Goal: Task Accomplishment & Management: Complete application form

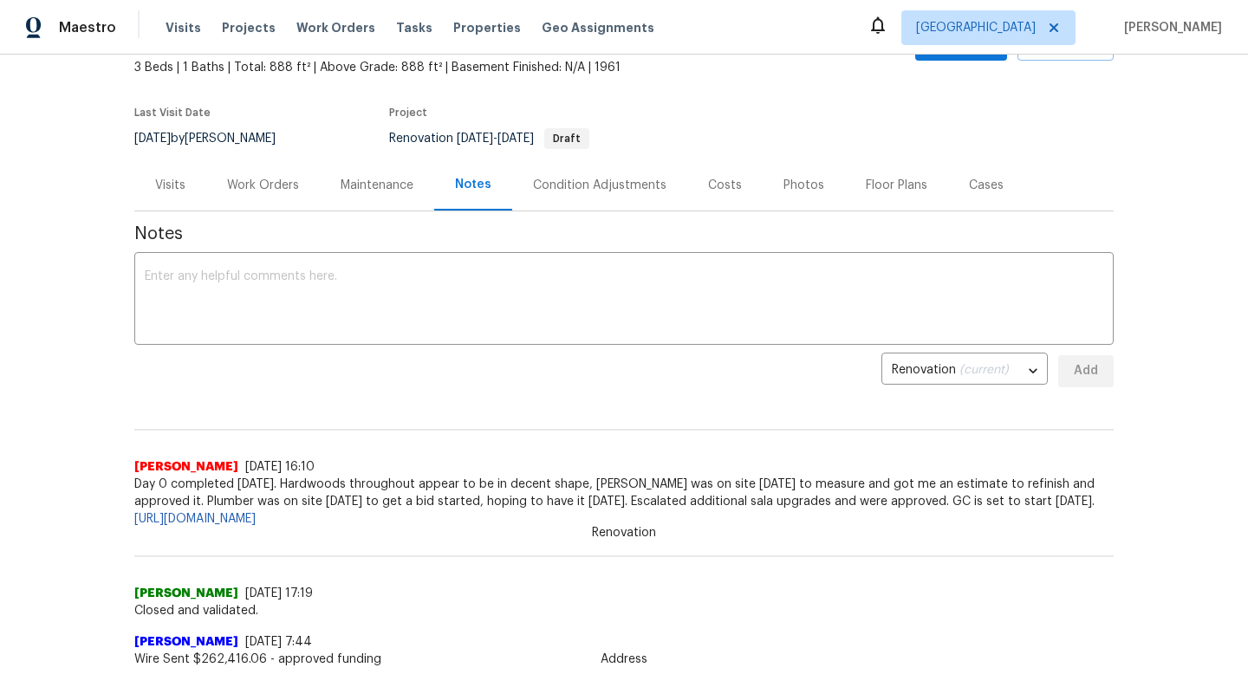
scroll to position [227, 0]
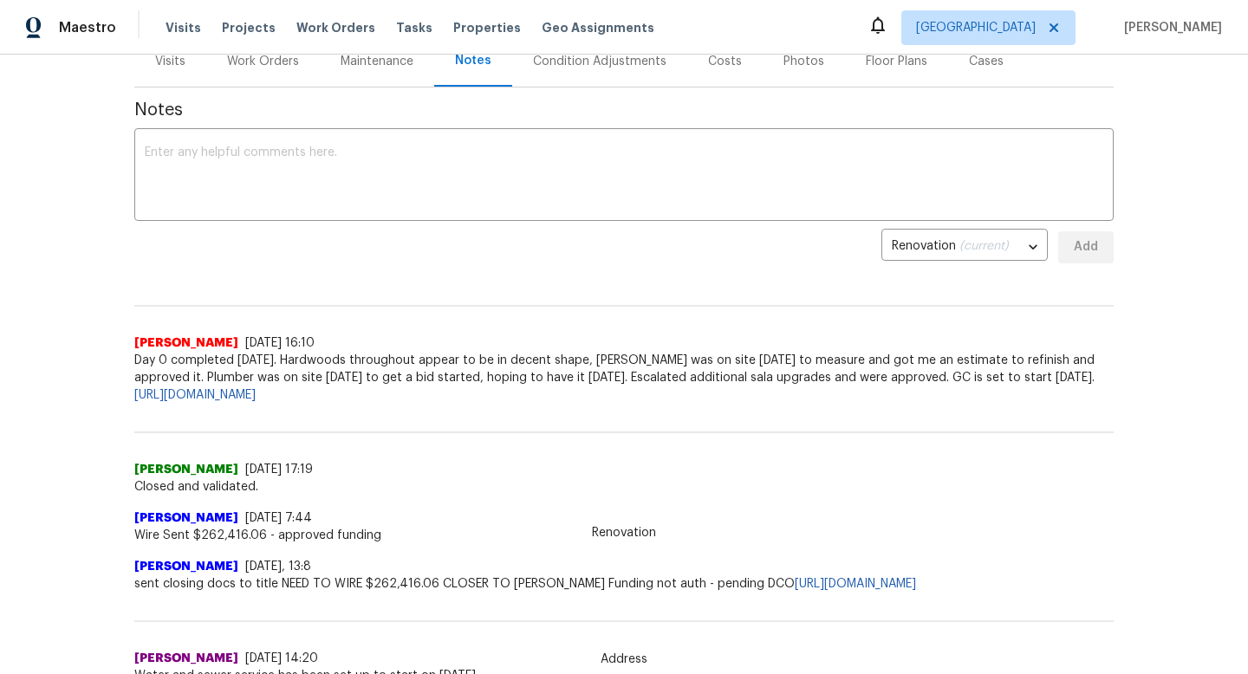
click at [296, 67] on div "Work Orders" at bounding box center [263, 61] width 72 height 17
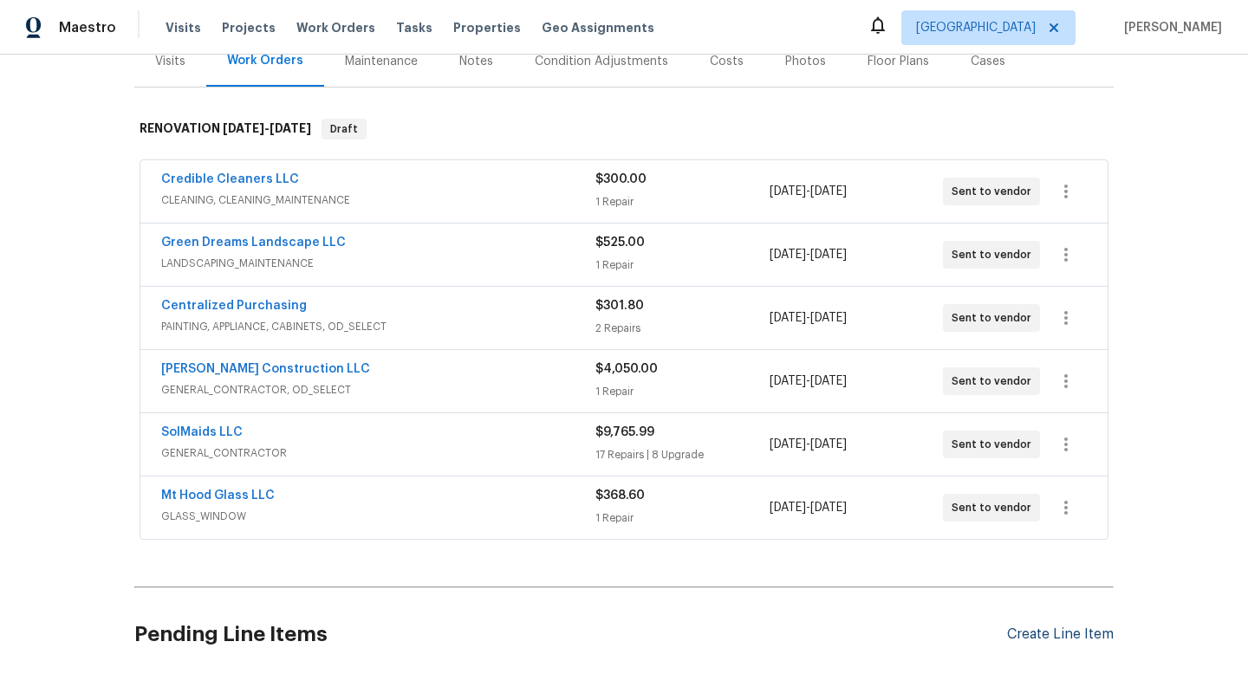
click at [1041, 638] on div "Create Line Item" at bounding box center [1060, 635] width 107 height 16
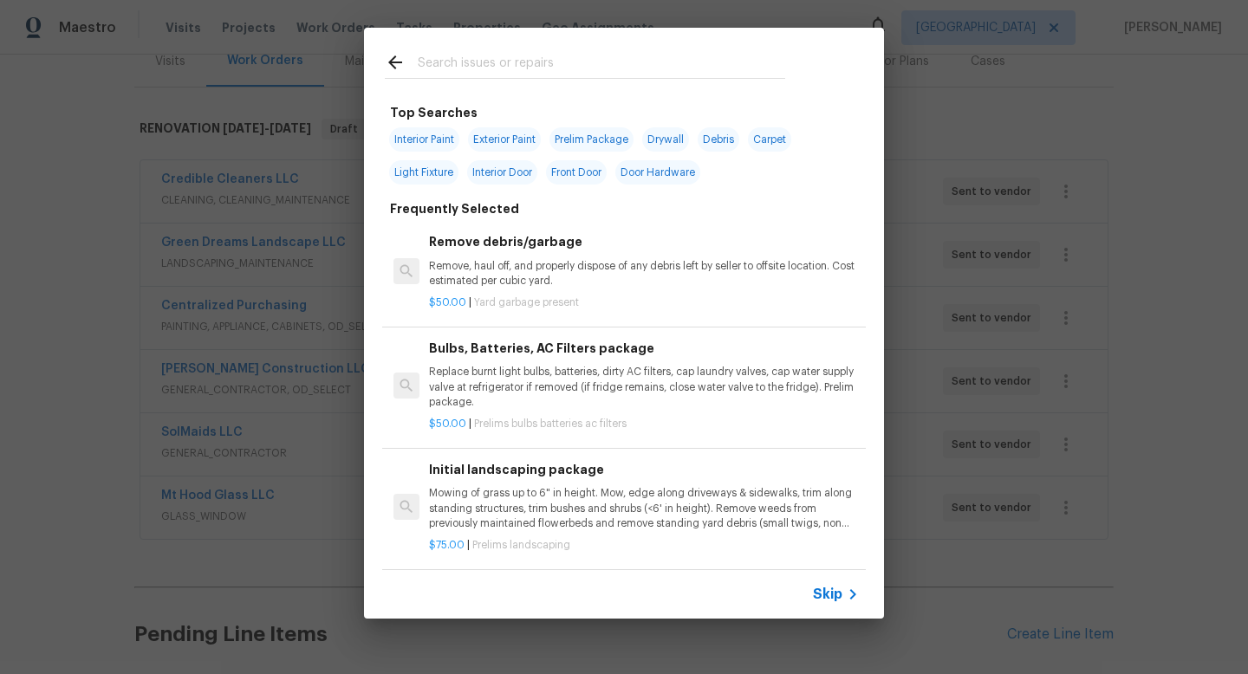
click at [497, 74] on input "text" at bounding box center [601, 65] width 367 height 26
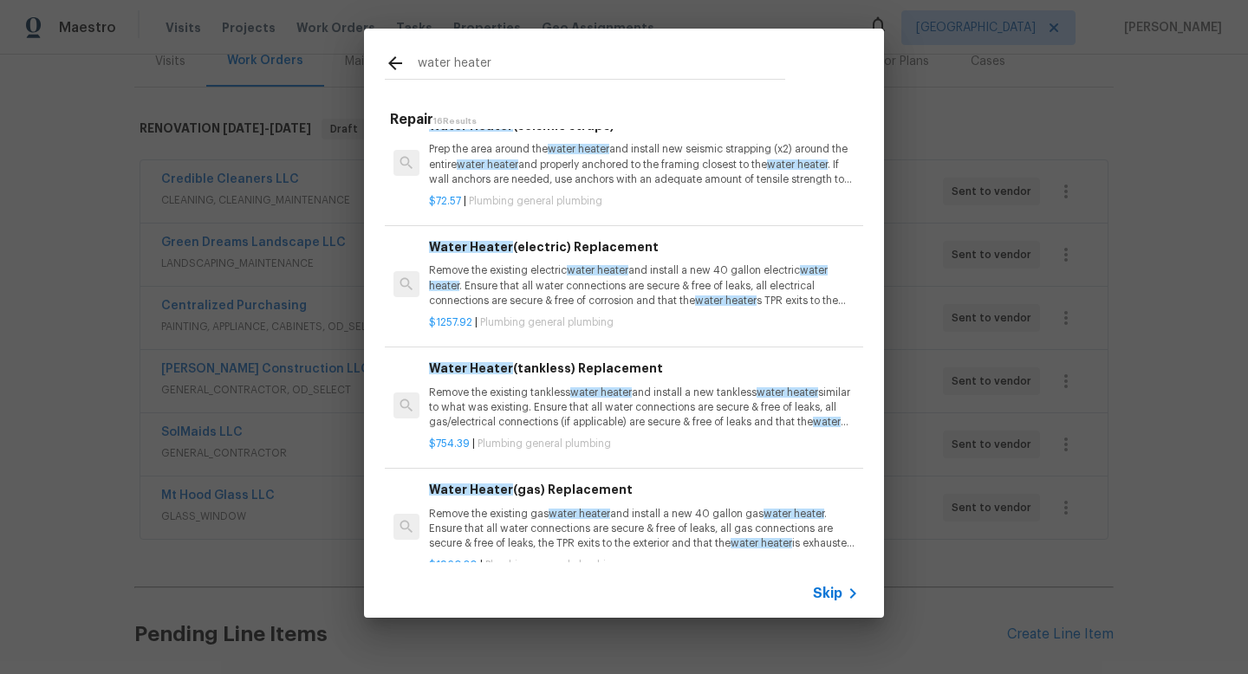
scroll to position [248, 0]
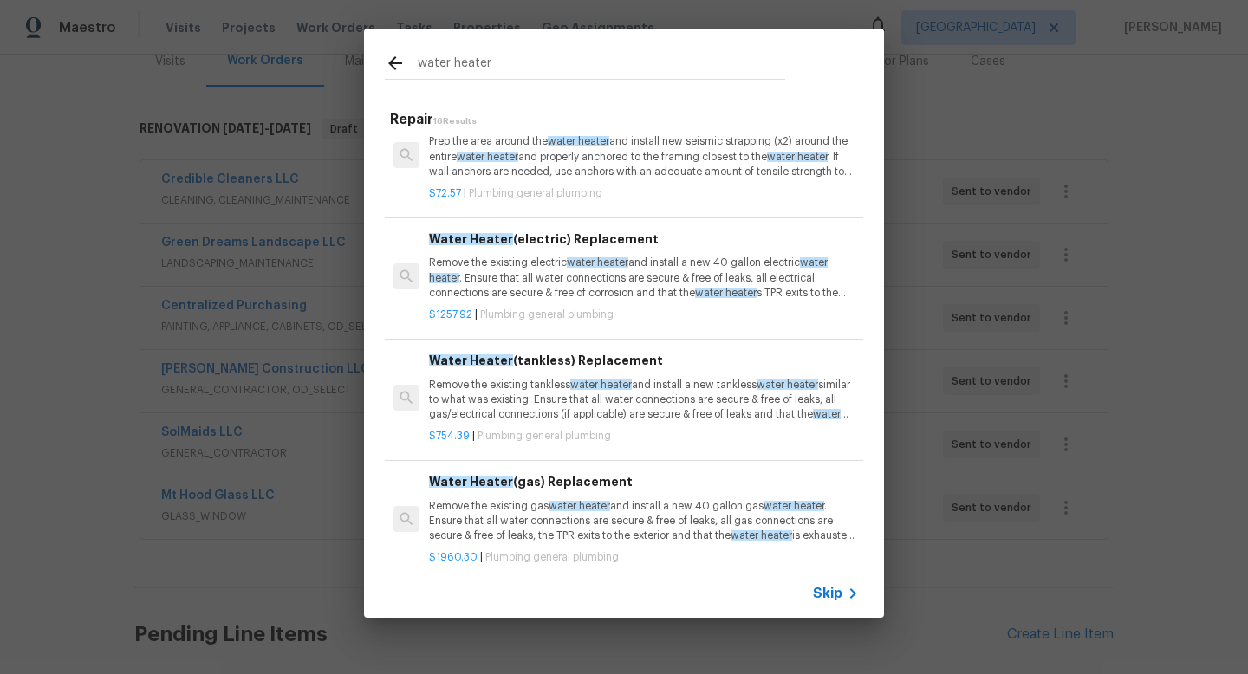
type input "water heater"
click at [534, 286] on p "Remove the existing electric water heater and install a new 40 gallon electric …" at bounding box center [644, 278] width 430 height 44
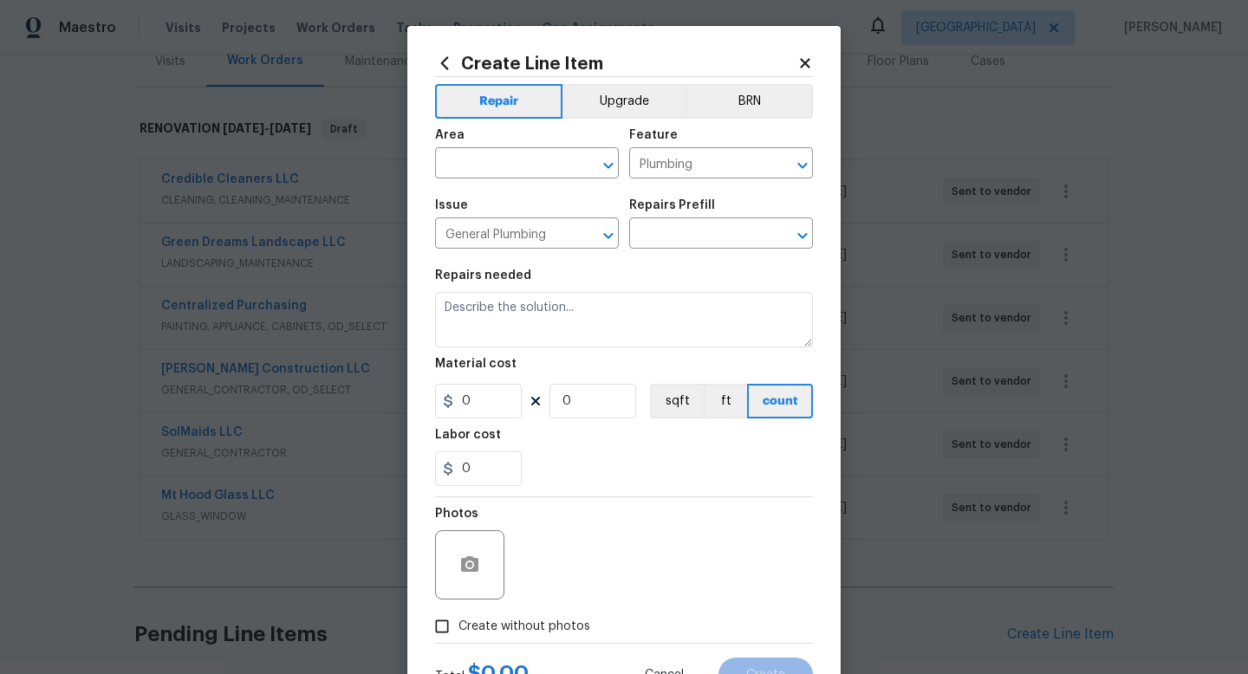
type input "Water Heater (electric) Replacement $1,257.92"
type textarea "Remove the existing electric water heater and install a new 40 gallon electric …"
type input "1257.92"
type input "1"
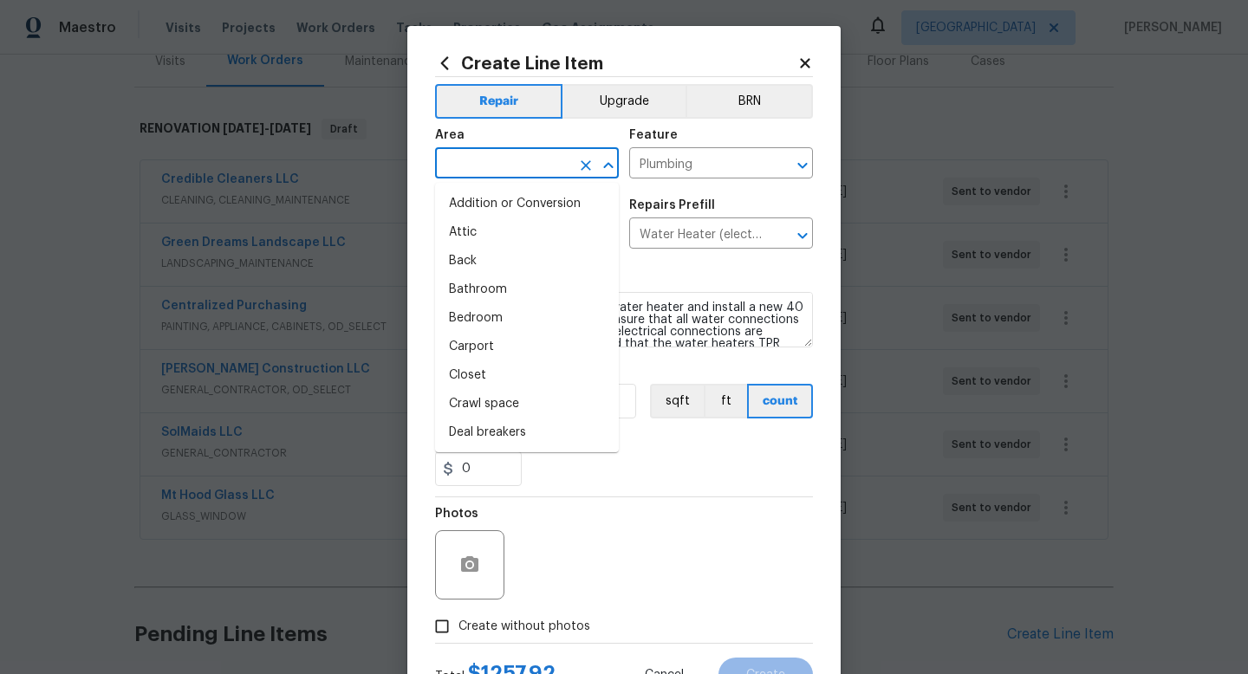
click at [529, 166] on input "text" at bounding box center [502, 165] width 135 height 27
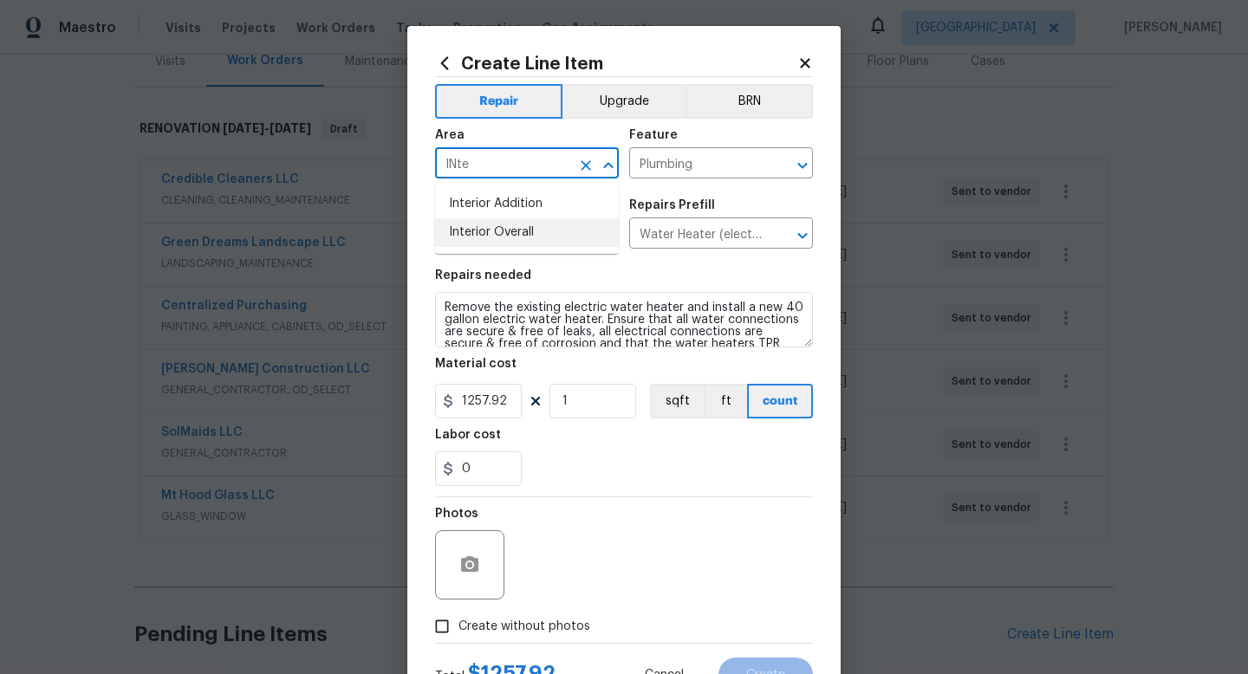
click at [530, 235] on li "Interior Overall" at bounding box center [527, 232] width 184 height 29
type input "Interior Overall"
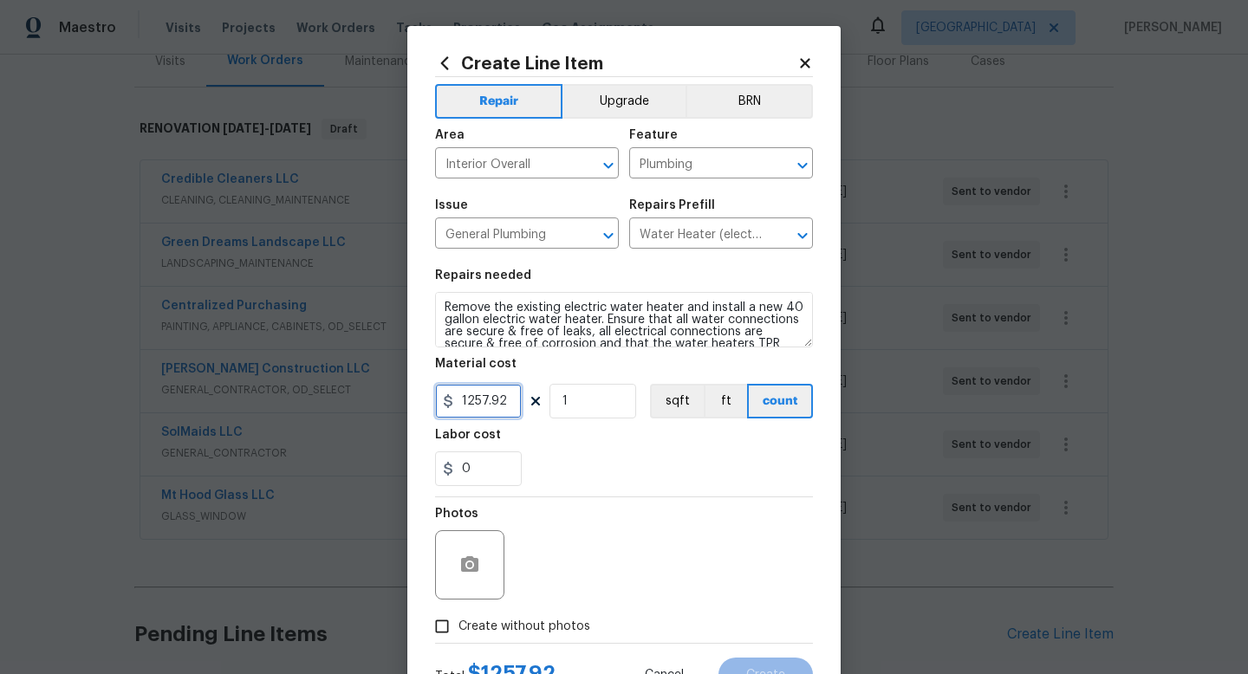
drag, startPoint x: 504, startPoint y: 404, endPoint x: 468, endPoint y: 405, distance: 36.4
click at [468, 405] on input "1257.92" at bounding box center [478, 401] width 87 height 35
type input "1800"
click at [481, 466] on input "0" at bounding box center [478, 469] width 87 height 35
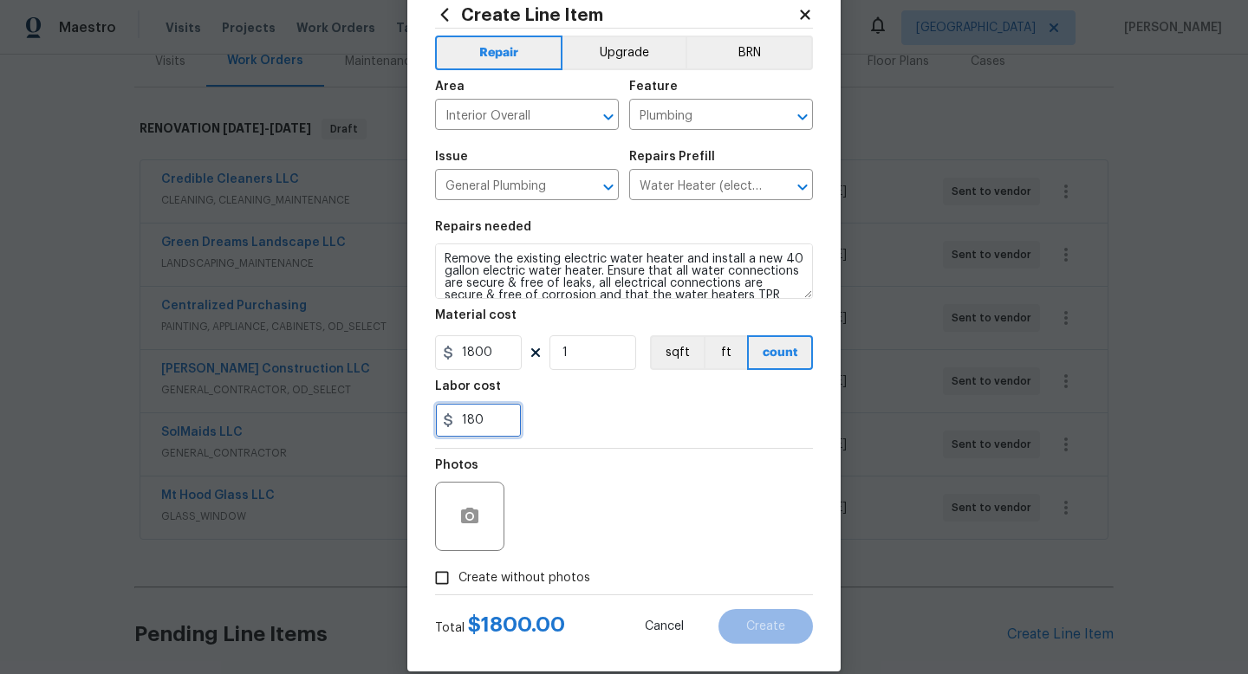
scroll to position [73, 0]
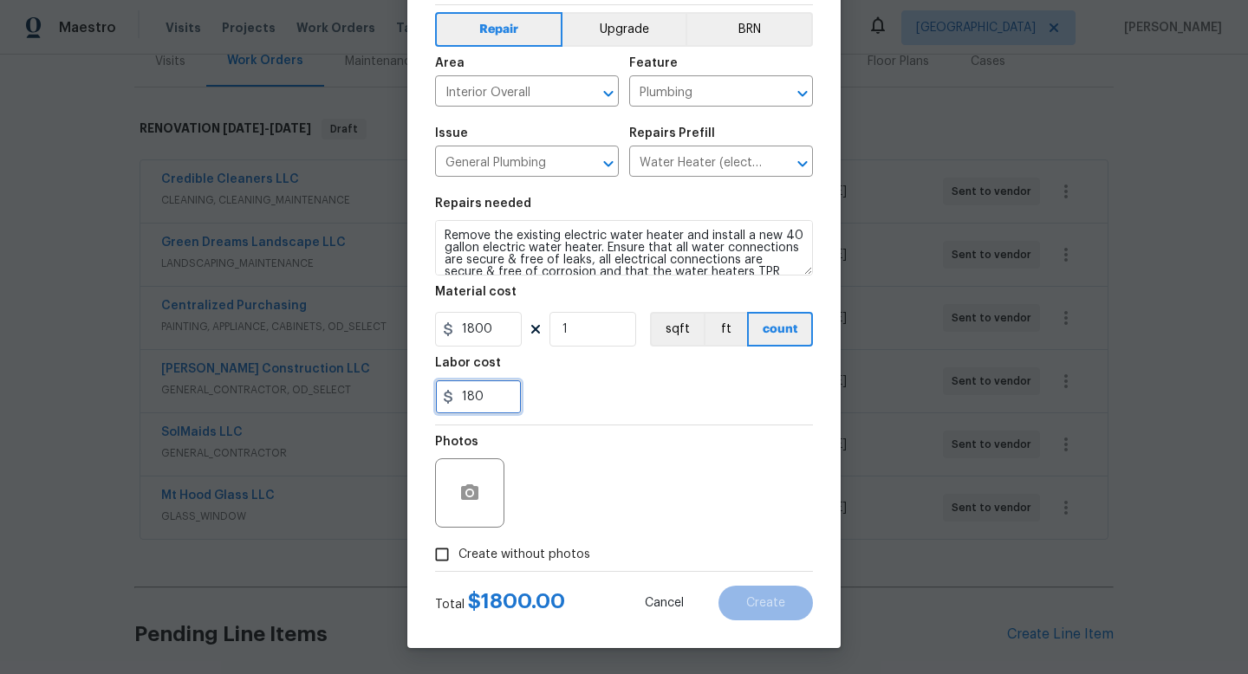
type input "180"
click at [541, 556] on span "Create without photos" at bounding box center [524, 555] width 132 height 18
click at [458, 556] on input "Create without photos" at bounding box center [442, 554] width 33 height 33
checkbox input "true"
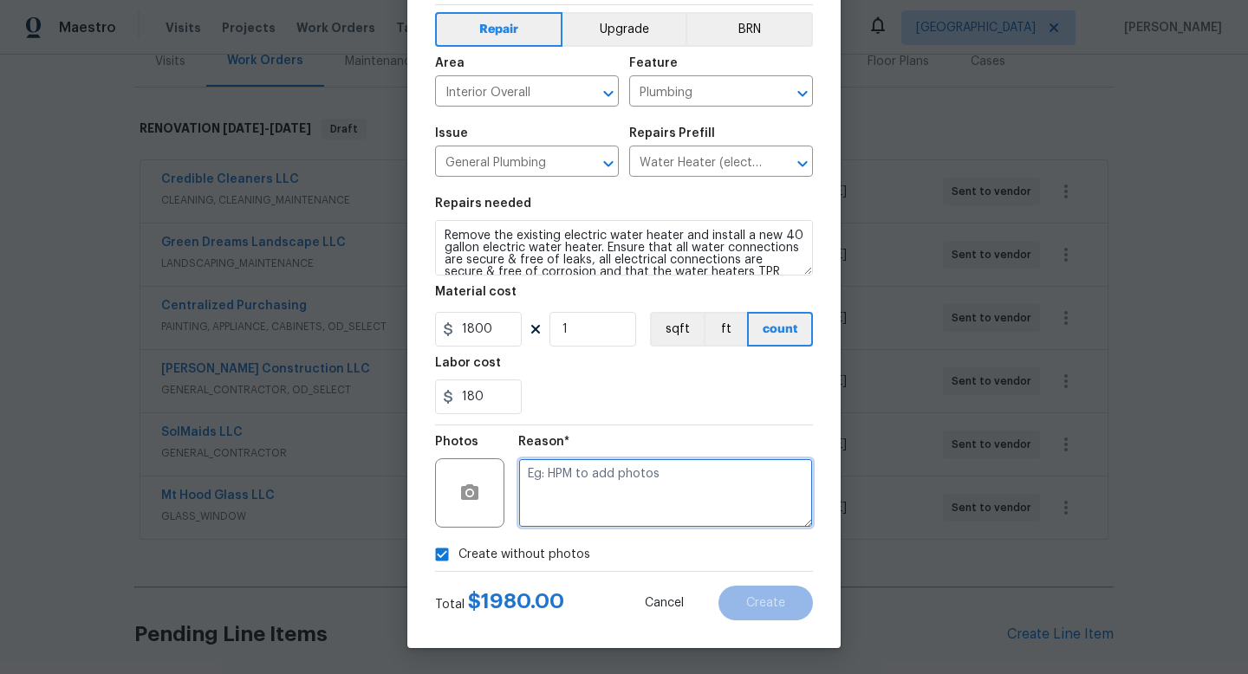
click at [615, 488] on textarea at bounding box center [665, 492] width 295 height 69
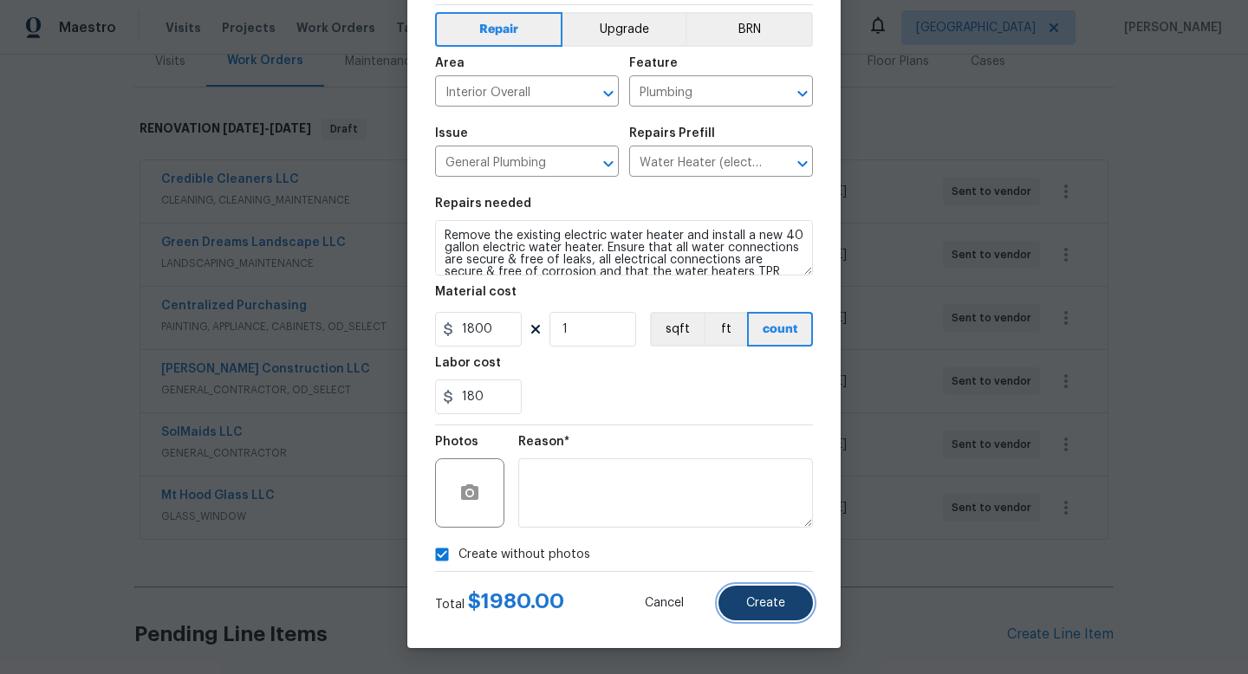
click at [746, 599] on button "Create" at bounding box center [765, 603] width 94 height 35
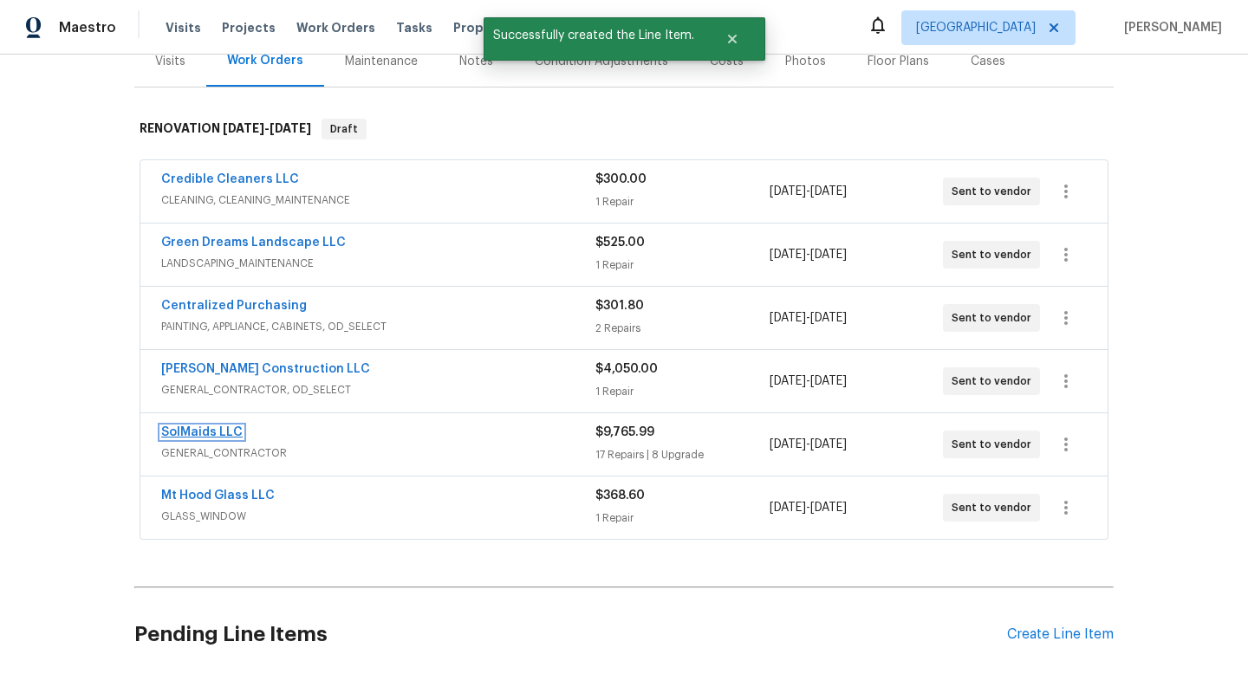
click at [225, 430] on link "SolMaids LLC" at bounding box center [201, 432] width 81 height 12
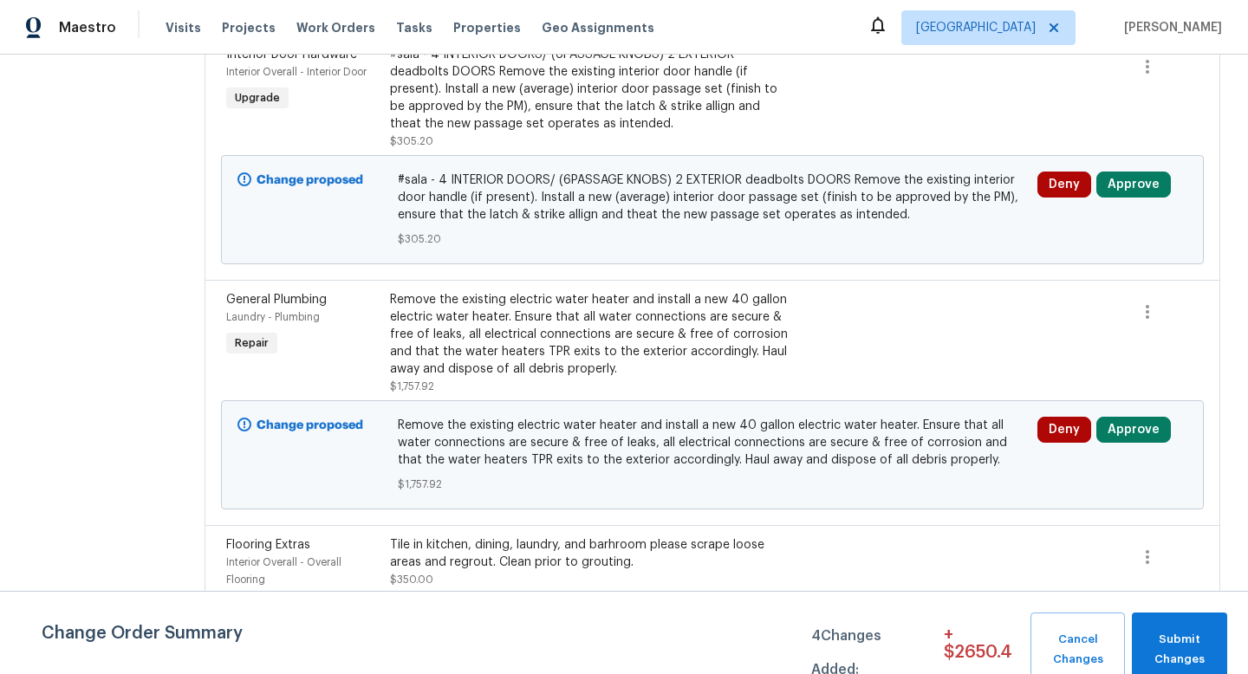
scroll to position [1552, 0]
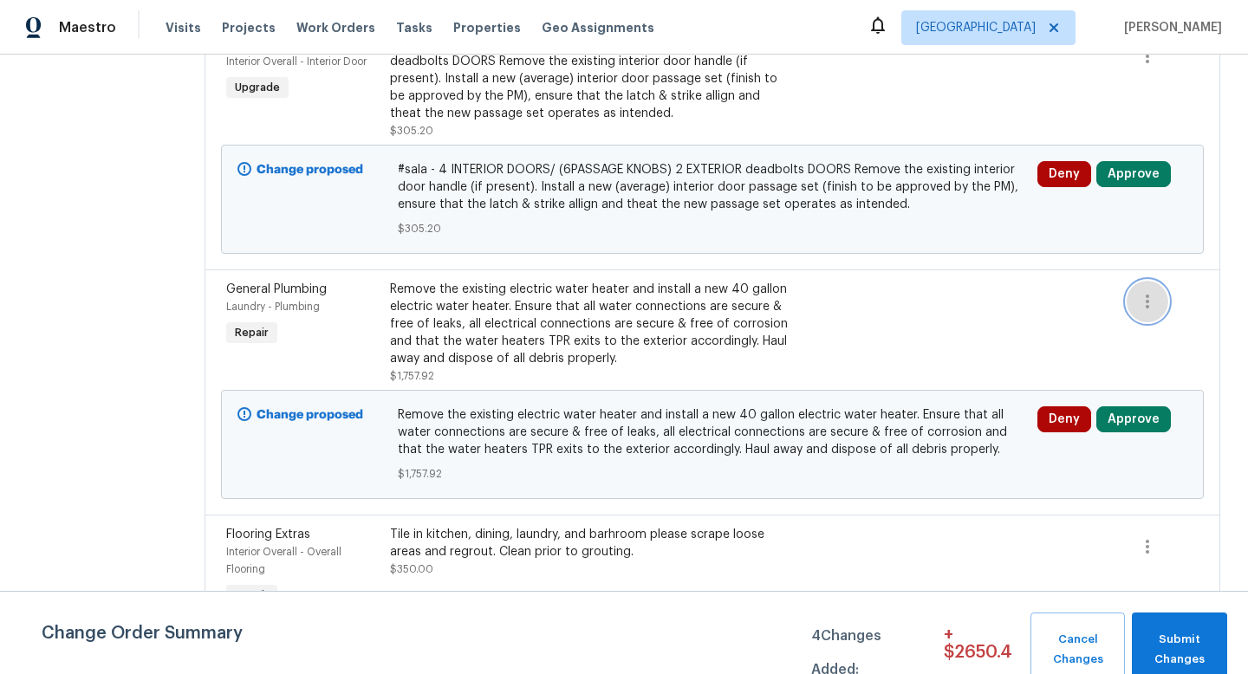
click at [1152, 291] on icon "button" at bounding box center [1147, 301] width 21 height 21
click at [1152, 272] on li "Cancel" at bounding box center [1157, 269] width 67 height 29
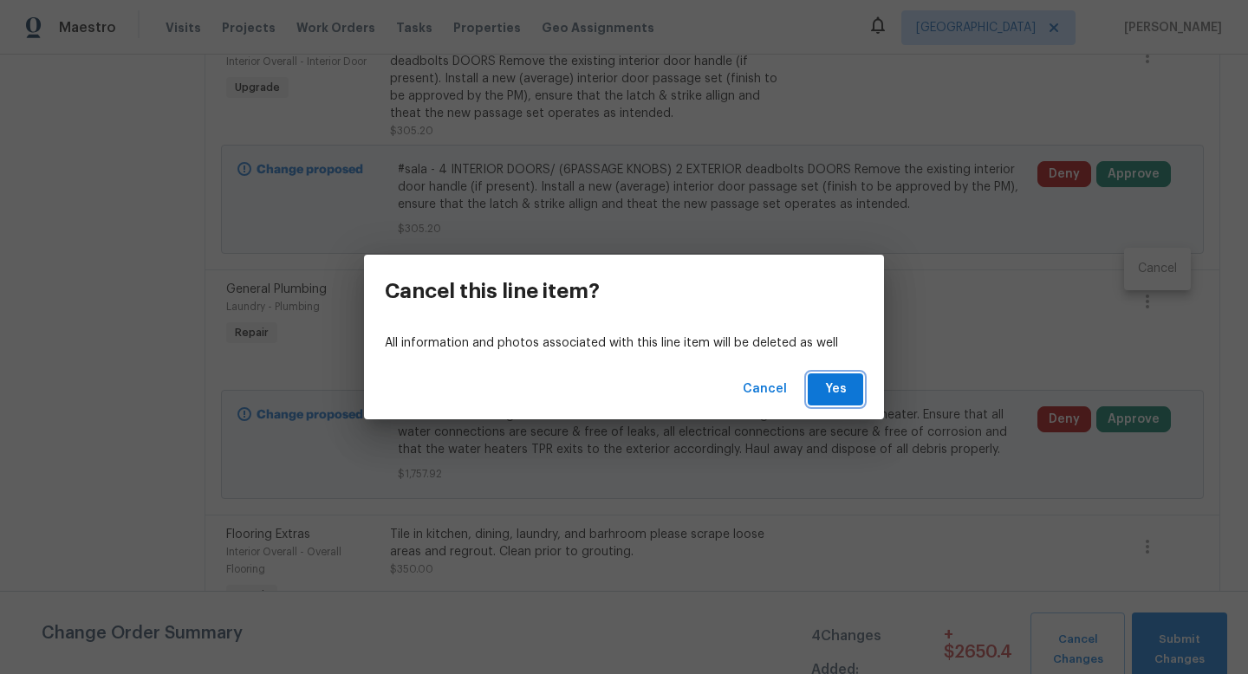
click at [833, 391] on span "Yes" at bounding box center [836, 390] width 28 height 22
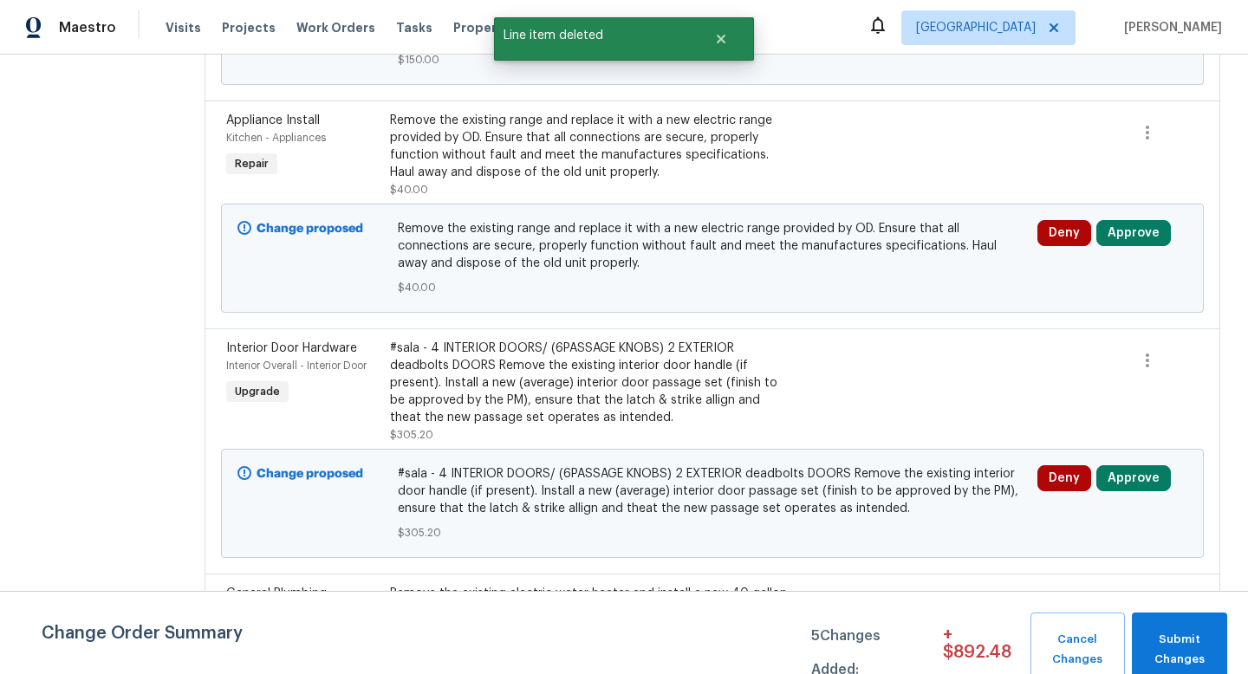
scroll to position [0, 0]
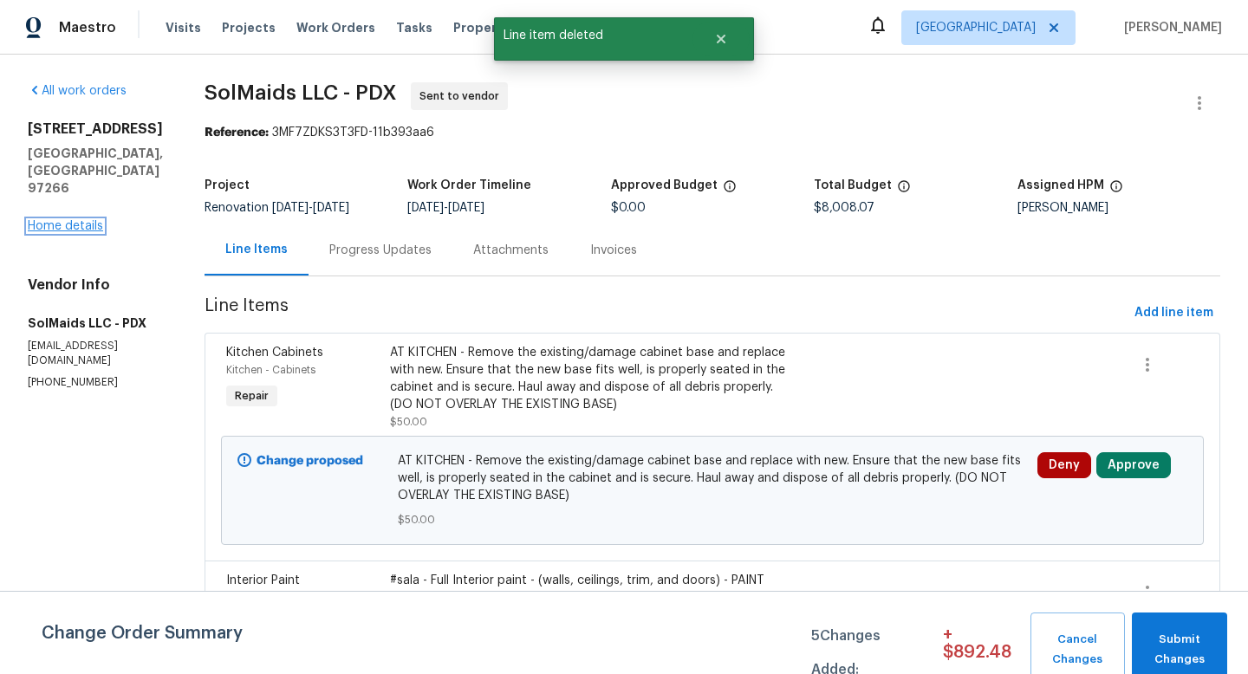
click at [89, 225] on link "Home details" at bounding box center [65, 226] width 75 height 12
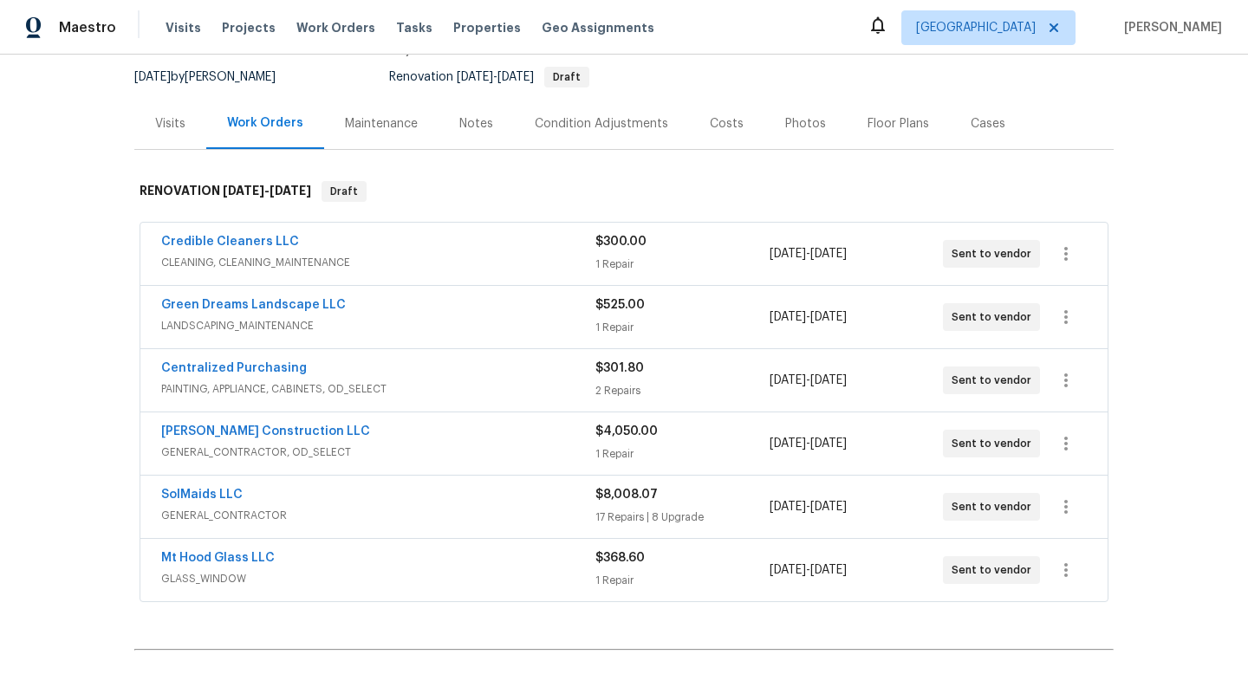
scroll to position [177, 0]
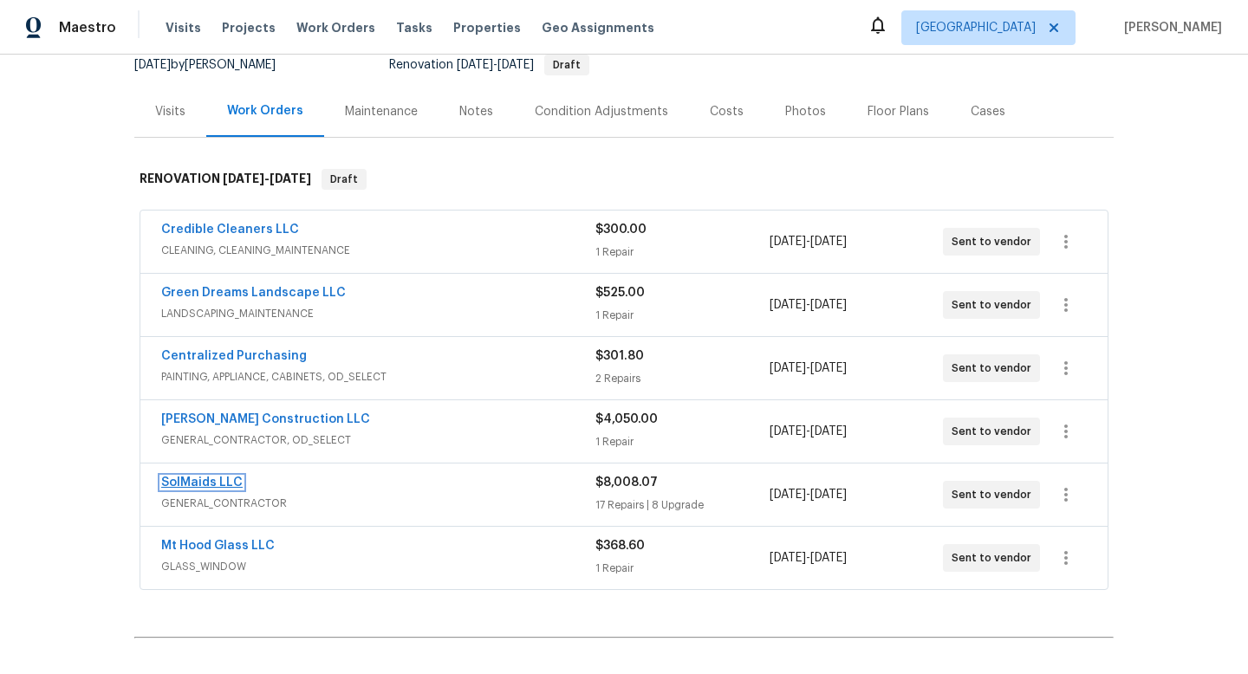
click at [218, 484] on link "SolMaids LLC" at bounding box center [201, 483] width 81 height 12
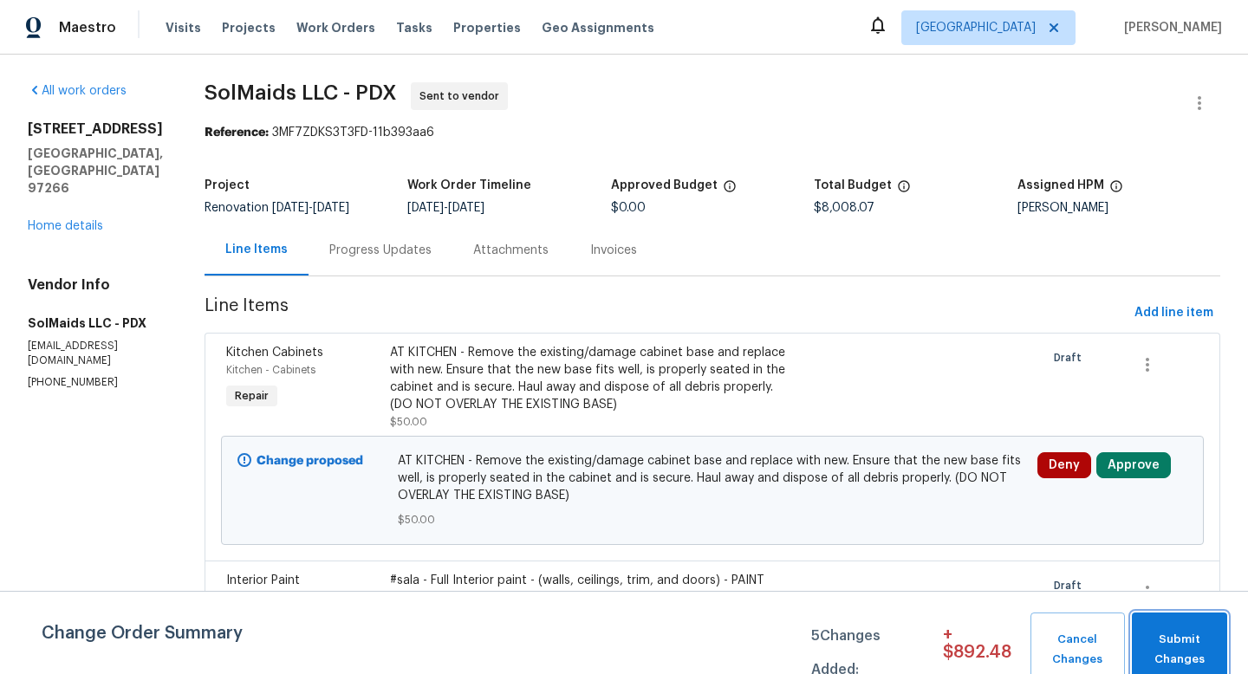
click at [1219, 656] on button "Submit Changes" at bounding box center [1179, 650] width 95 height 75
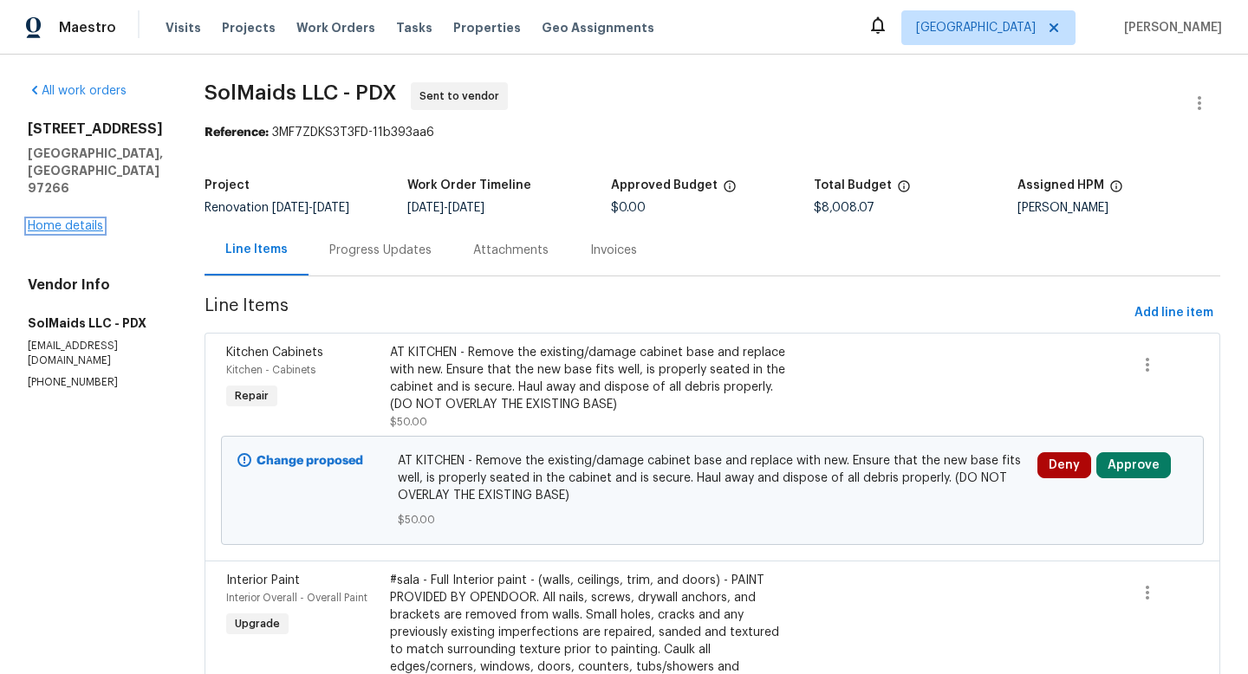
click at [76, 230] on link "Home details" at bounding box center [65, 226] width 75 height 12
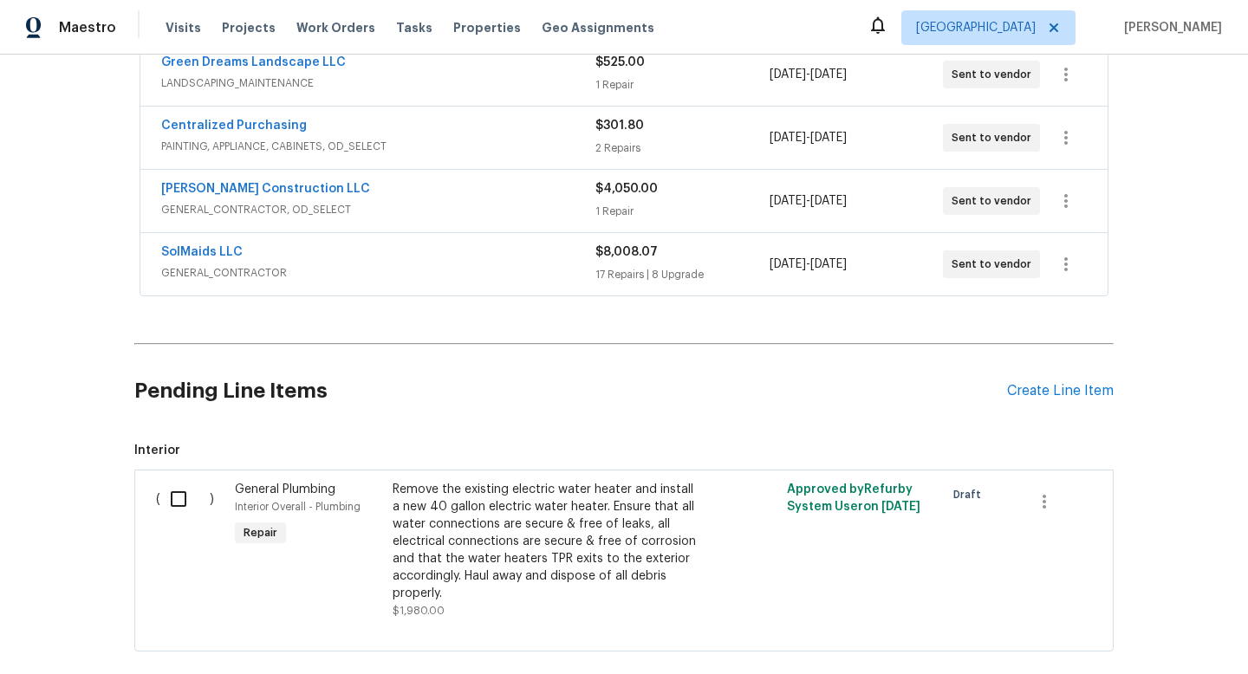
scroll to position [566, 0]
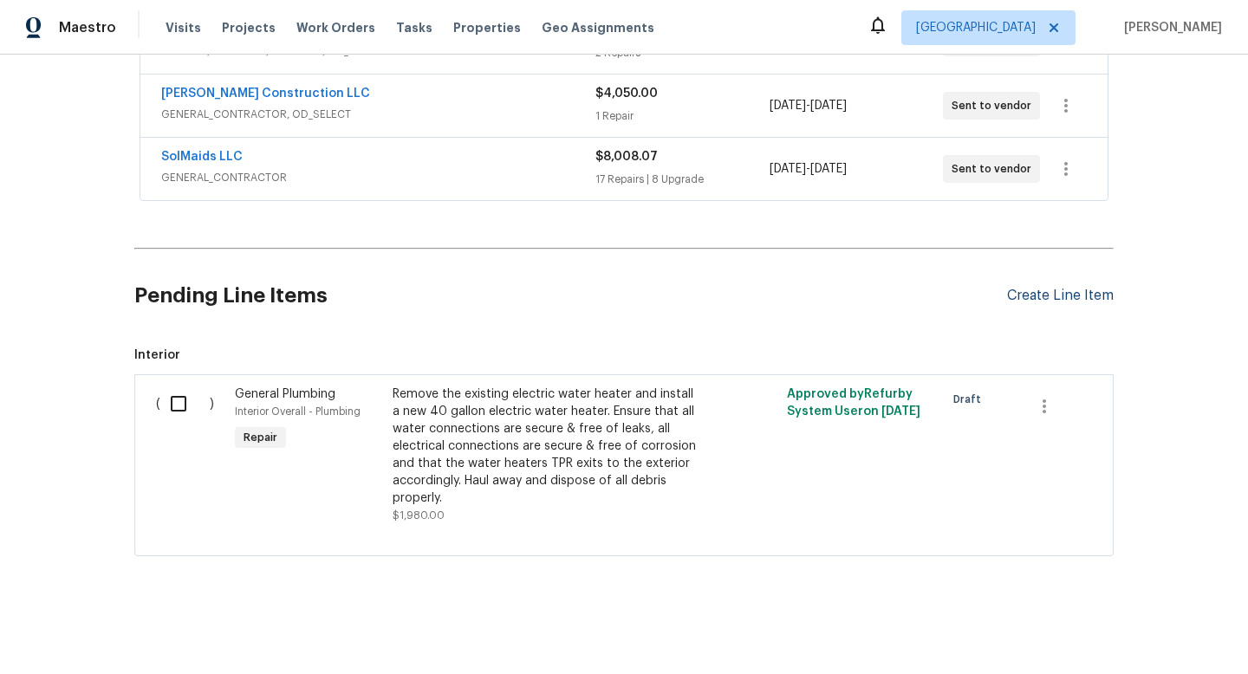
click at [1050, 298] on div "Create Line Item" at bounding box center [1060, 296] width 107 height 16
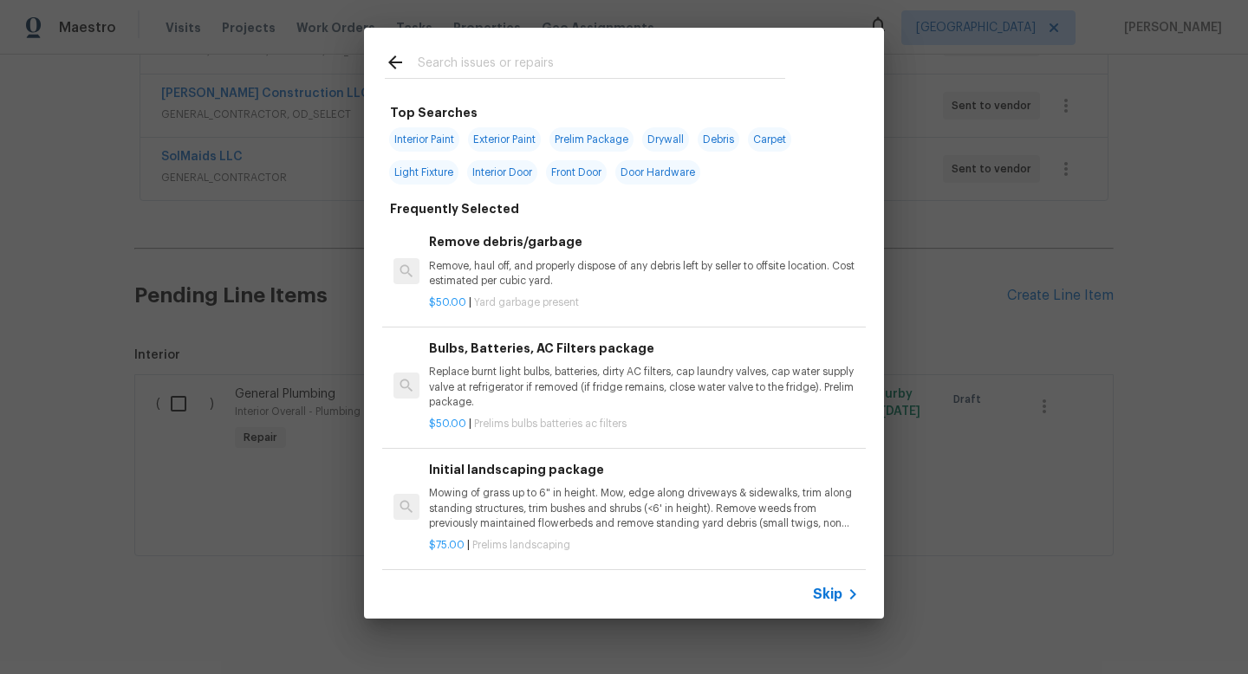
click at [465, 65] on input "text" at bounding box center [601, 65] width 367 height 26
type input "r"
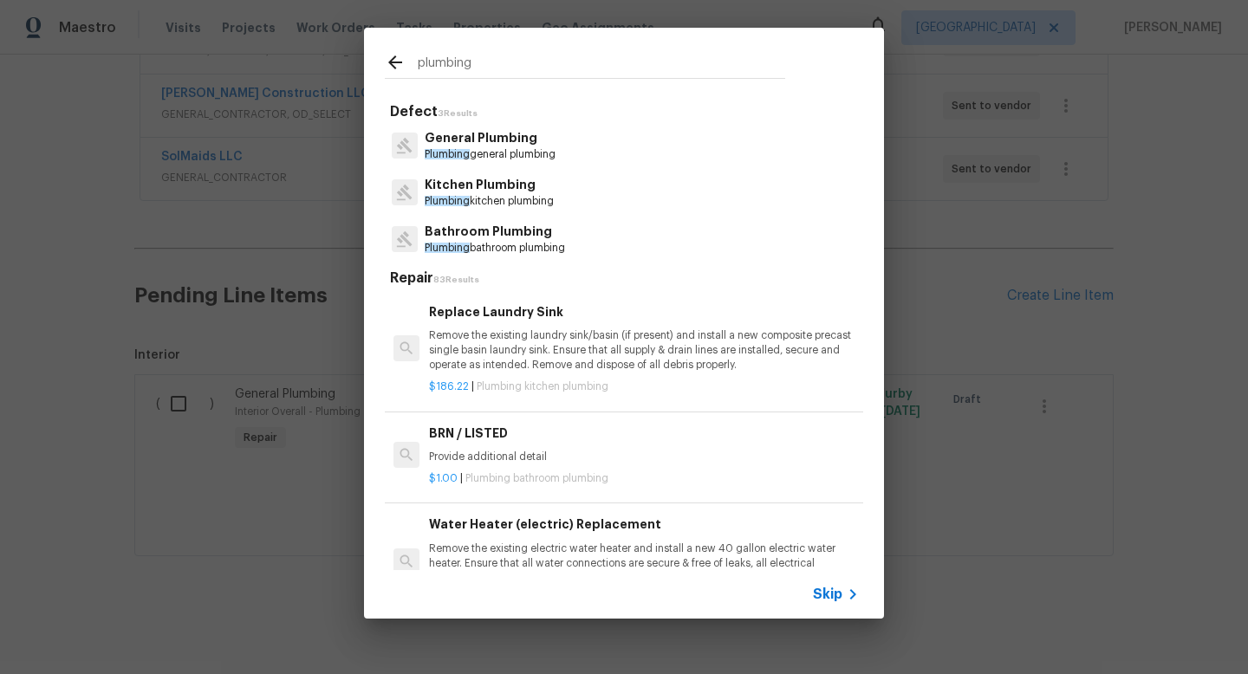
type input "plumbing"
click at [510, 153] on p "Plumbing general plumbing" at bounding box center [490, 154] width 131 height 15
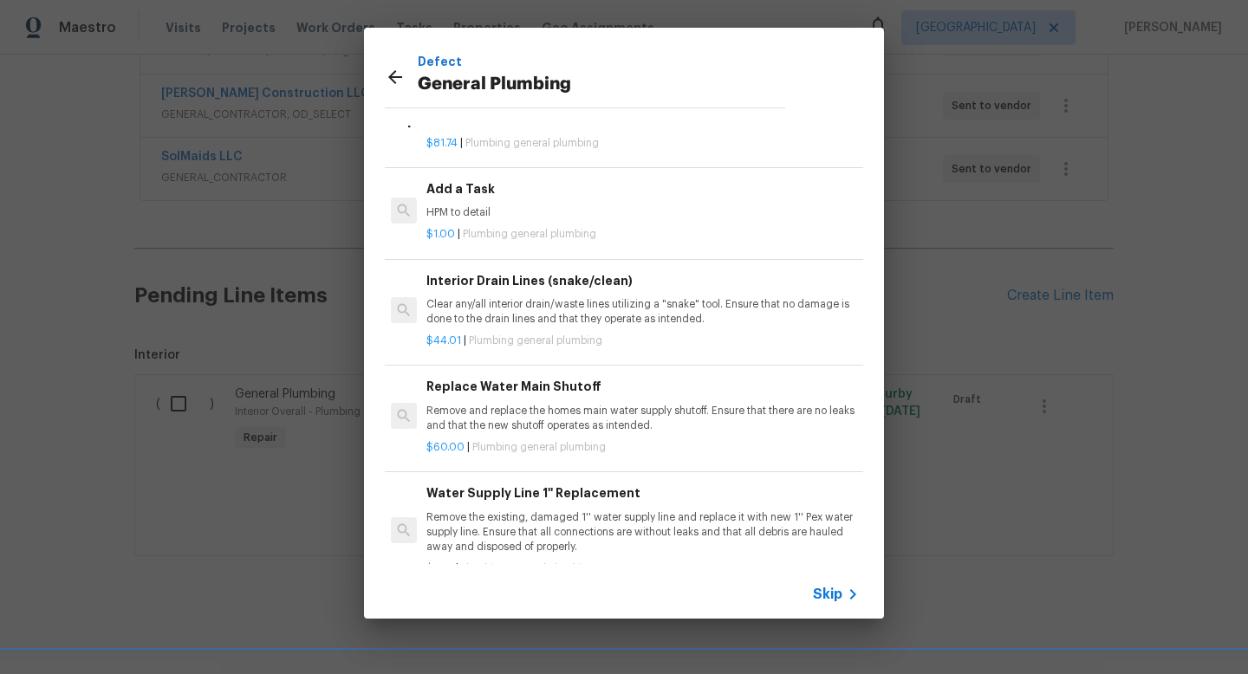
scroll to position [1945, 3]
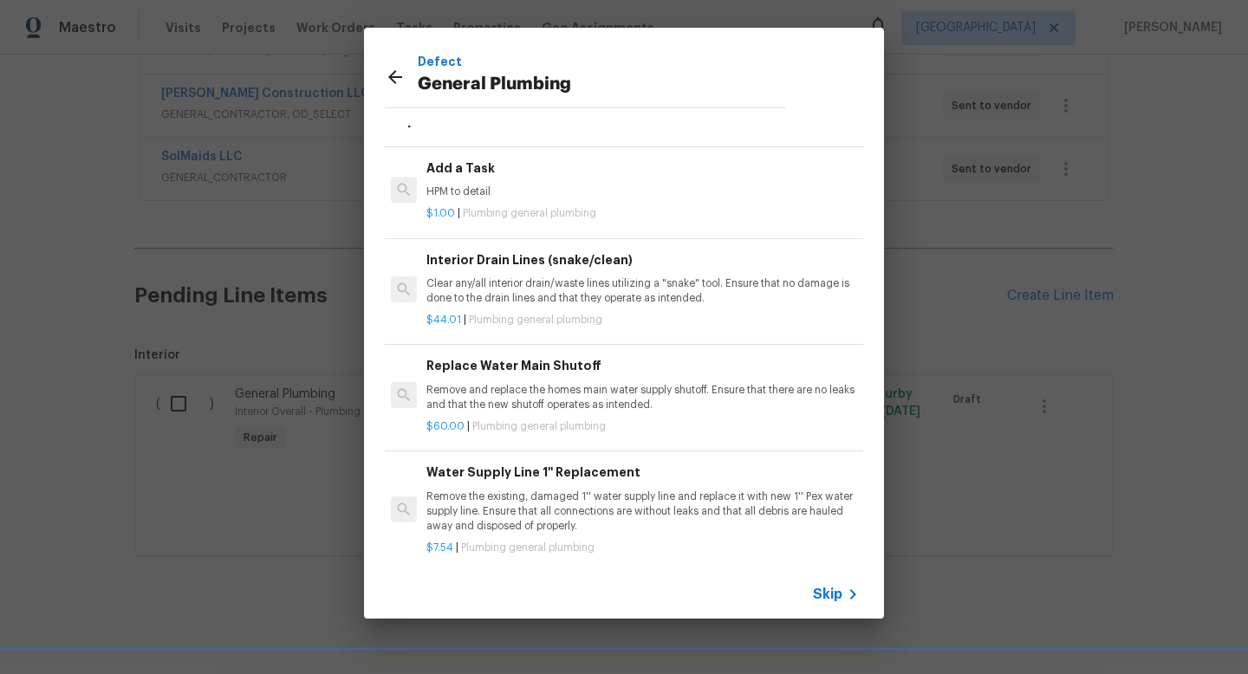
click at [536, 195] on p "HPM to detail" at bounding box center [641, 192] width 430 height 15
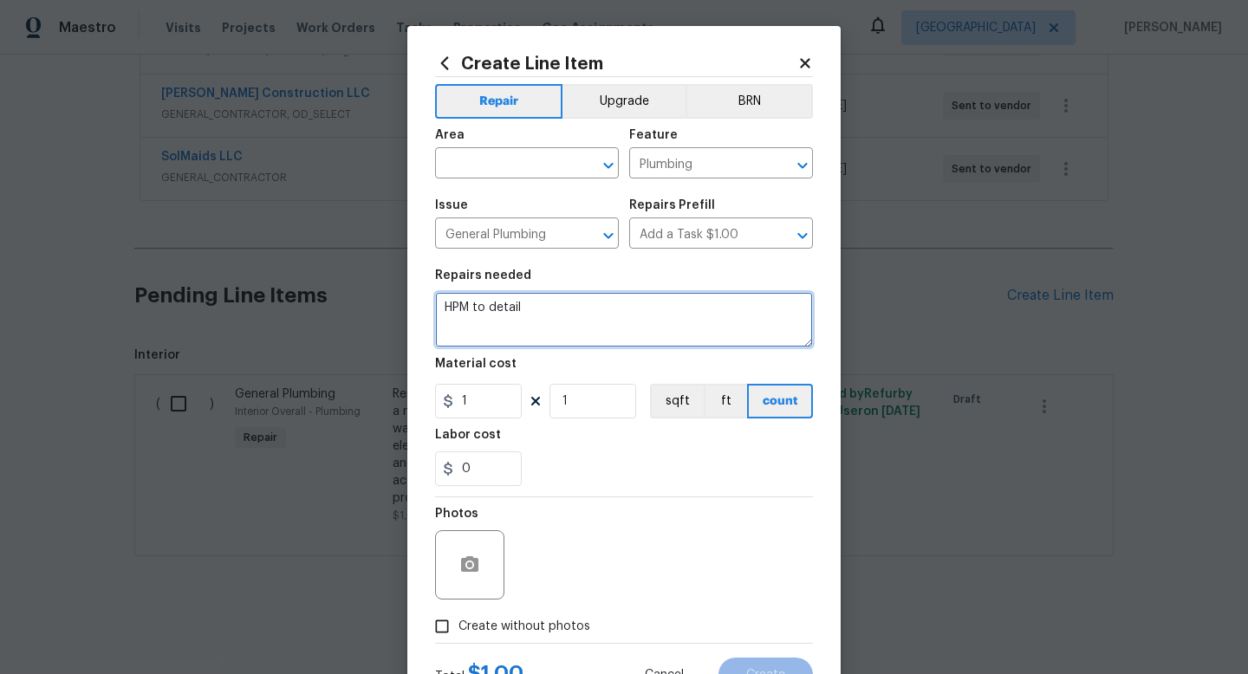
drag, startPoint x: 542, startPoint y: 316, endPoint x: 360, endPoint y: 294, distance: 183.4
click at [360, 294] on div "Create Line Item Repair Upgrade BRN Area ​ Feature Plumbing ​ Issue General Plu…" at bounding box center [624, 337] width 1248 height 674
click at [556, 311] on textarea "Per estimate receive replace all water supply lins" at bounding box center [624, 319] width 378 height 55
click at [733, 311] on textarea "Per estimate received replace all water supply lins" at bounding box center [624, 319] width 378 height 55
type textarea "Per estimate received replace all water supply lines in home. Price does not in…"
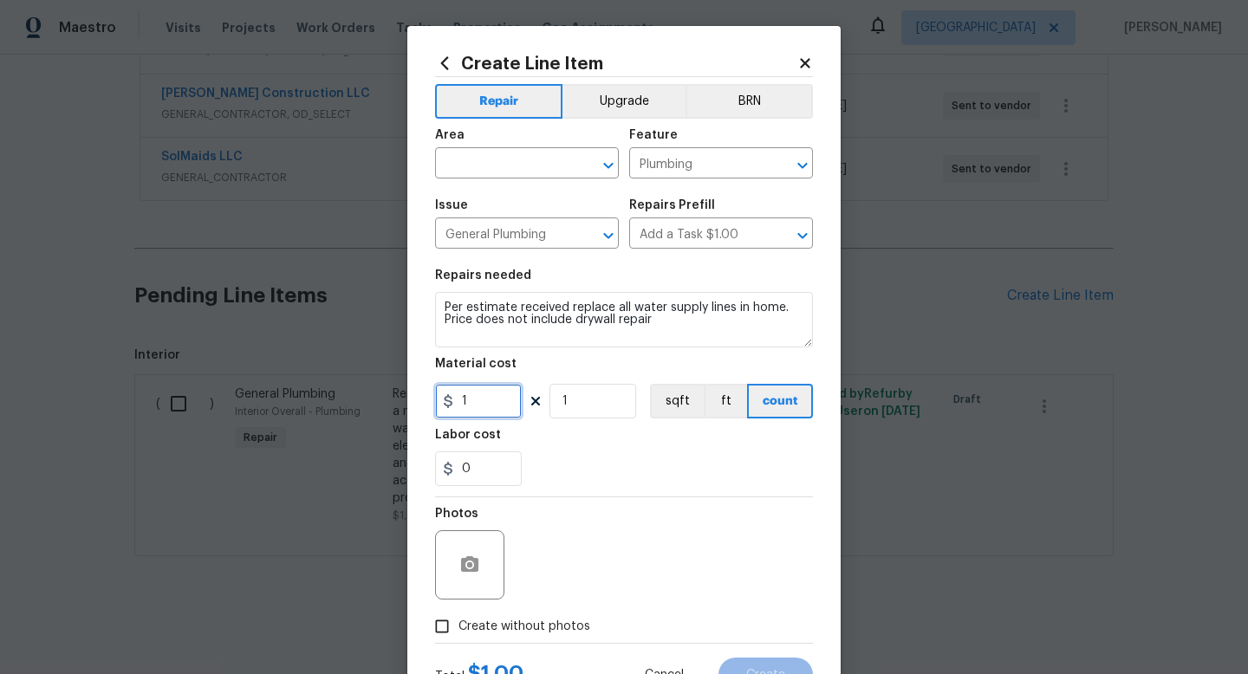
click at [494, 407] on input "1" at bounding box center [478, 401] width 87 height 35
type input "5860"
click at [491, 456] on input "0" at bounding box center [478, 469] width 87 height 35
click at [497, 464] on input "0" at bounding box center [478, 469] width 87 height 35
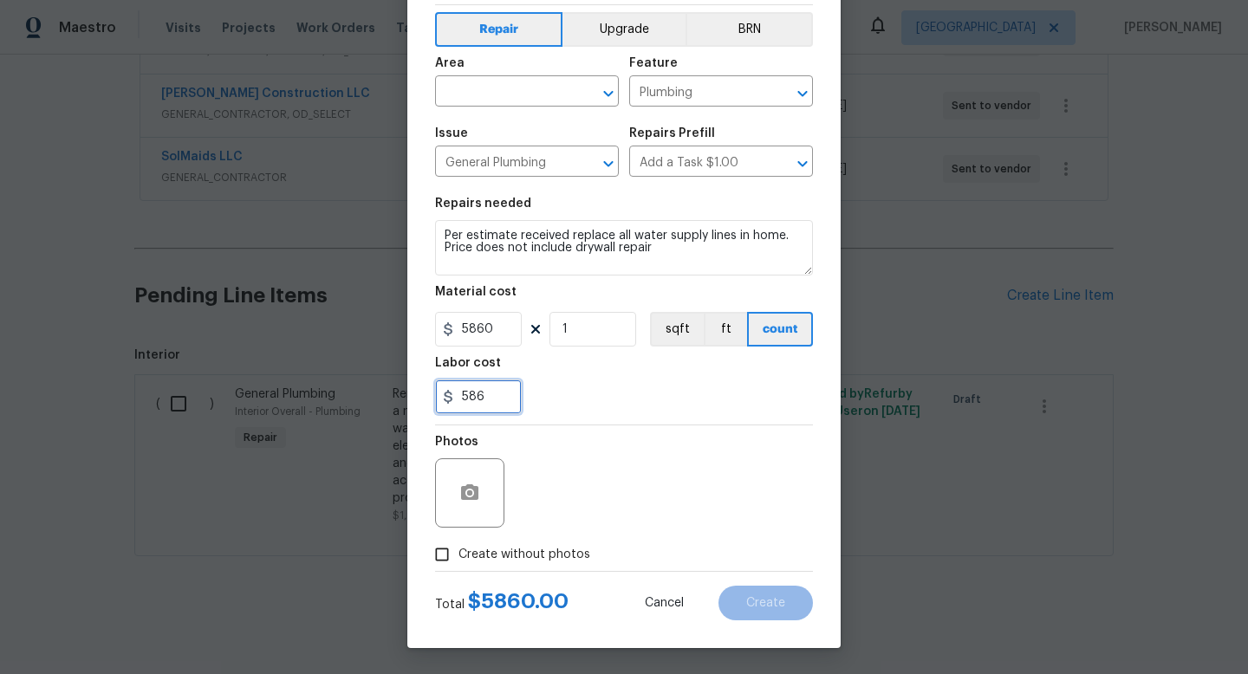
type input "586"
click at [597, 339] on input "1" at bounding box center [592, 329] width 87 height 35
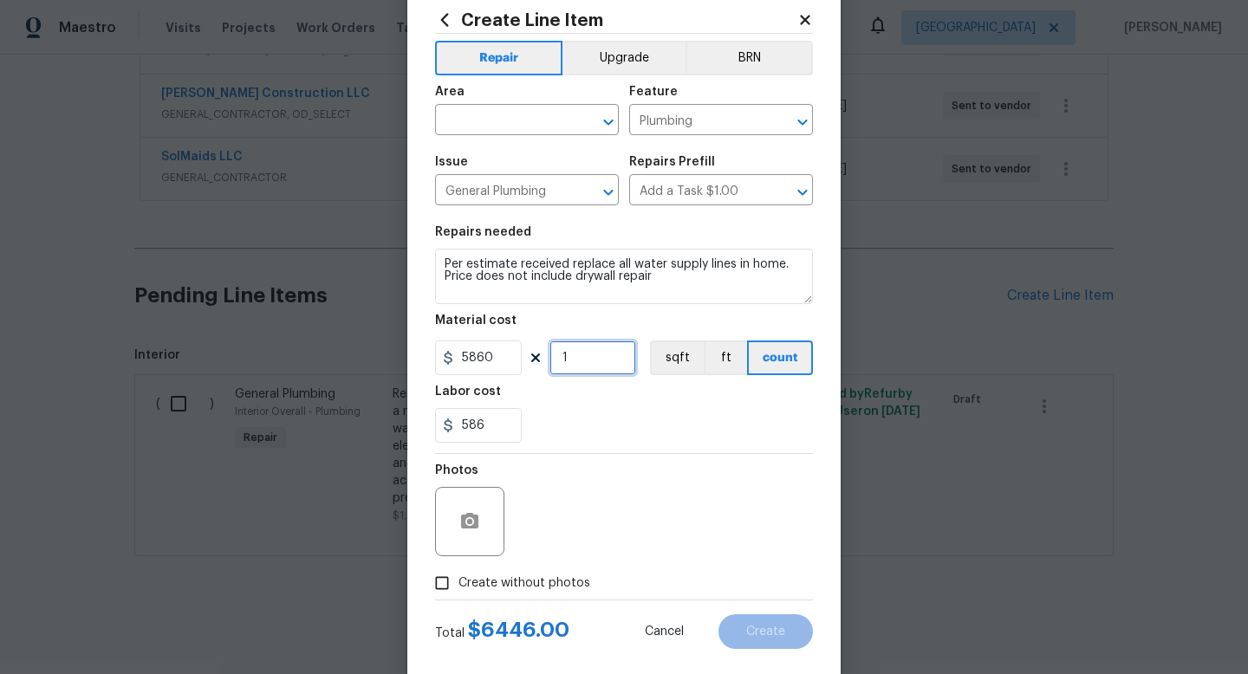
scroll to position [45, 0]
click at [511, 589] on span "Create without photos" at bounding box center [524, 582] width 132 height 18
click at [458, 589] on input "Create without photos" at bounding box center [442, 581] width 33 height 33
checkbox input "true"
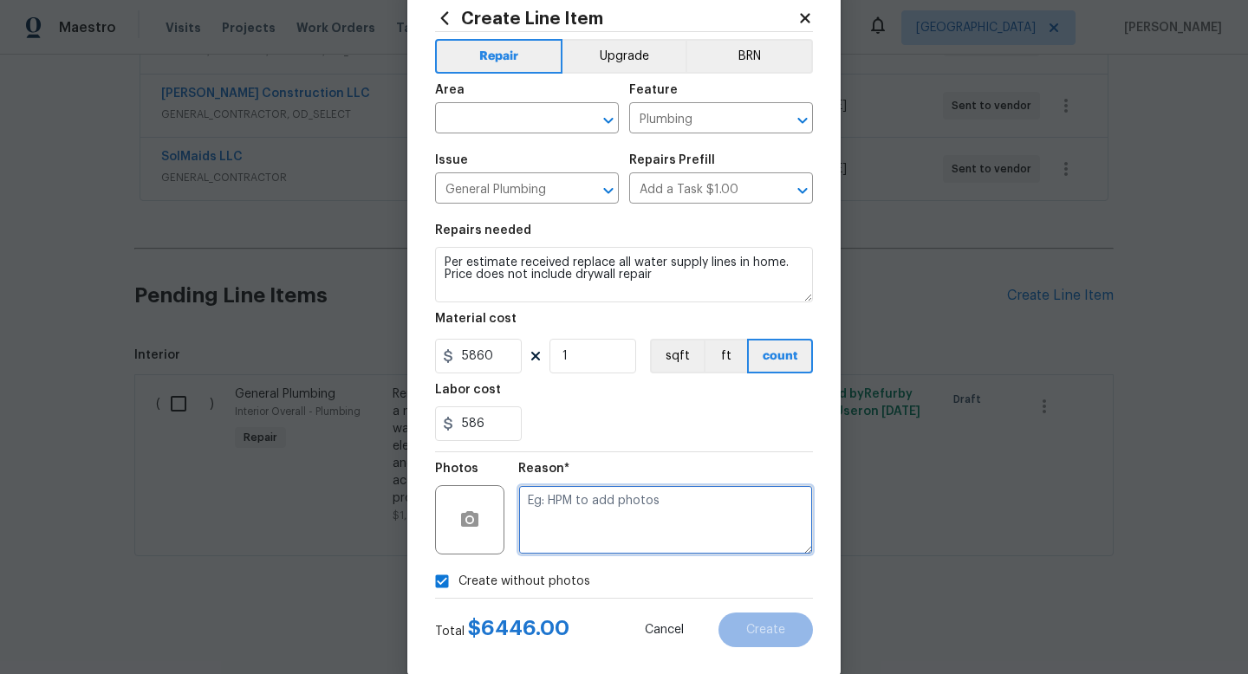
click at [601, 523] on textarea at bounding box center [665, 519] width 295 height 69
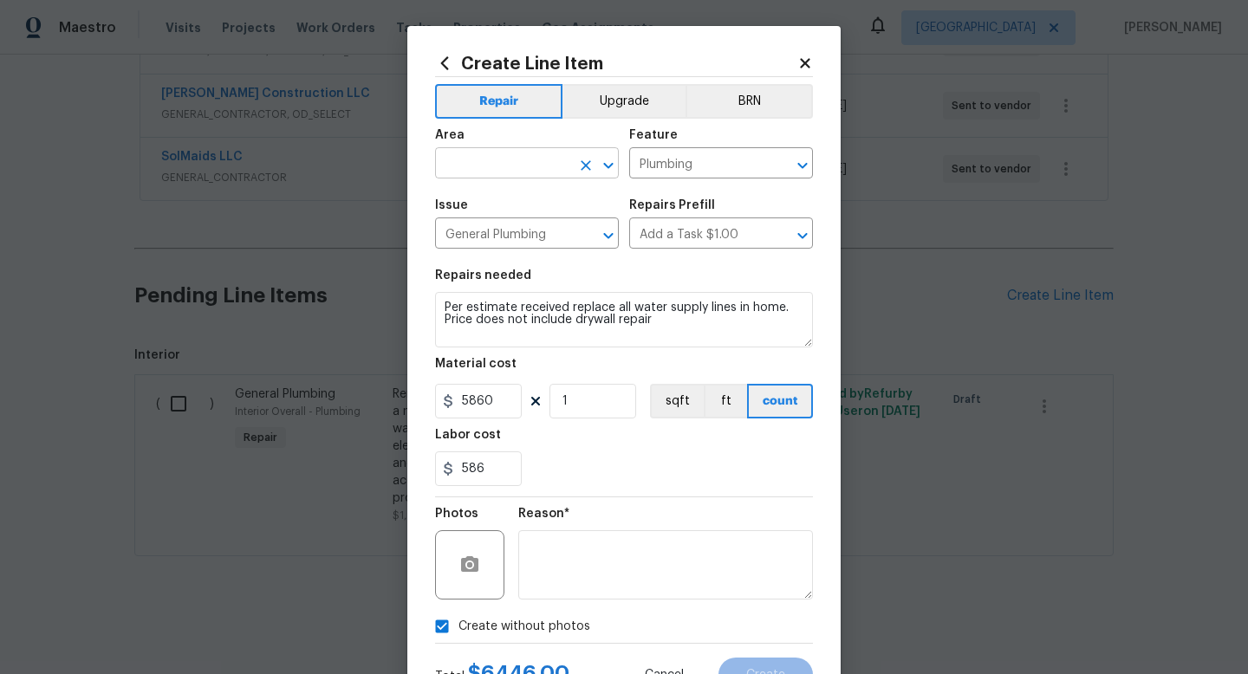
click at [467, 164] on input "text" at bounding box center [502, 165] width 135 height 27
click at [480, 223] on li "Interior Overall" at bounding box center [527, 232] width 184 height 29
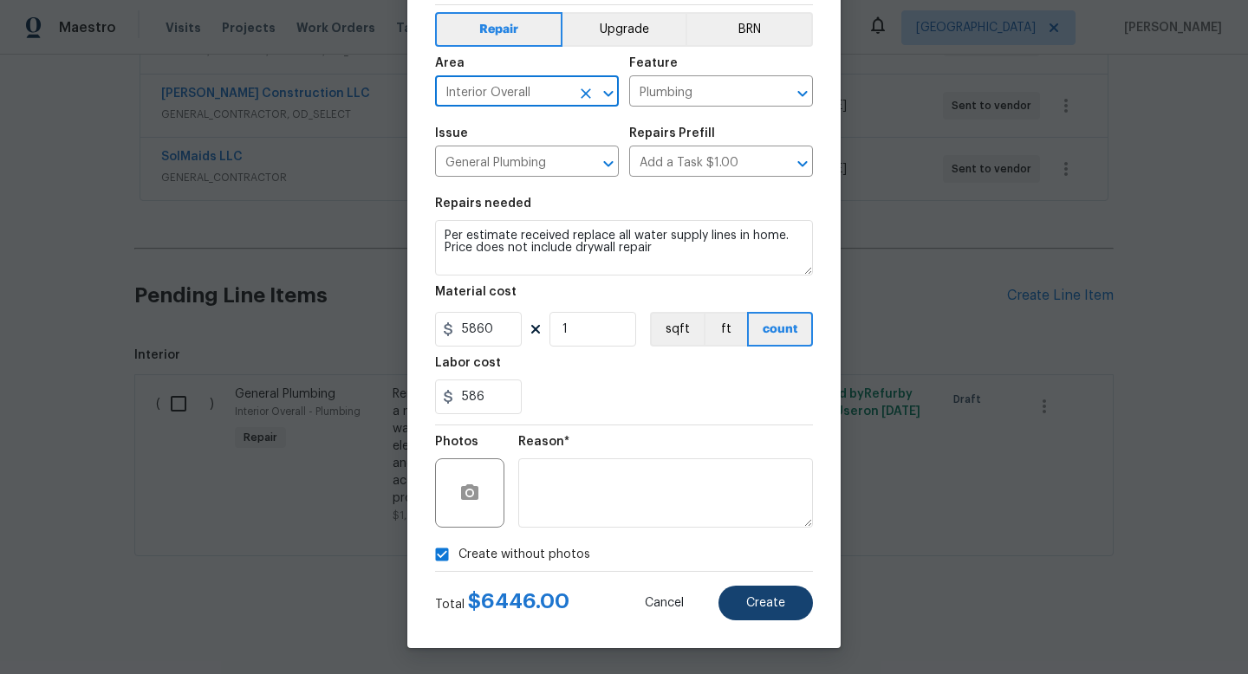
type input "Interior Overall"
click at [788, 608] on button "Create" at bounding box center [765, 603] width 94 height 35
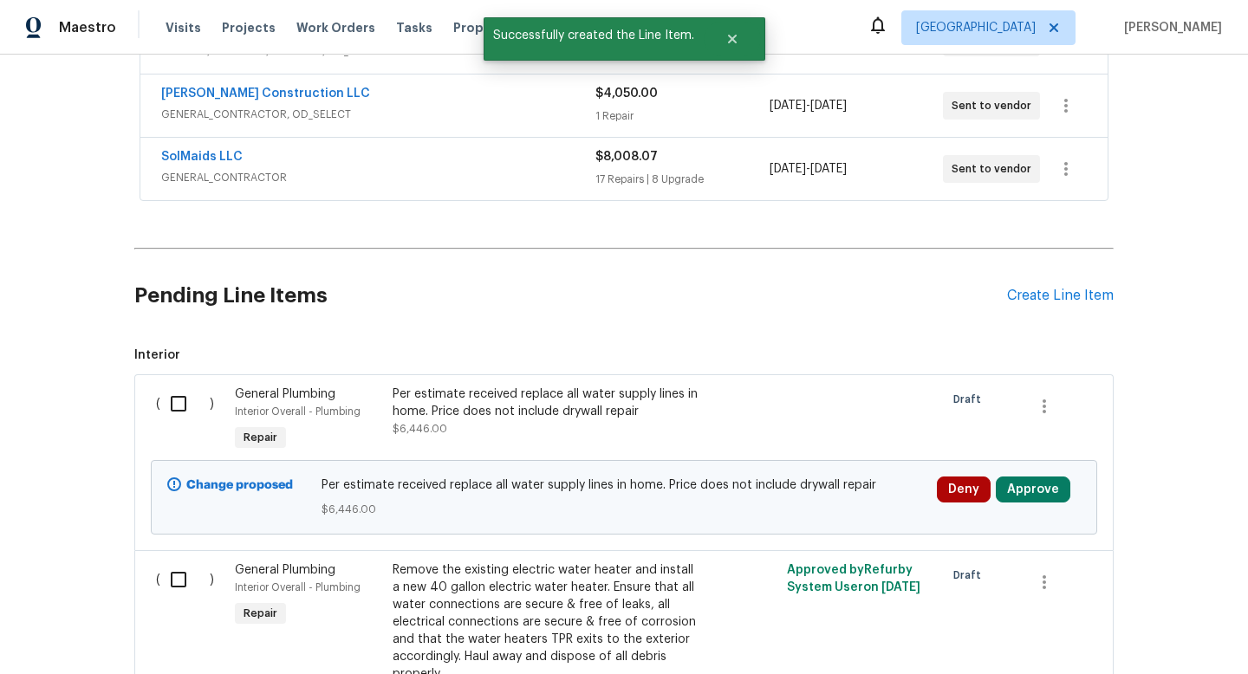
scroll to position [743, 0]
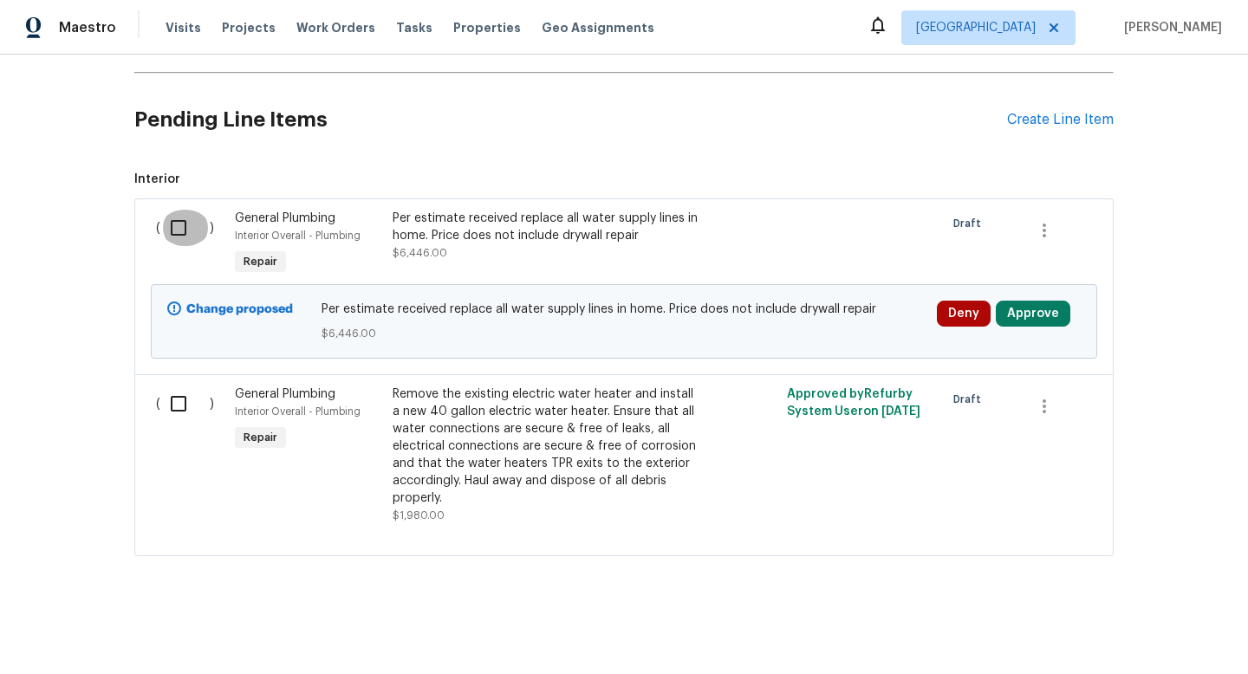
click at [172, 231] on input "checkbox" at bounding box center [184, 228] width 49 height 36
checkbox input "true"
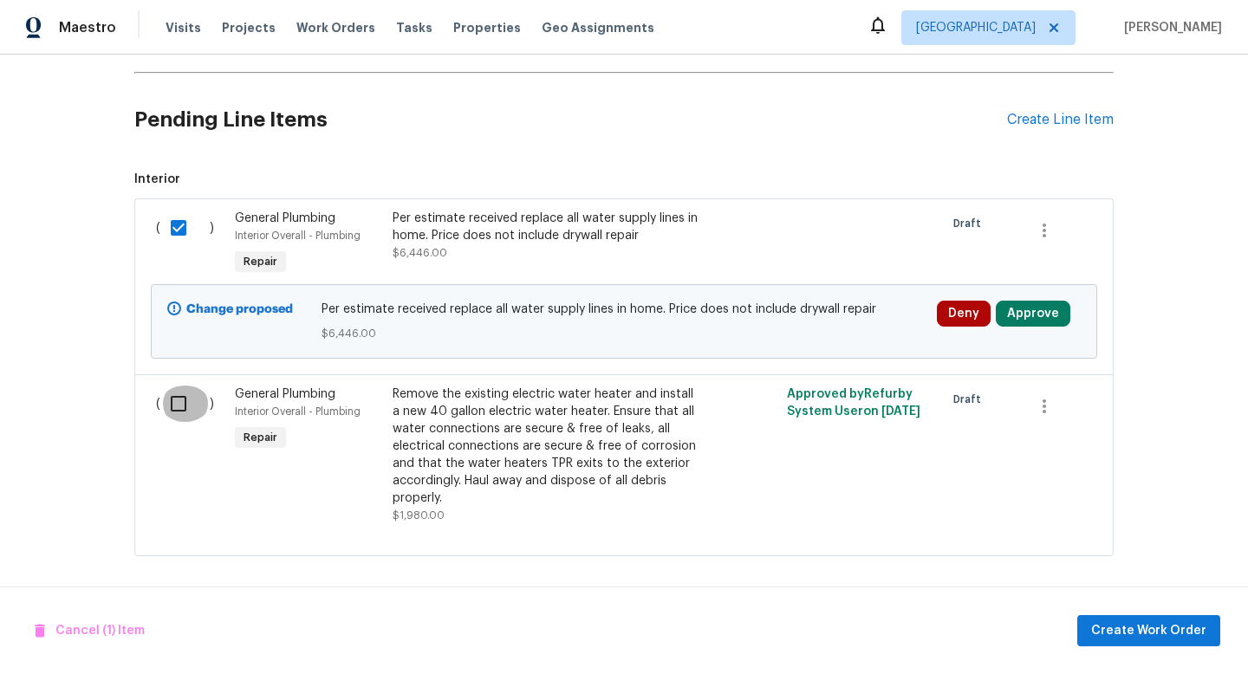
click at [196, 410] on input "checkbox" at bounding box center [184, 404] width 49 height 36
checkbox input "true"
click at [1114, 627] on span "Create Work Order" at bounding box center [1148, 632] width 115 height 22
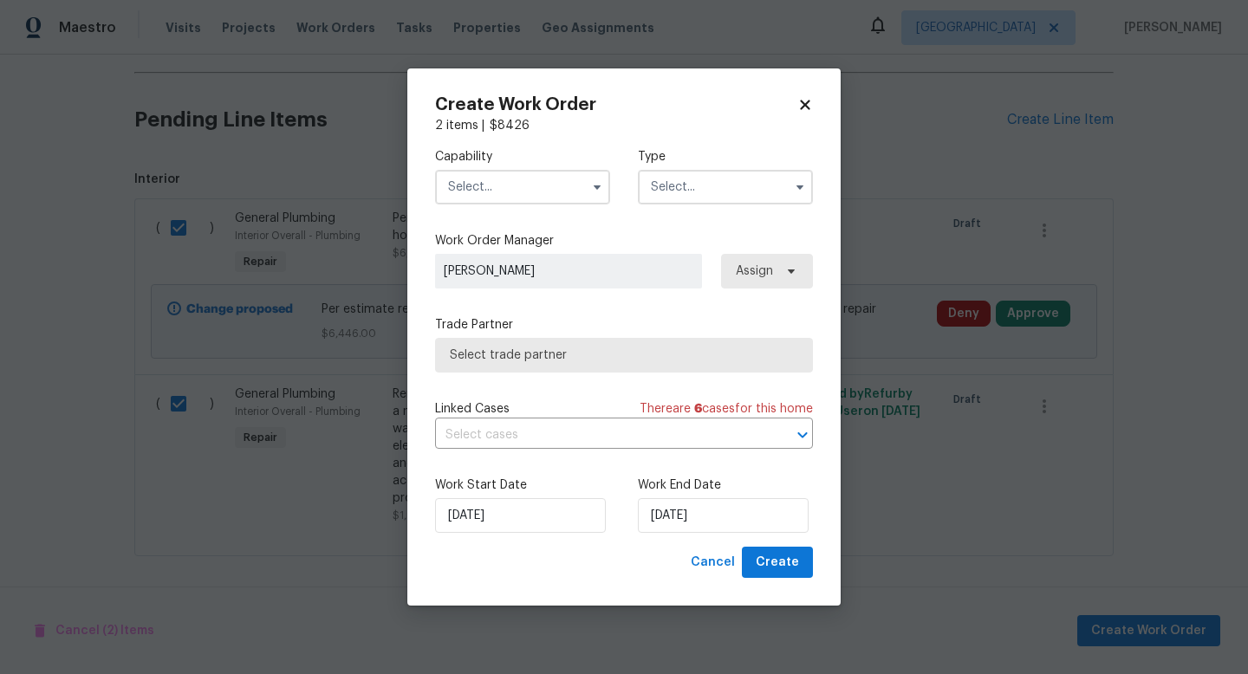
click at [802, 107] on icon at bounding box center [805, 105] width 10 height 10
checkbox input "false"
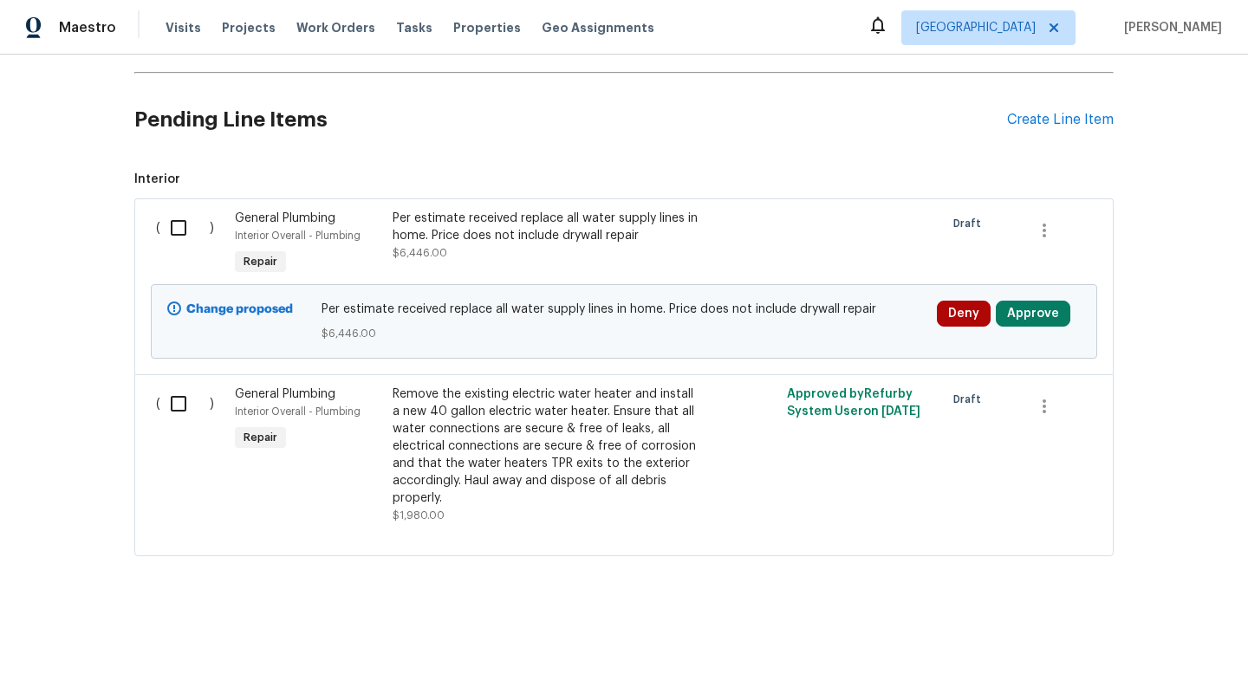
click at [531, 218] on div "Per estimate received replace all water supply lines in home. Price does not in…" at bounding box center [545, 227] width 305 height 35
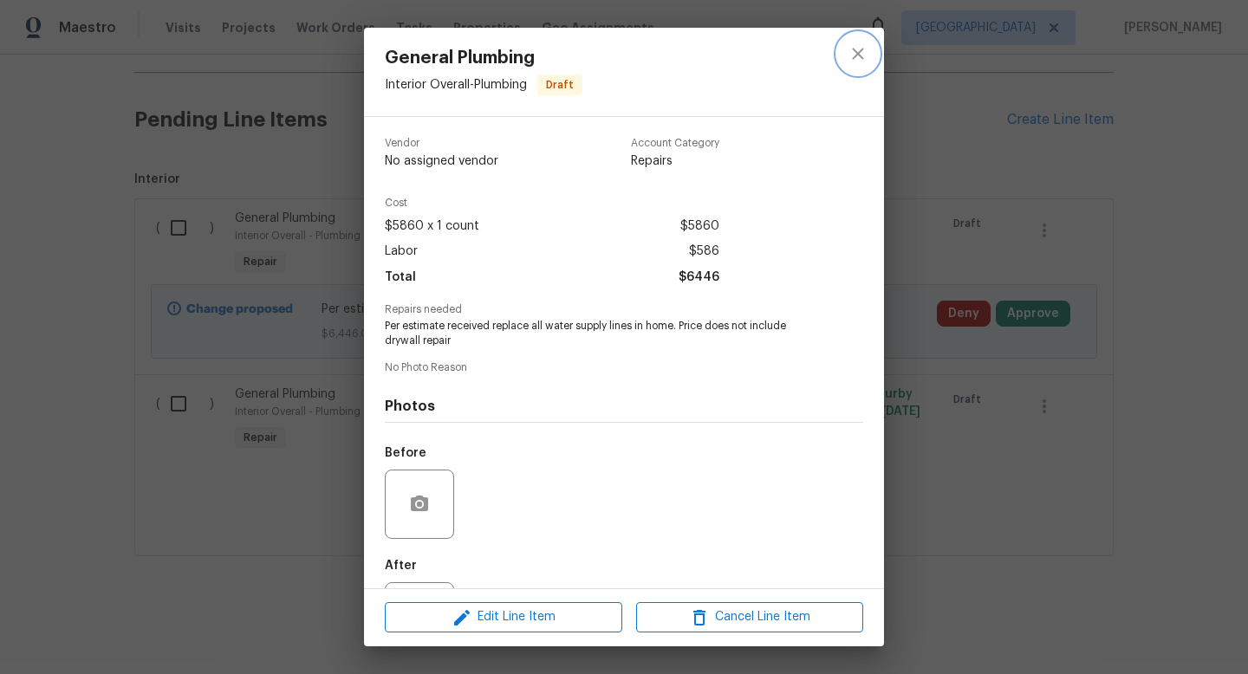
click at [856, 51] on icon "close" at bounding box center [857, 53] width 11 height 11
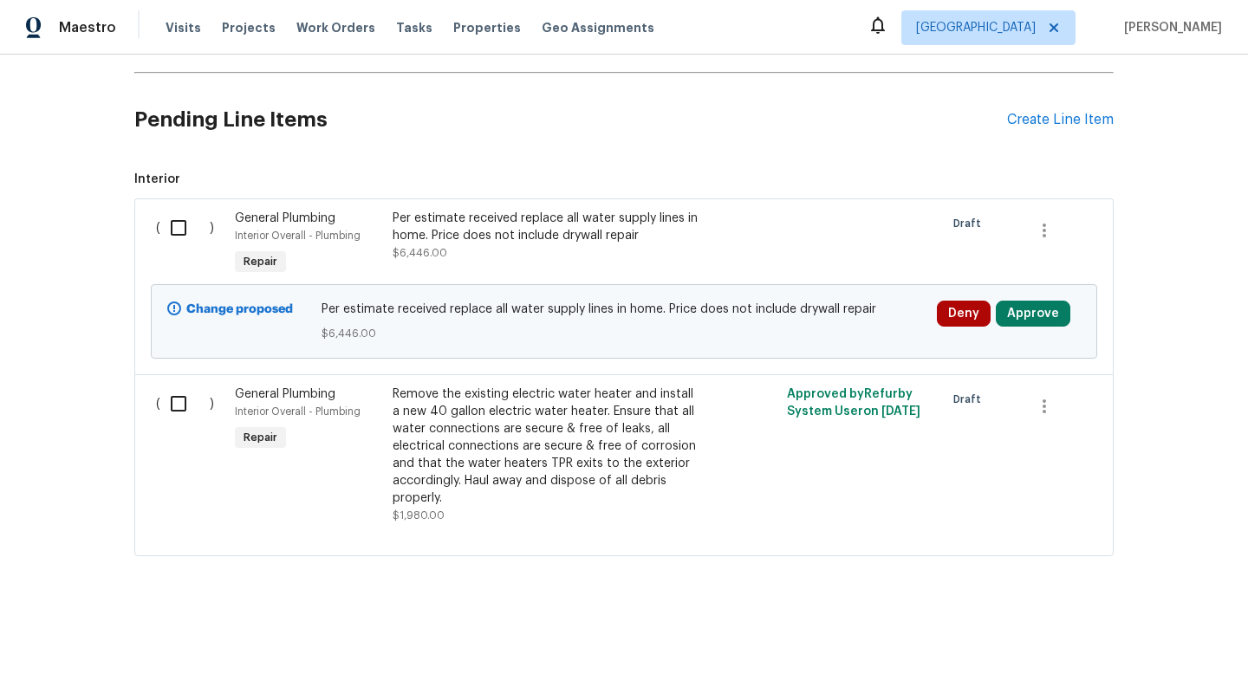
click at [169, 234] on input "checkbox" at bounding box center [184, 228] width 49 height 36
checkbox input "true"
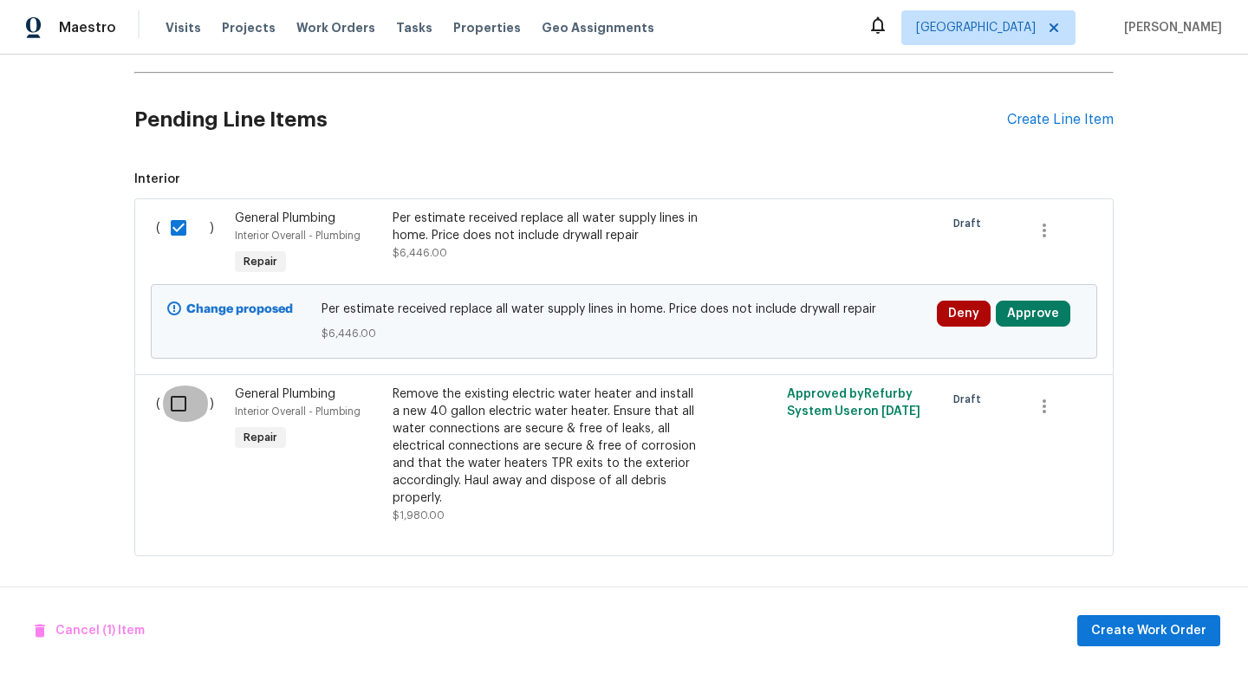
click at [188, 406] on input "checkbox" at bounding box center [184, 404] width 49 height 36
checkbox input "true"
click at [1137, 628] on span "Create Work Order" at bounding box center [1148, 632] width 115 height 22
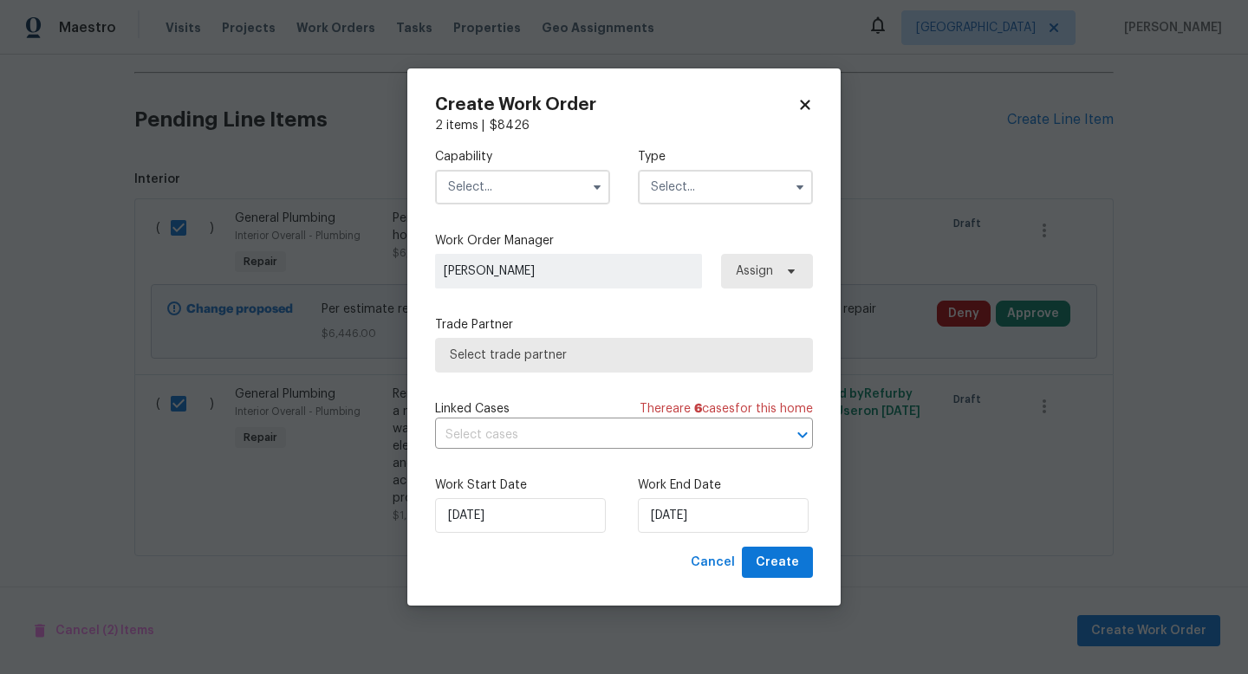
click at [497, 172] on input "text" at bounding box center [522, 187] width 175 height 35
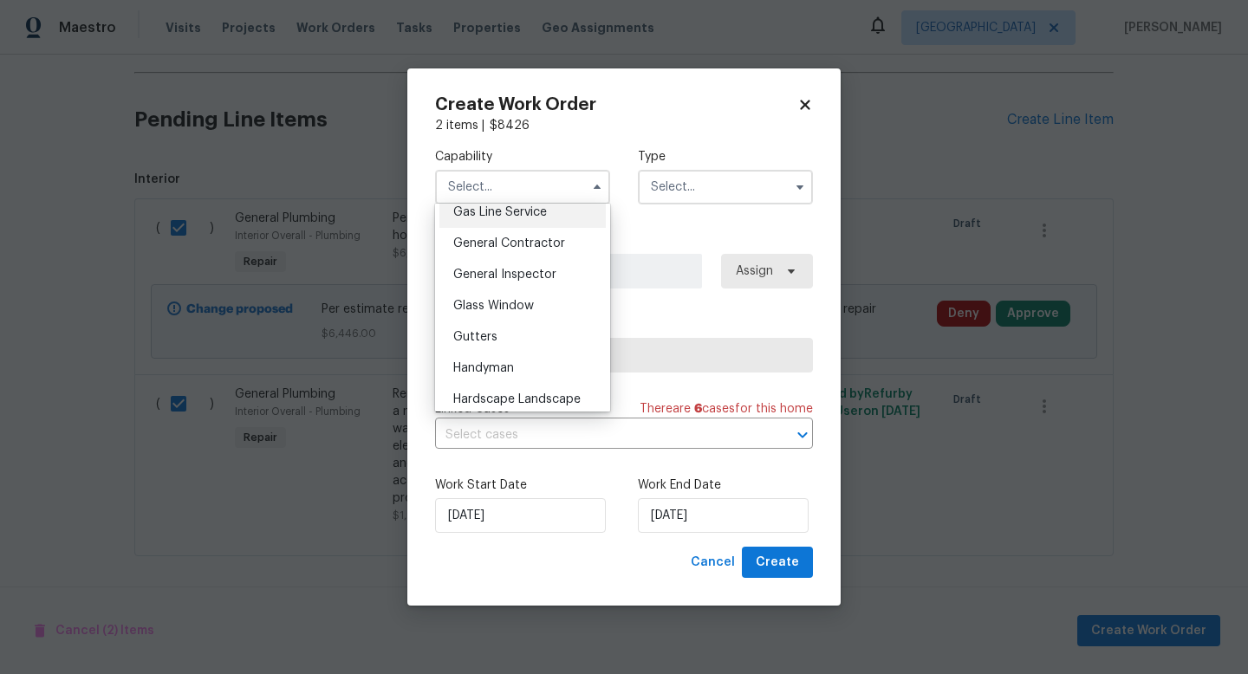
scroll to position [810, 0]
click at [550, 237] on span "General Contractor" at bounding box center [509, 242] width 112 height 12
type input "General Contractor"
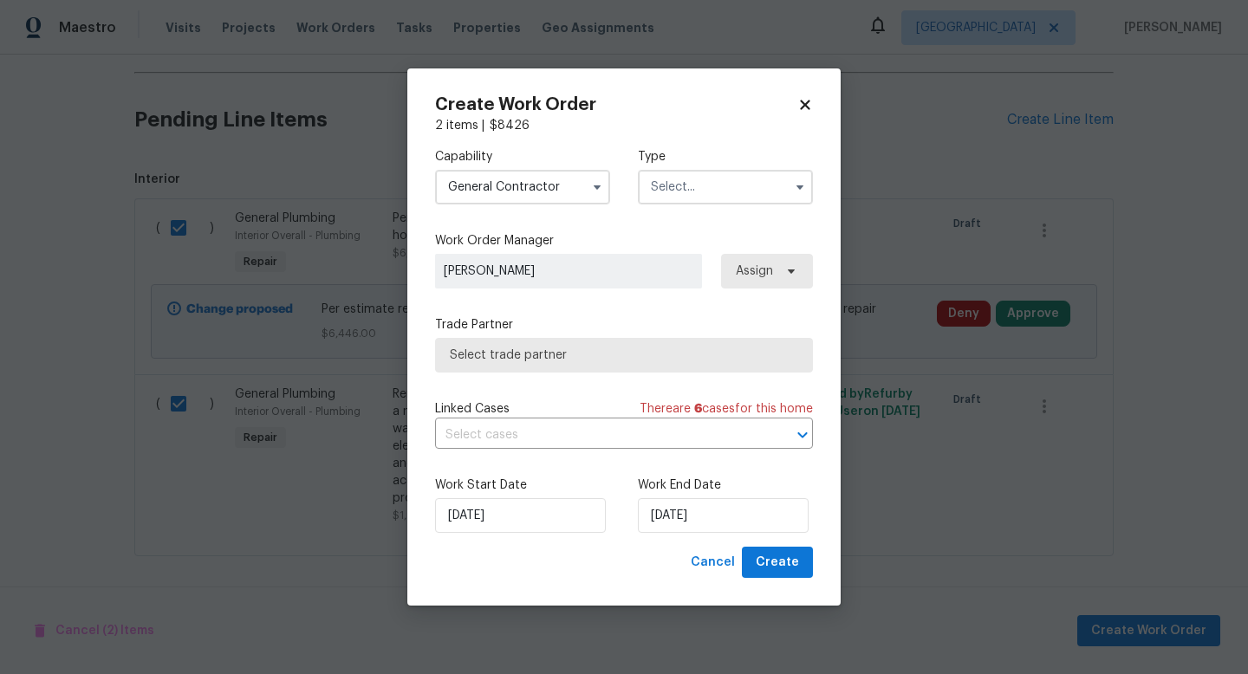
click at [703, 181] on input "text" at bounding box center [725, 187] width 175 height 35
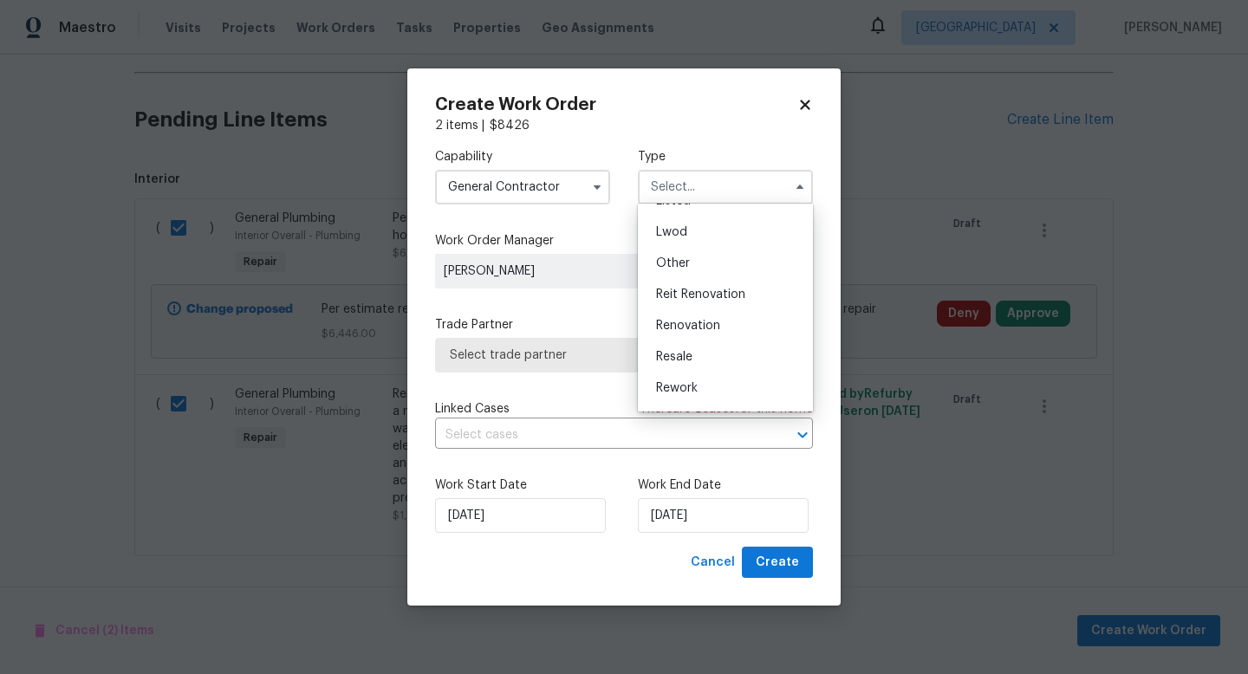
scroll to position [206, 0]
click at [723, 295] on div "Renovation" at bounding box center [725, 298] width 166 height 31
type input "Renovation"
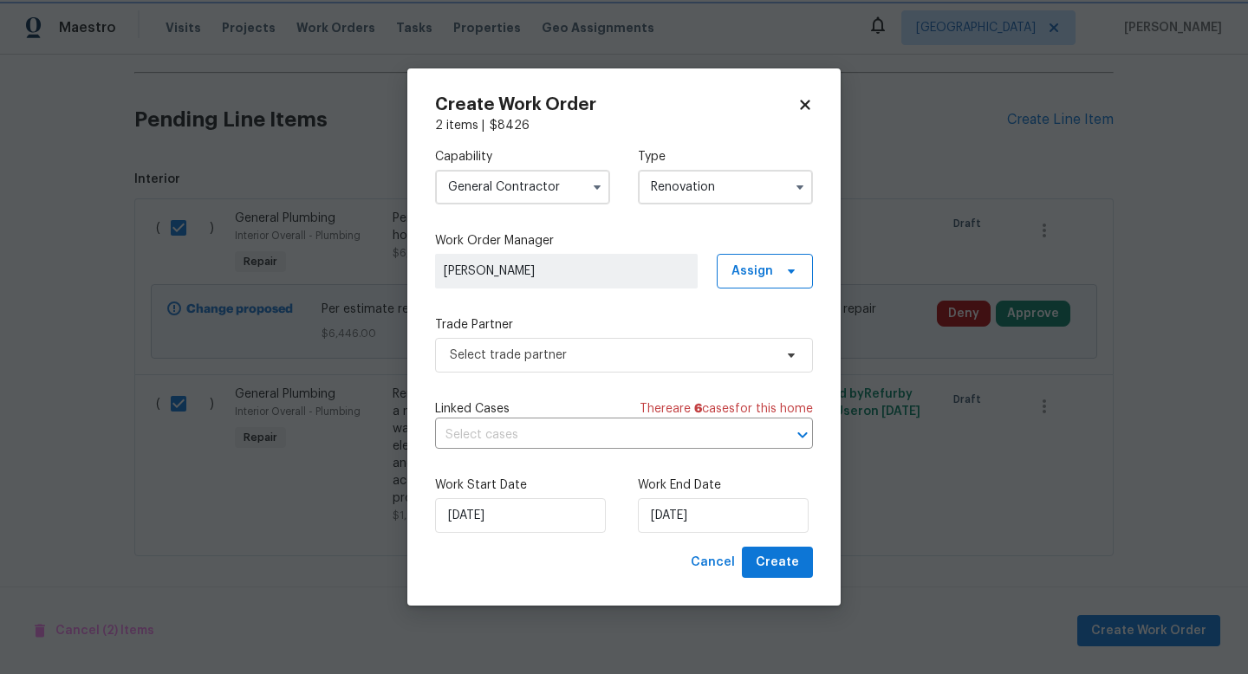
scroll to position [0, 0]
click at [562, 363] on span "Select trade partner" at bounding box center [624, 355] width 378 height 35
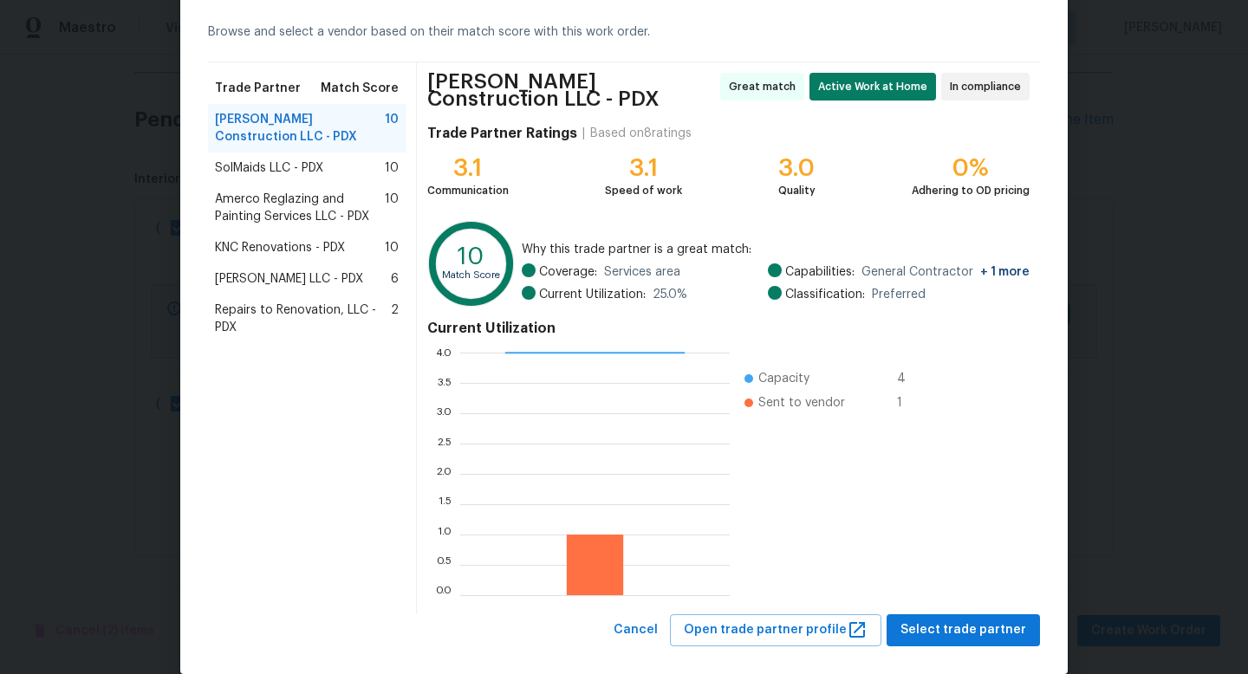
scroll to position [97, 0]
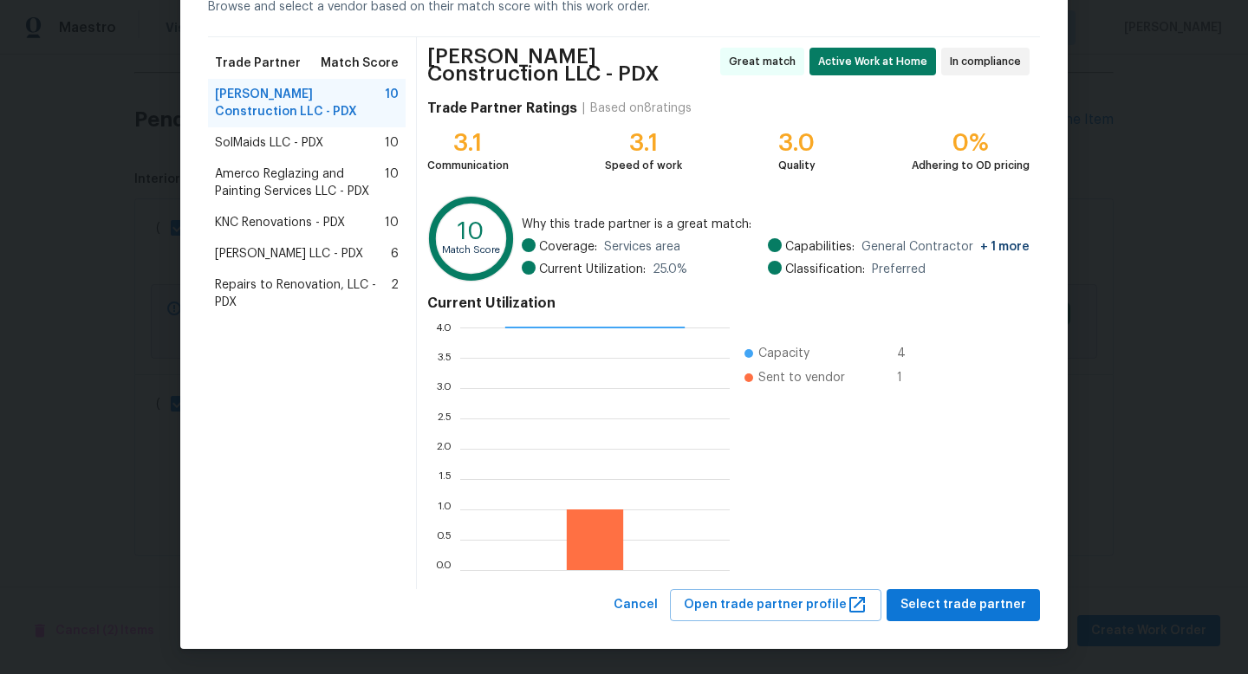
click at [264, 156] on div "SolMaids LLC - PDX 10" at bounding box center [307, 142] width 198 height 31
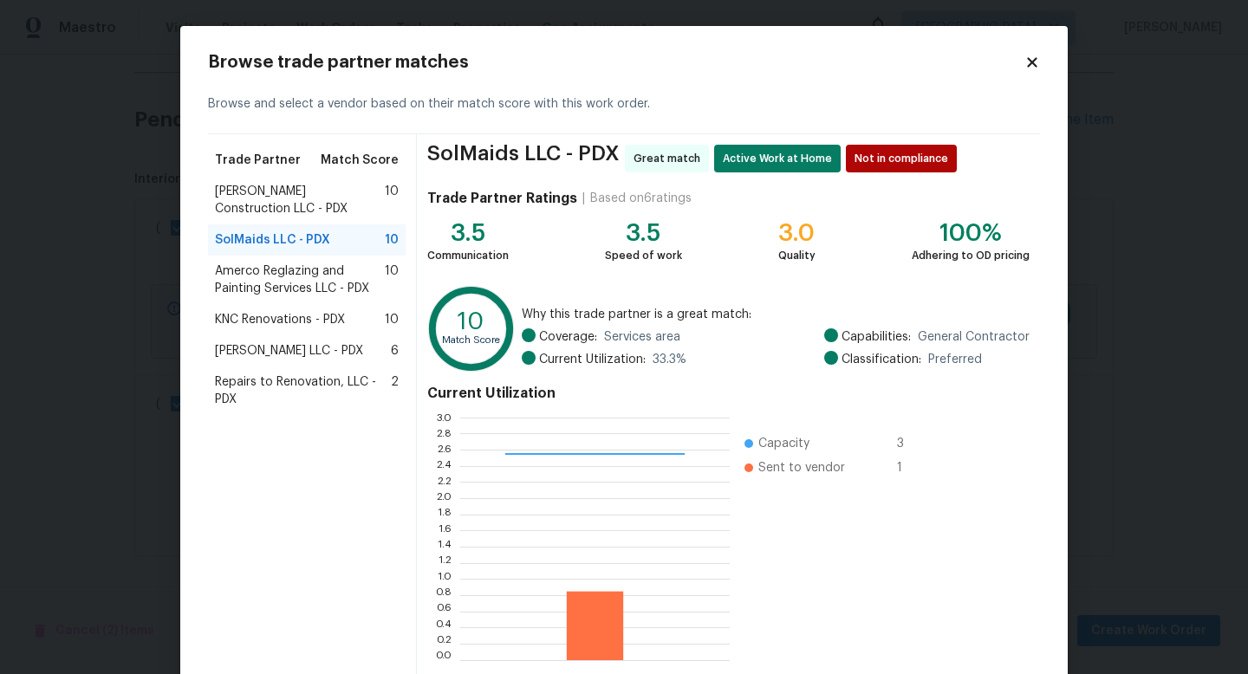
scroll to position [90, 0]
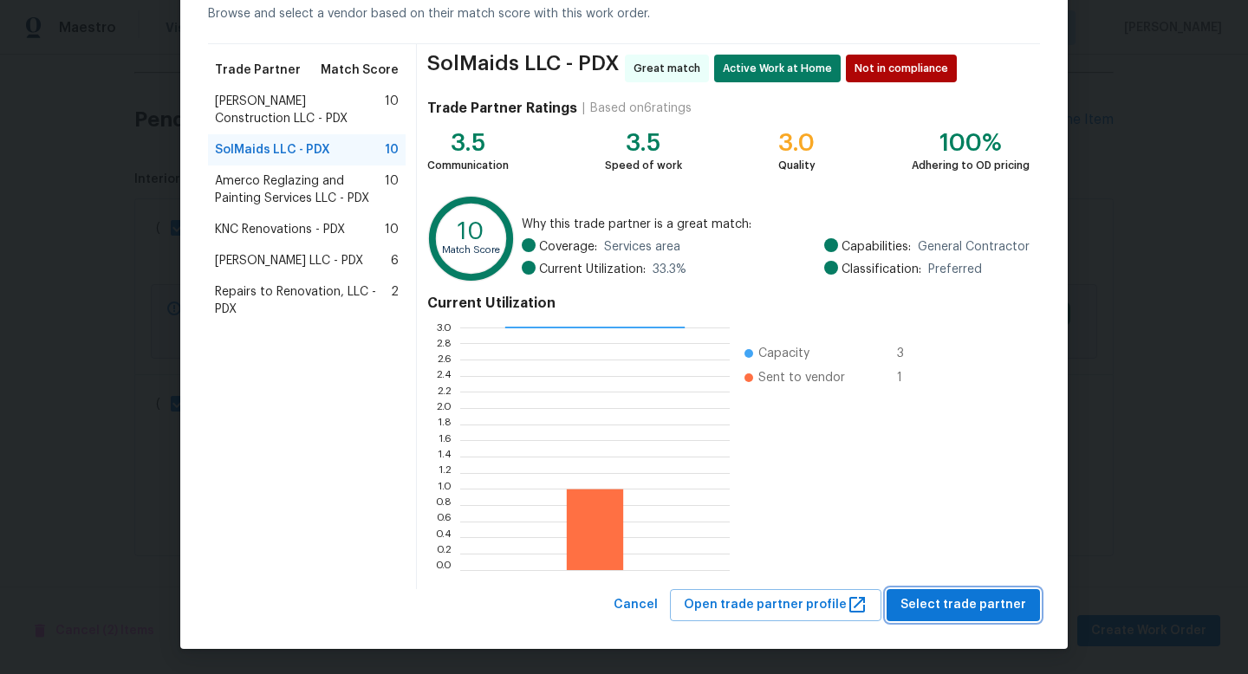
click at [960, 609] on span "Select trade partner" at bounding box center [963, 606] width 126 height 22
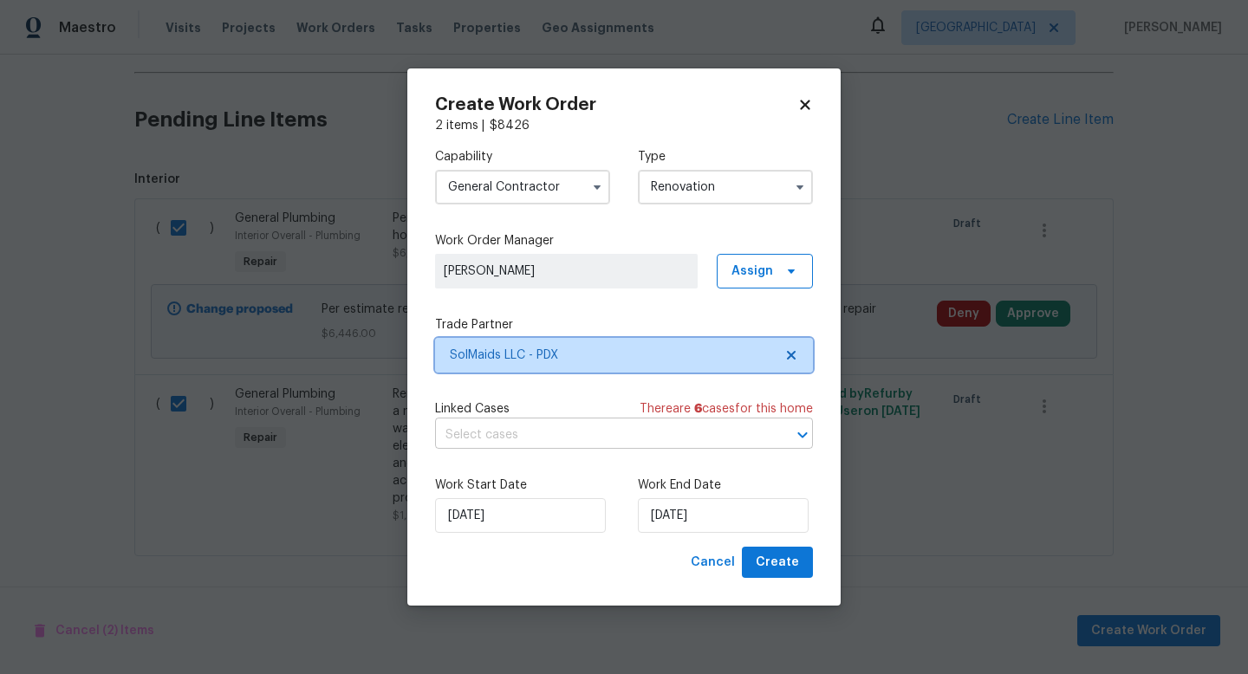
scroll to position [0, 0]
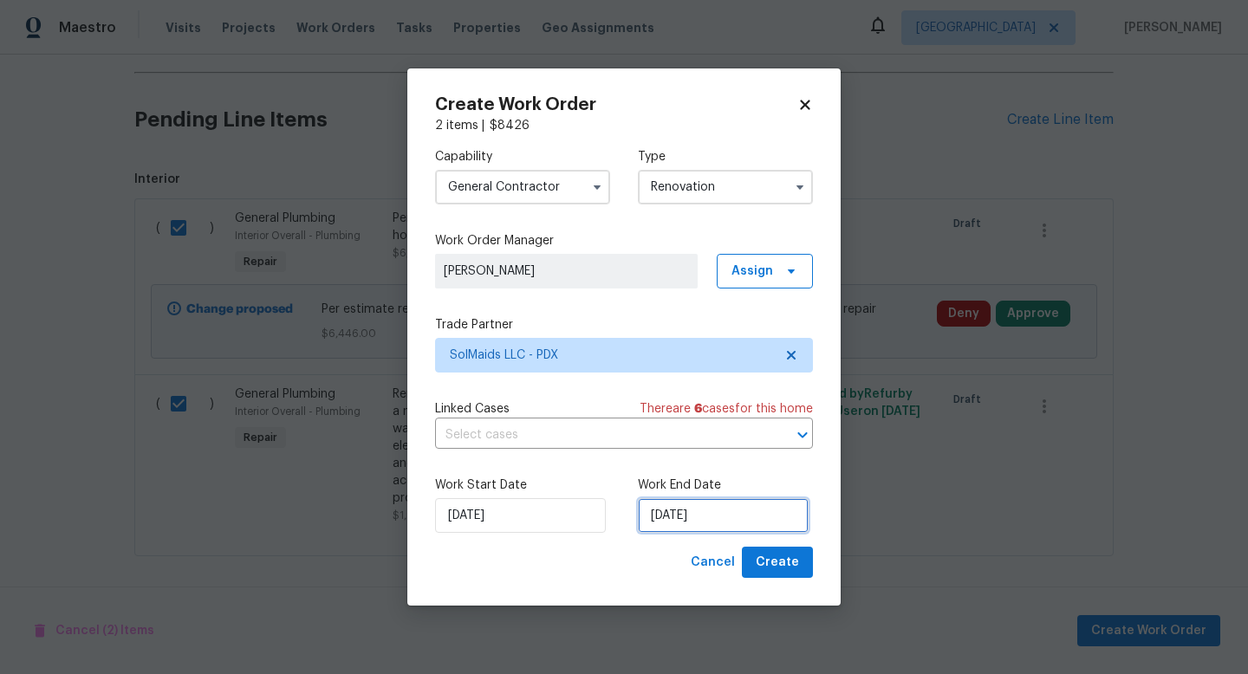
click at [721, 520] on input "[DATE]" at bounding box center [723, 515] width 171 height 35
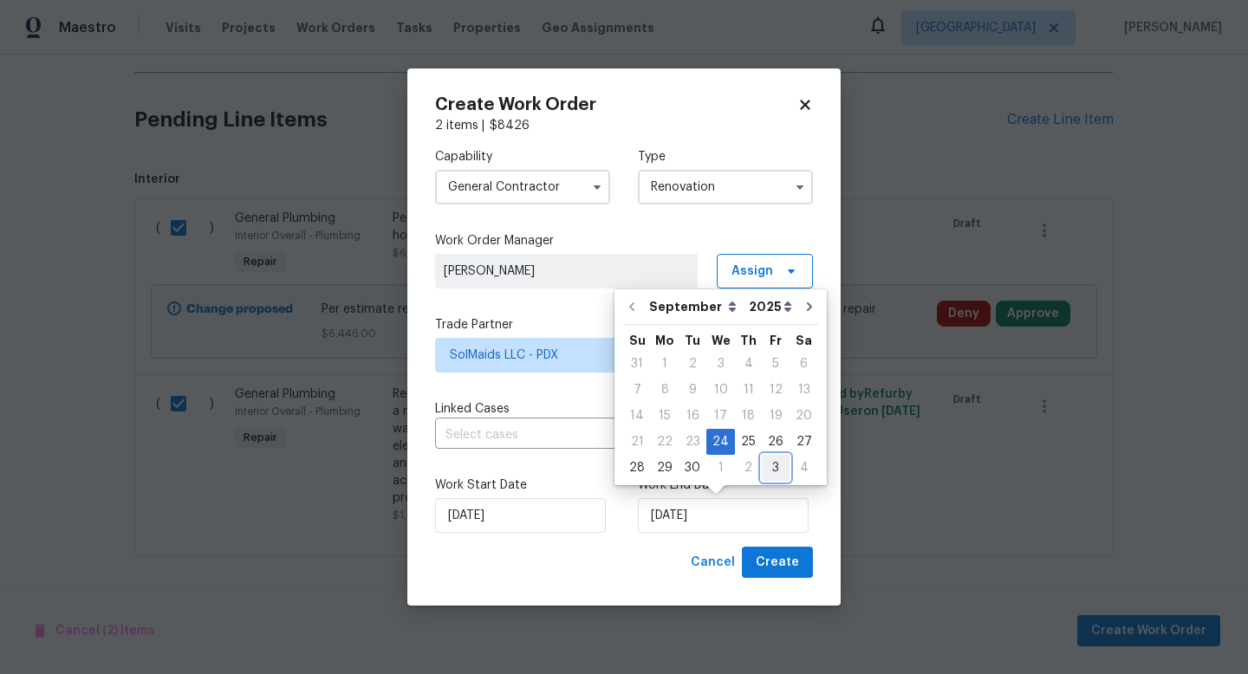
click at [762, 468] on div "3" at bounding box center [776, 468] width 28 height 24
type input "[DATE]"
select select "9"
click at [779, 556] on span "Create" at bounding box center [777, 563] width 43 height 22
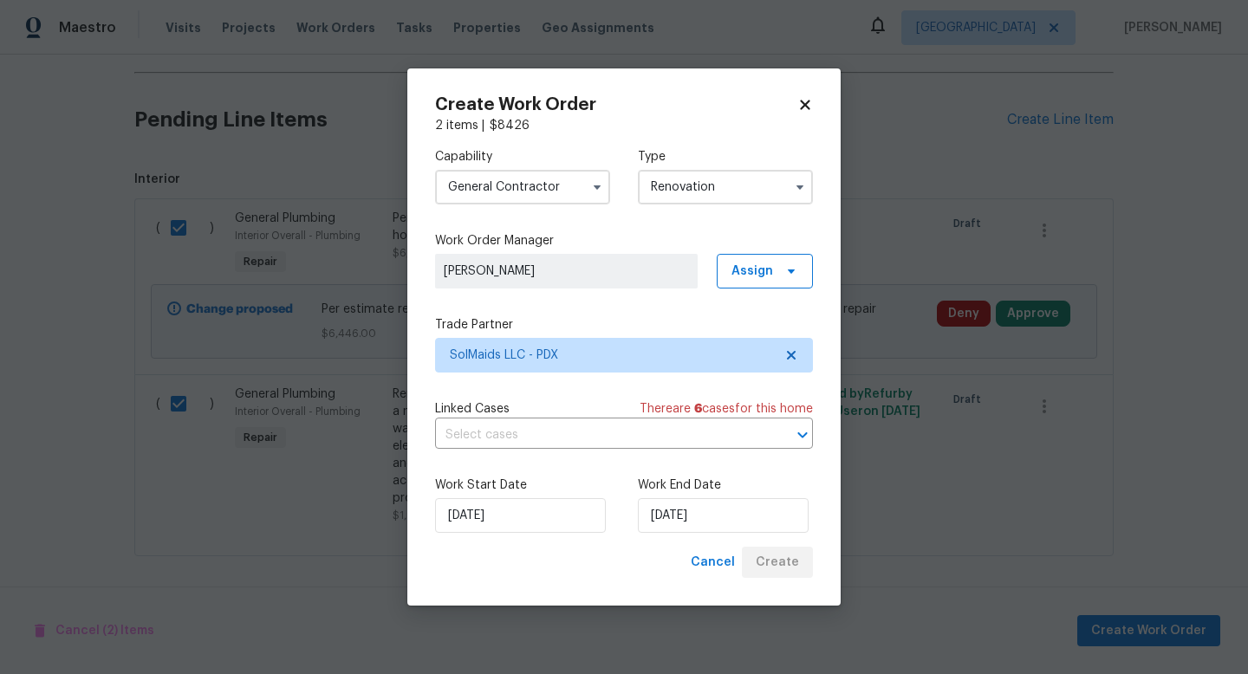
scroll to position [426, 0]
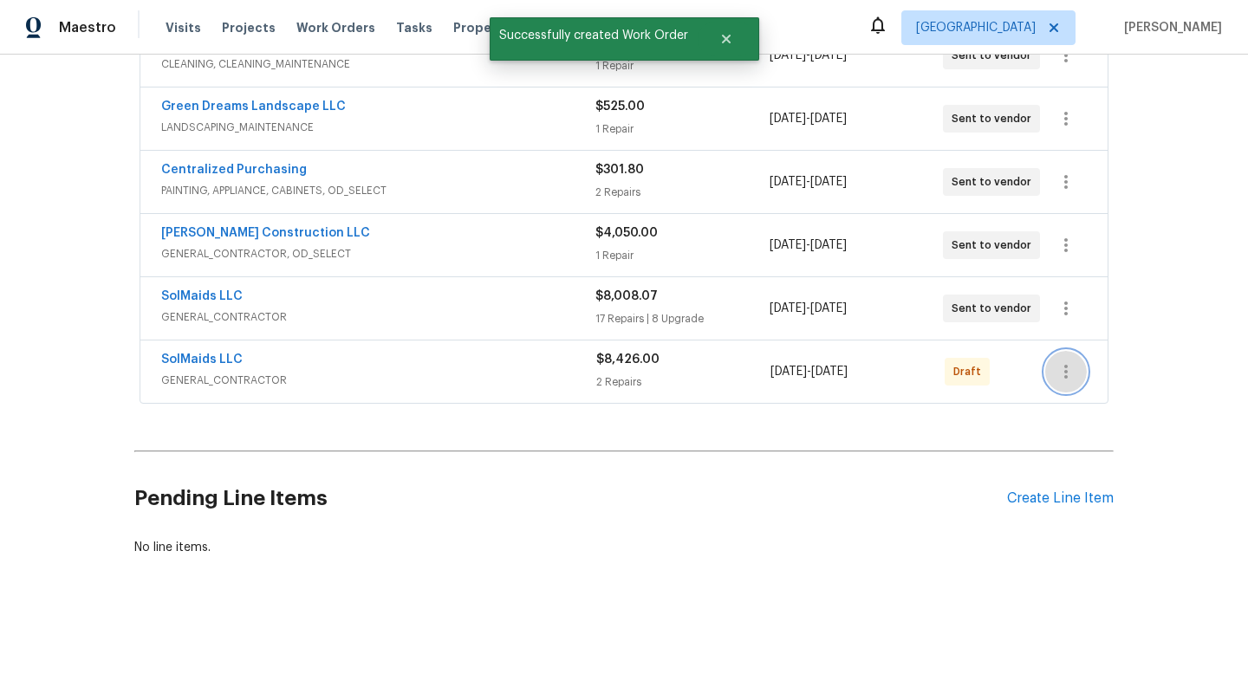
click at [1064, 380] on icon "button" at bounding box center [1066, 371] width 21 height 21
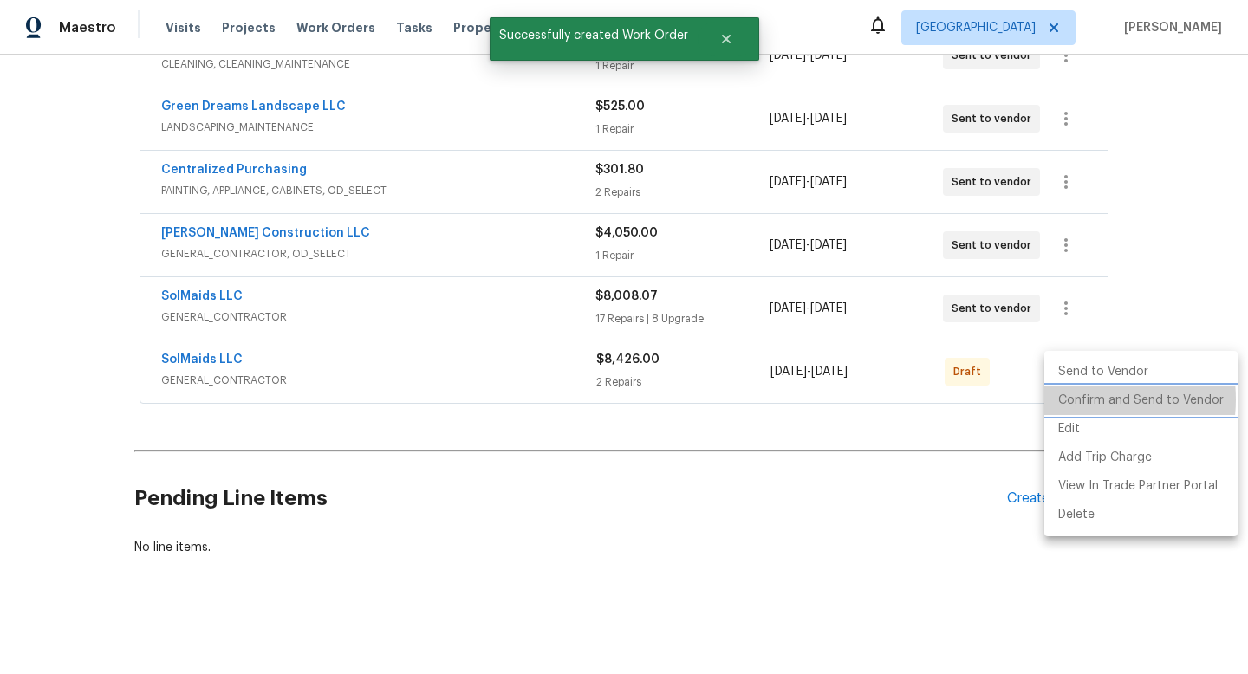
click at [1077, 400] on li "Confirm and Send to Vendor" at bounding box center [1140, 401] width 193 height 29
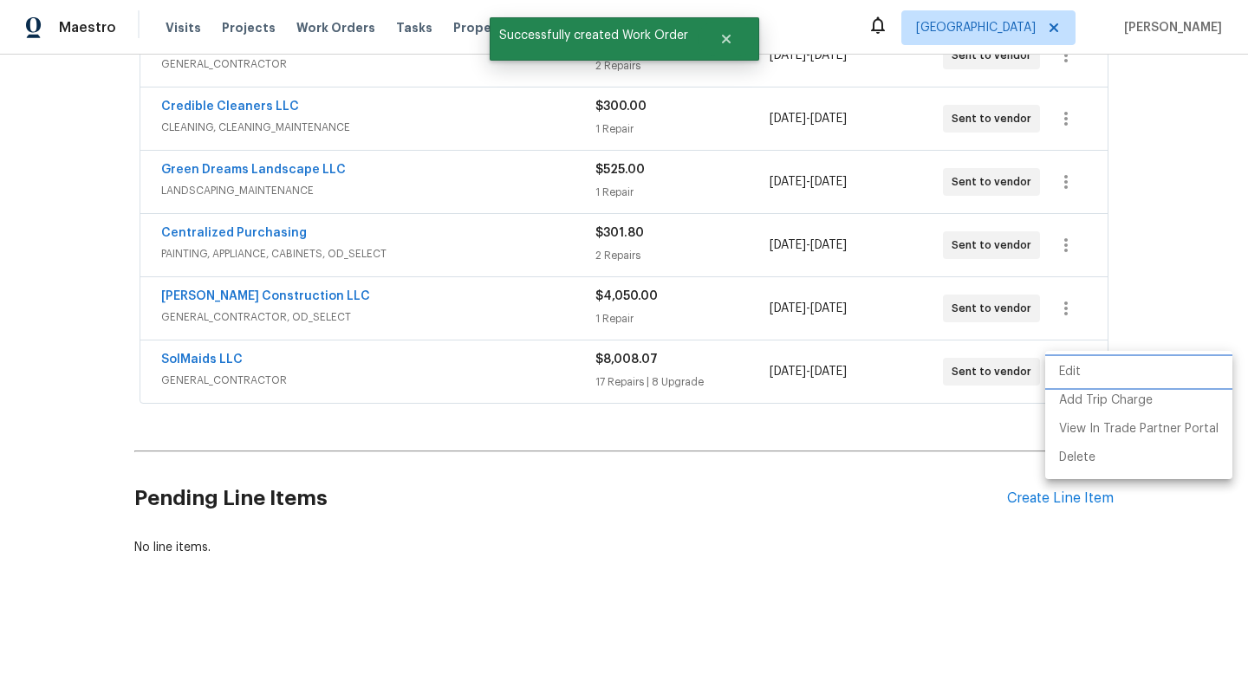
scroll to position [110, 0]
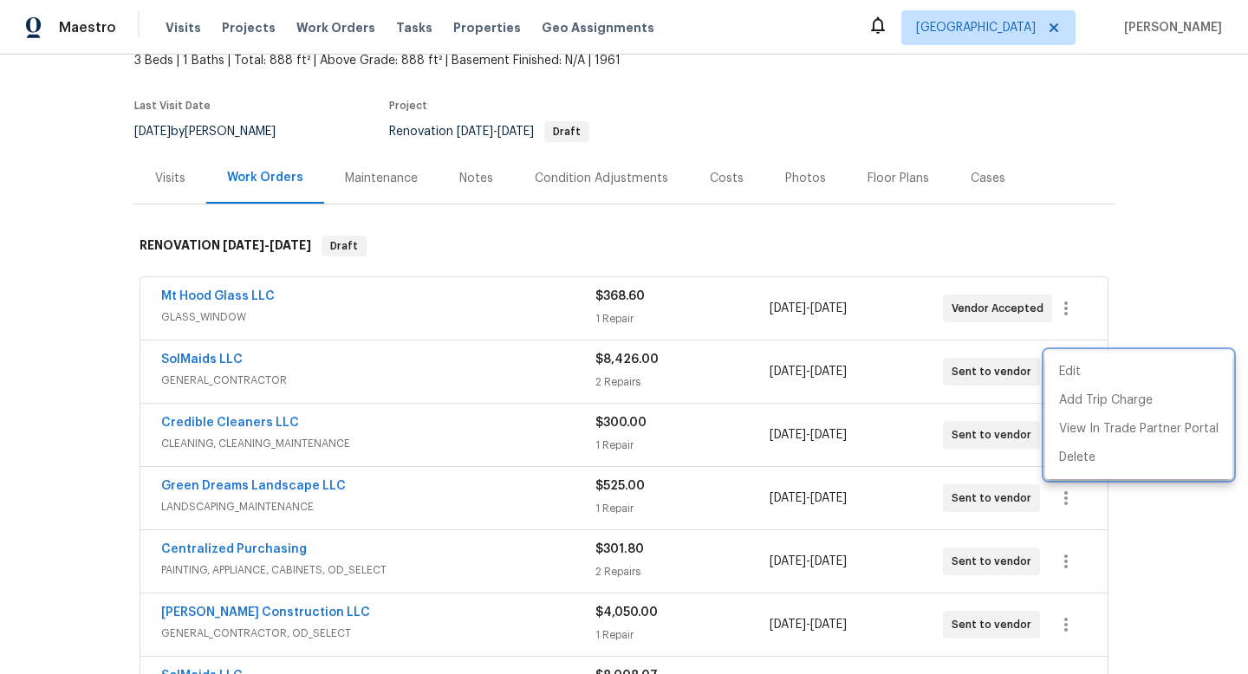
click at [714, 177] on div at bounding box center [624, 337] width 1248 height 674
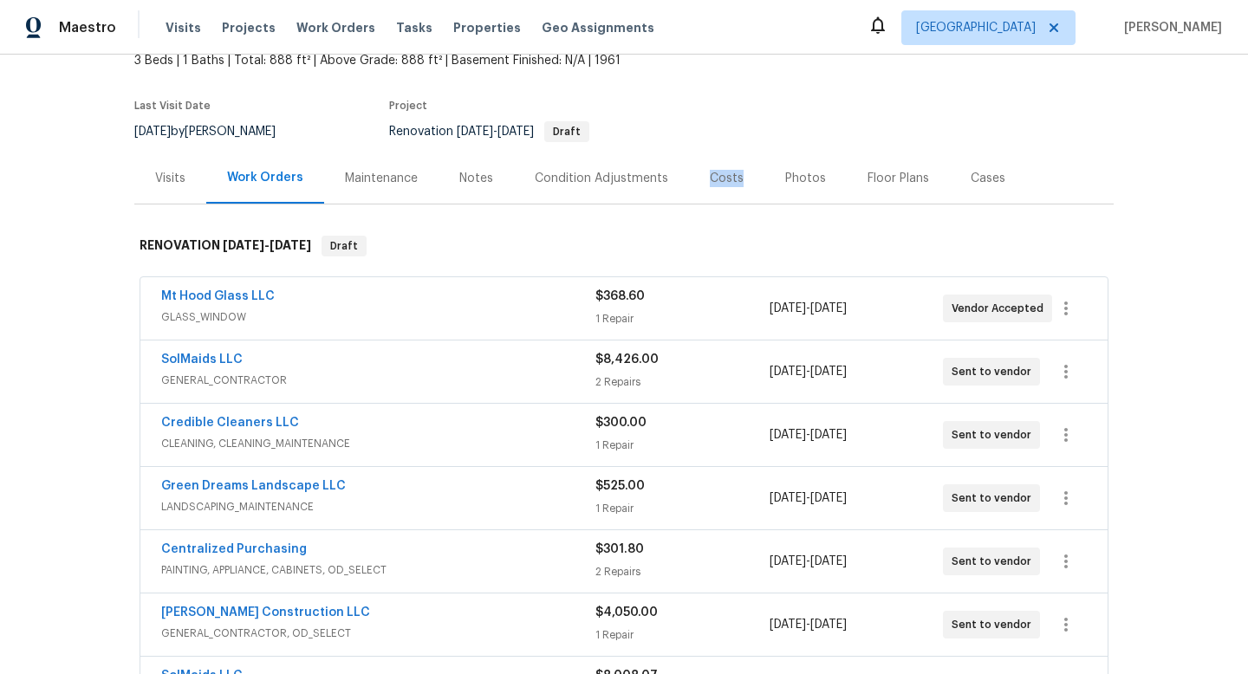
click at [714, 177] on div "Costs" at bounding box center [727, 178] width 34 height 17
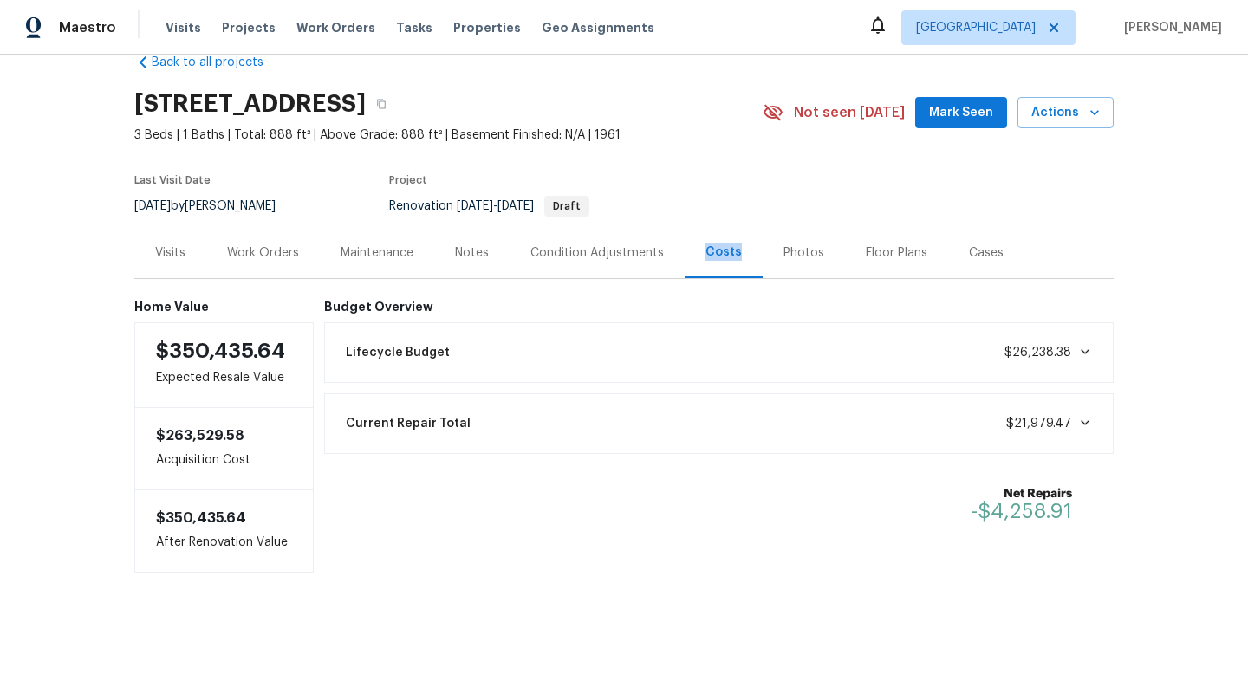
scroll to position [39, 0]
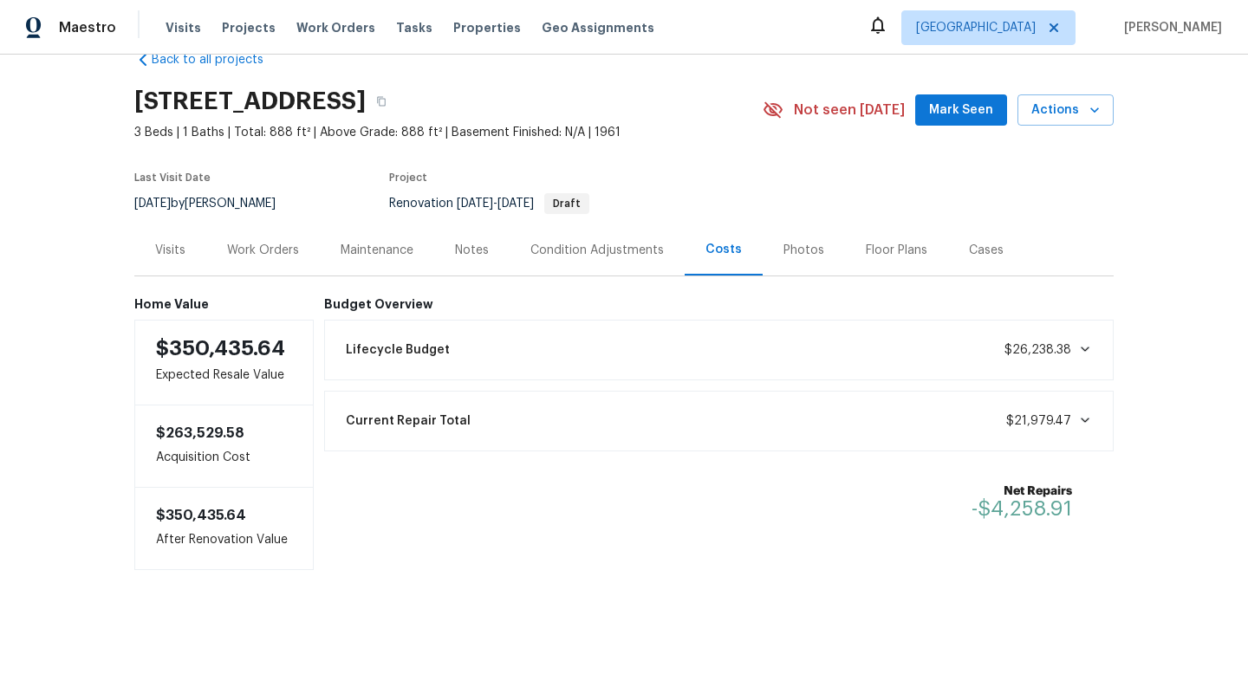
click at [283, 251] on div "Work Orders" at bounding box center [263, 250] width 72 height 17
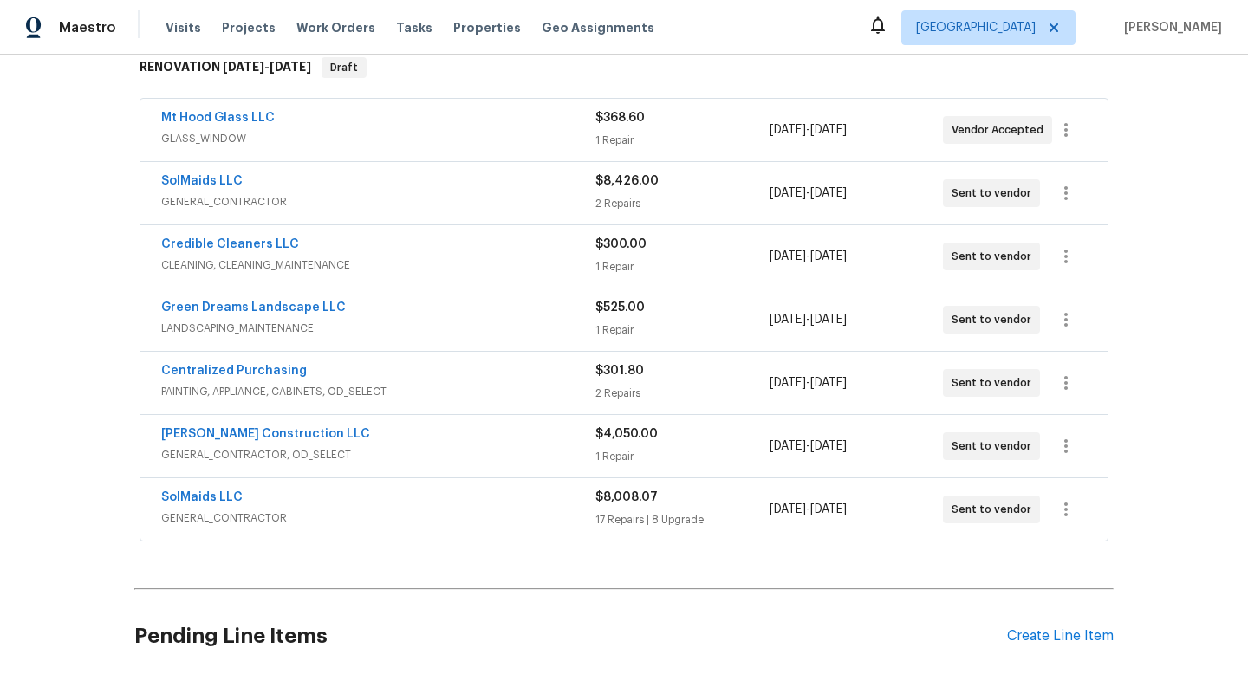
scroll to position [163, 0]
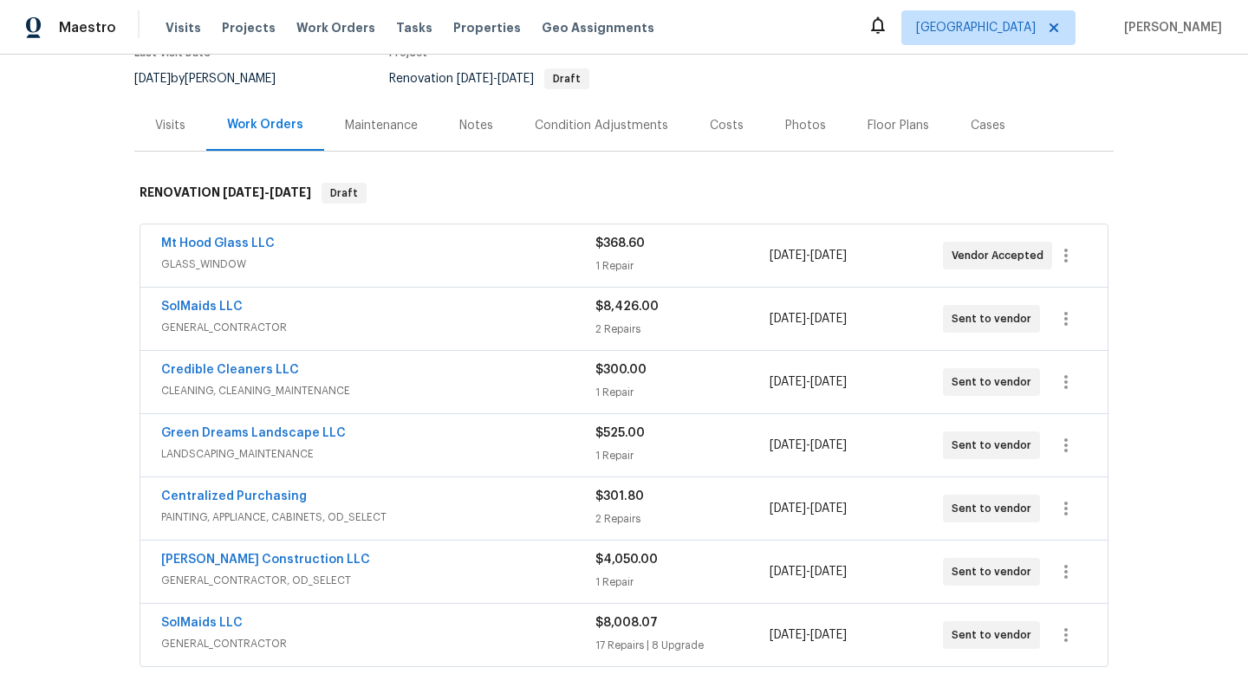
click at [629, 133] on div "Condition Adjustments" at bounding box center [601, 125] width 133 height 17
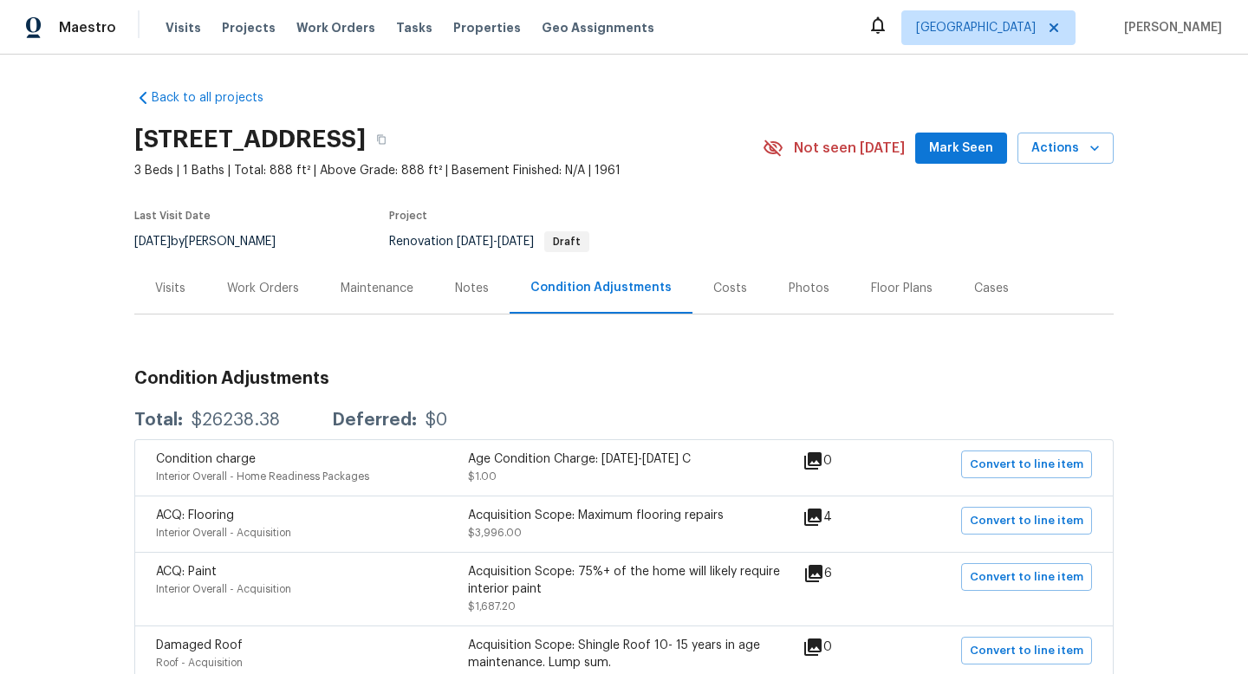
click at [222, 294] on div "Work Orders" at bounding box center [263, 288] width 114 height 51
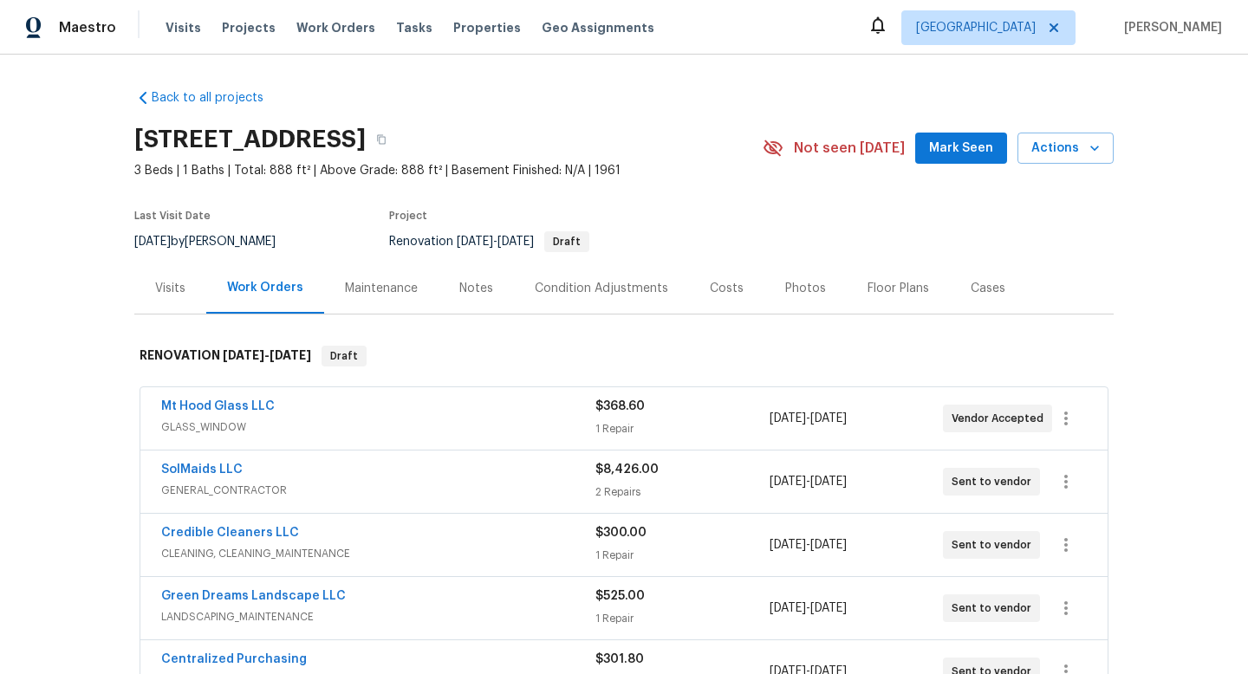
click at [724, 299] on div "Costs" at bounding box center [726, 288] width 75 height 51
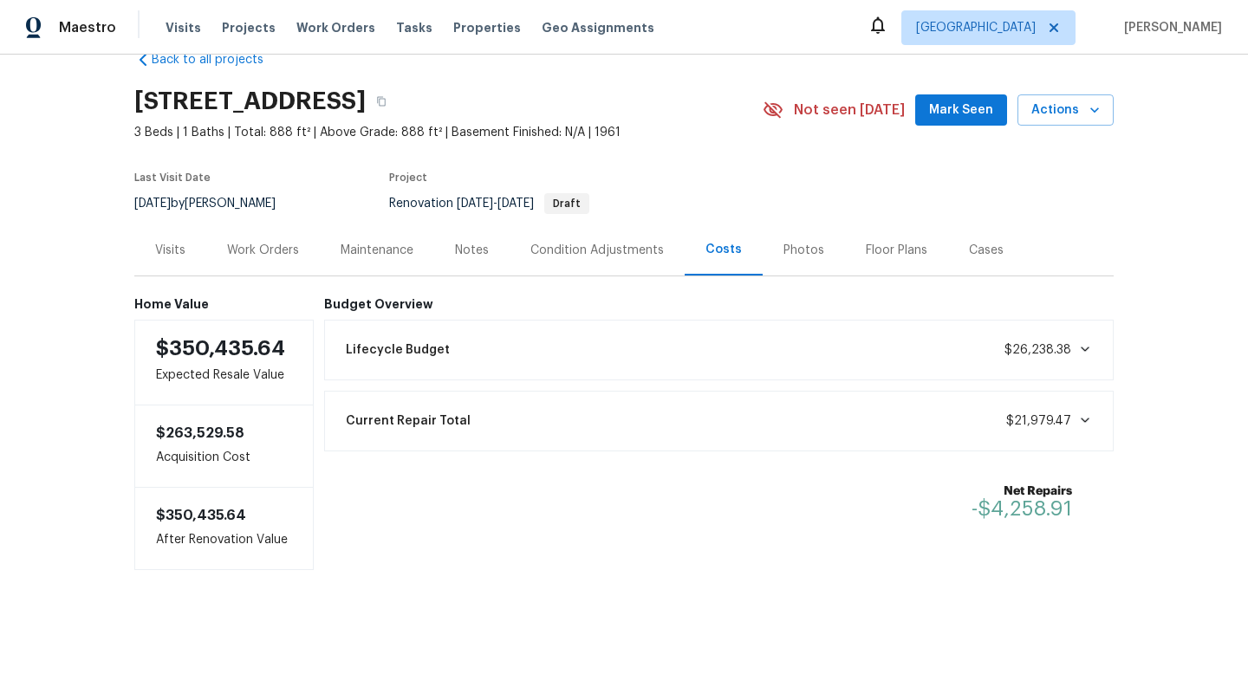
scroll to position [39, 0]
click at [552, 260] on div "Condition Adjustments" at bounding box center [597, 249] width 175 height 51
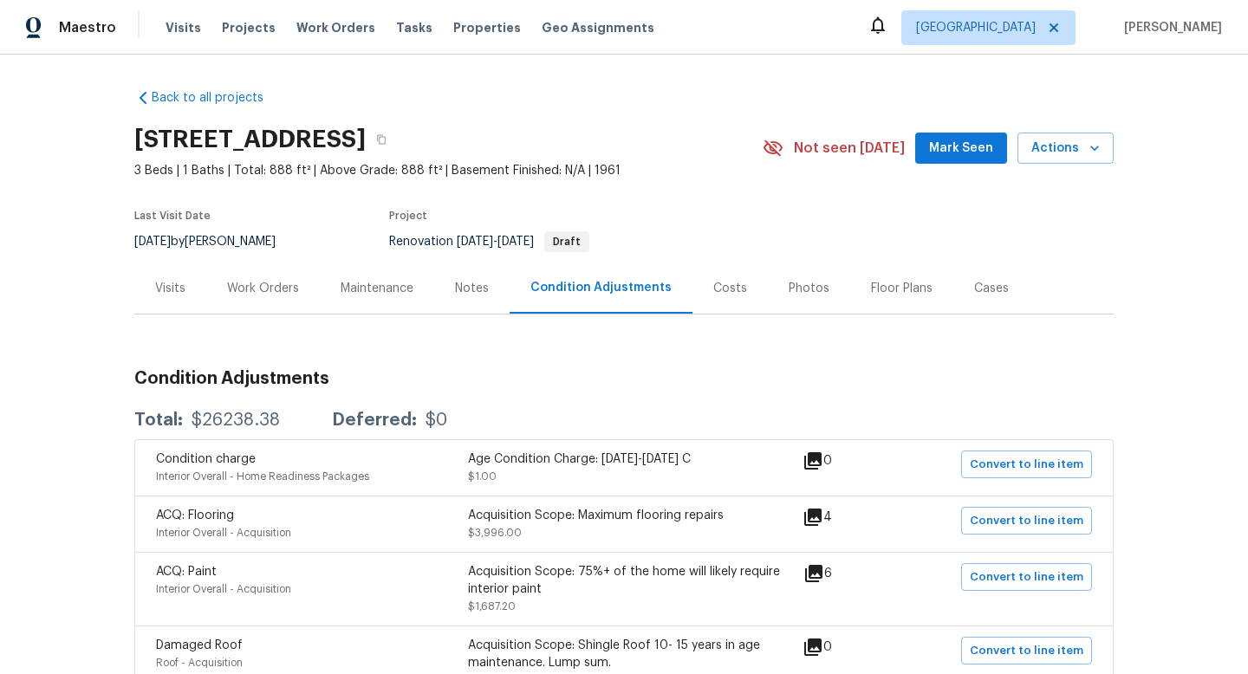
click at [288, 283] on div "Work Orders" at bounding box center [263, 288] width 72 height 17
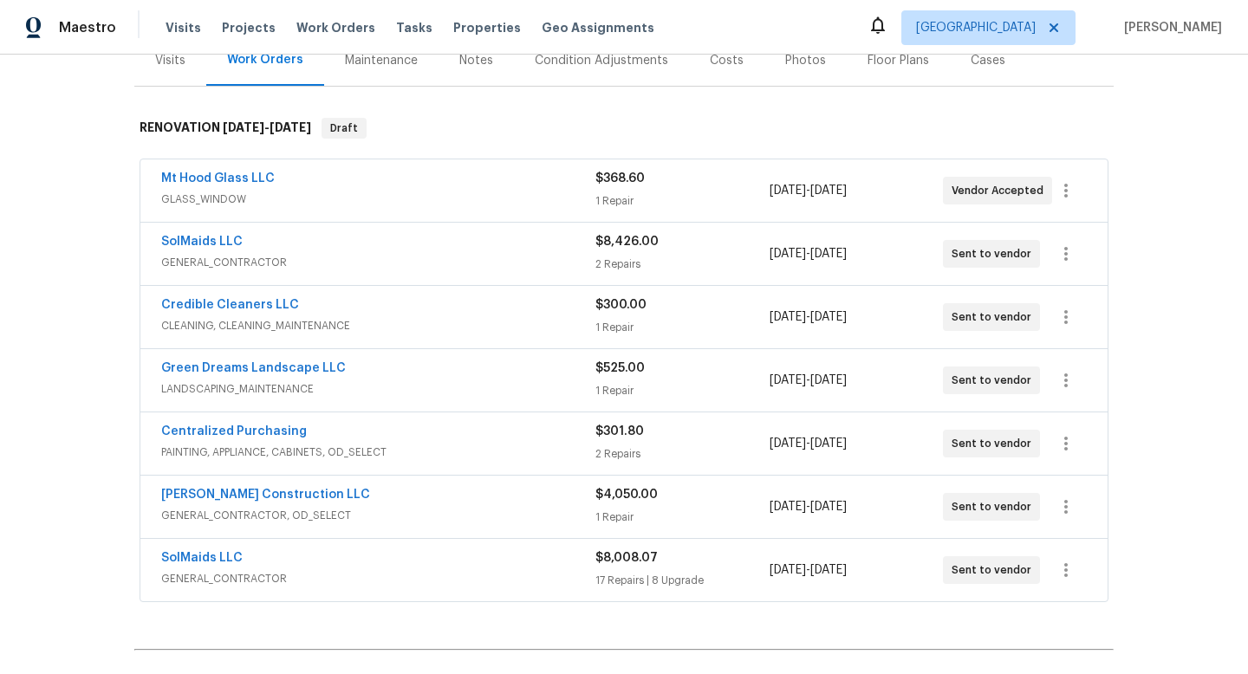
scroll to position [265, 0]
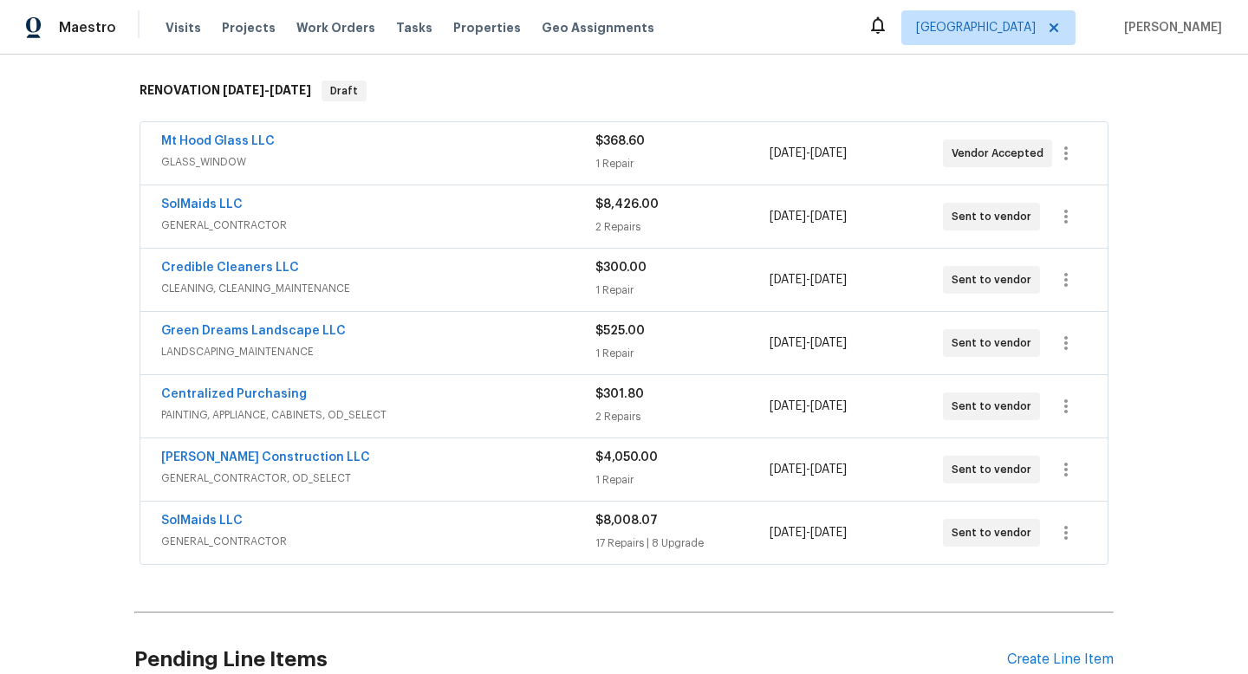
click at [543, 216] on div "SolMaids LLC" at bounding box center [378, 206] width 434 height 21
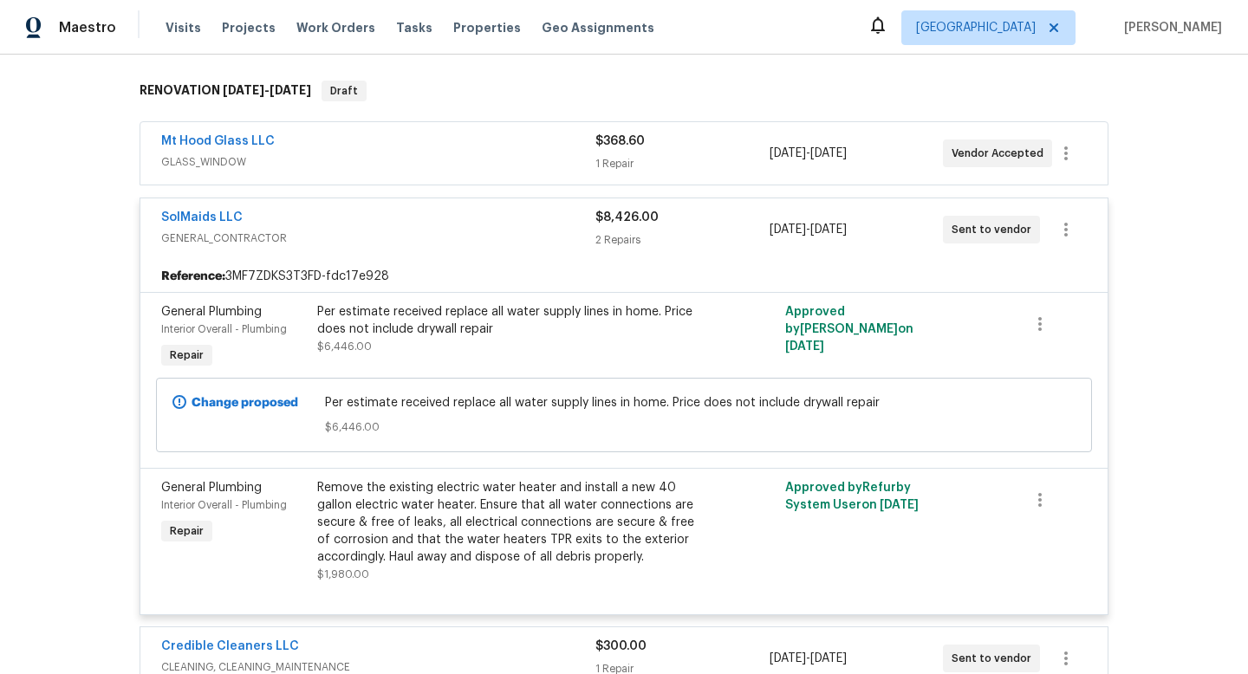
click at [543, 216] on div "SolMaids LLC" at bounding box center [378, 219] width 434 height 21
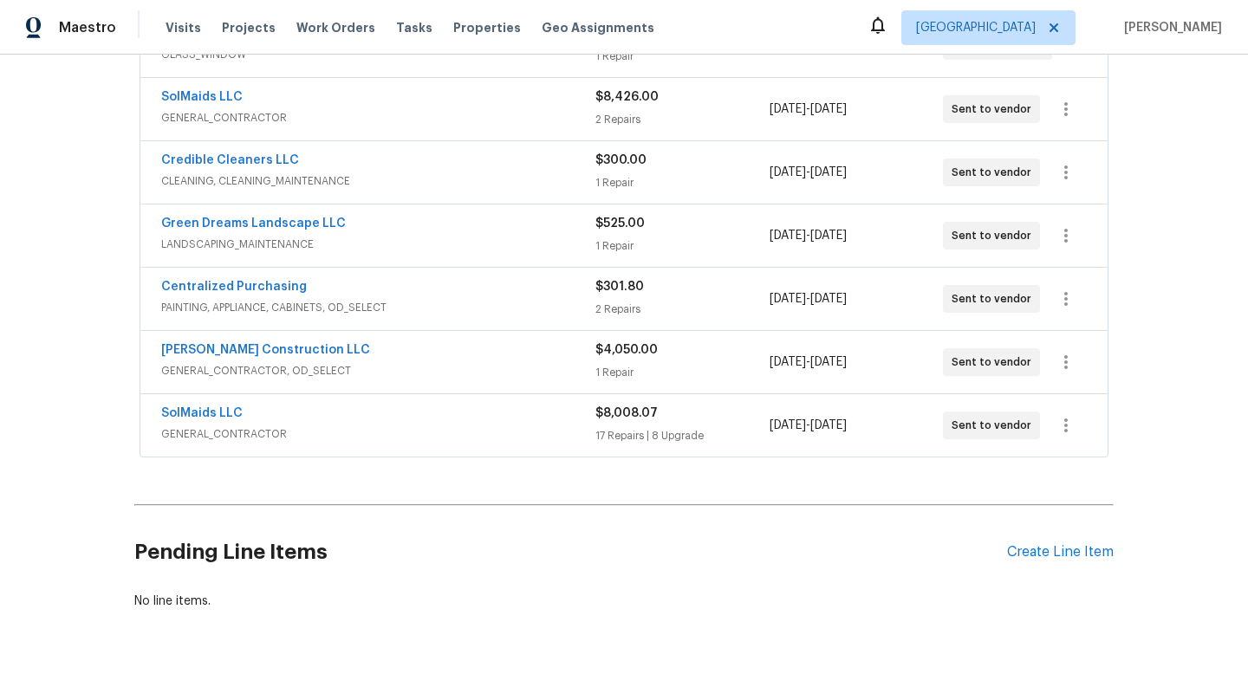
scroll to position [426, 0]
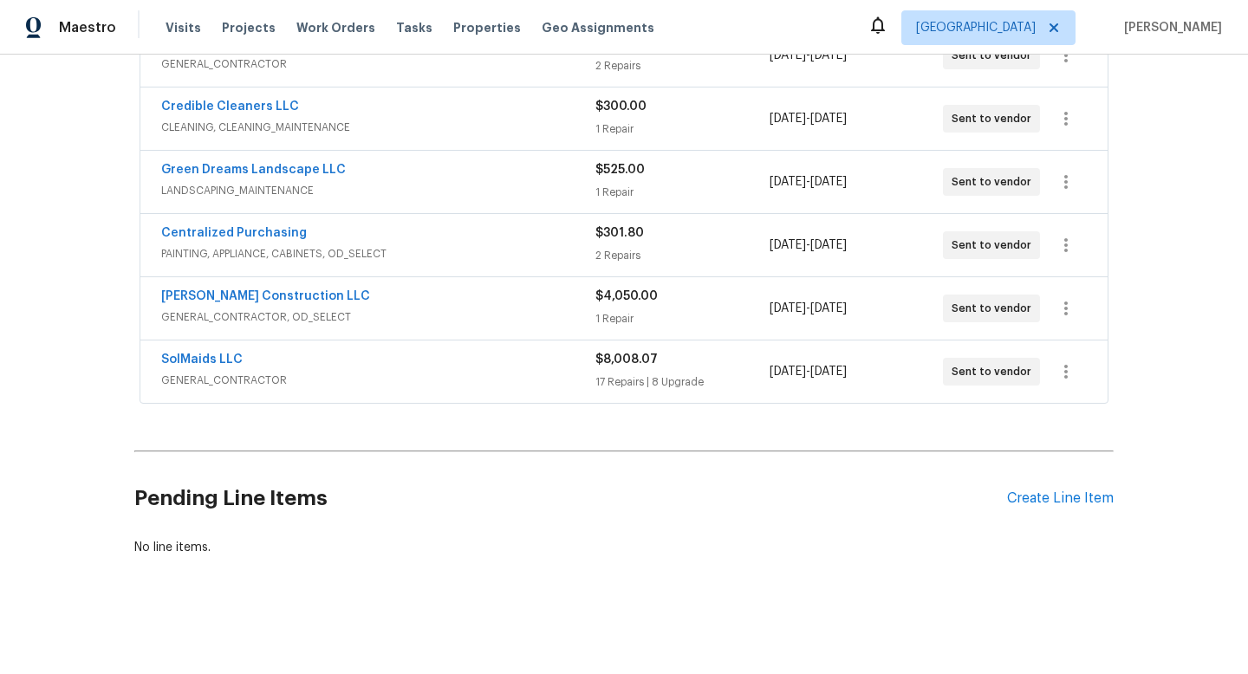
click at [550, 358] on div "SolMaids LLC" at bounding box center [378, 361] width 434 height 21
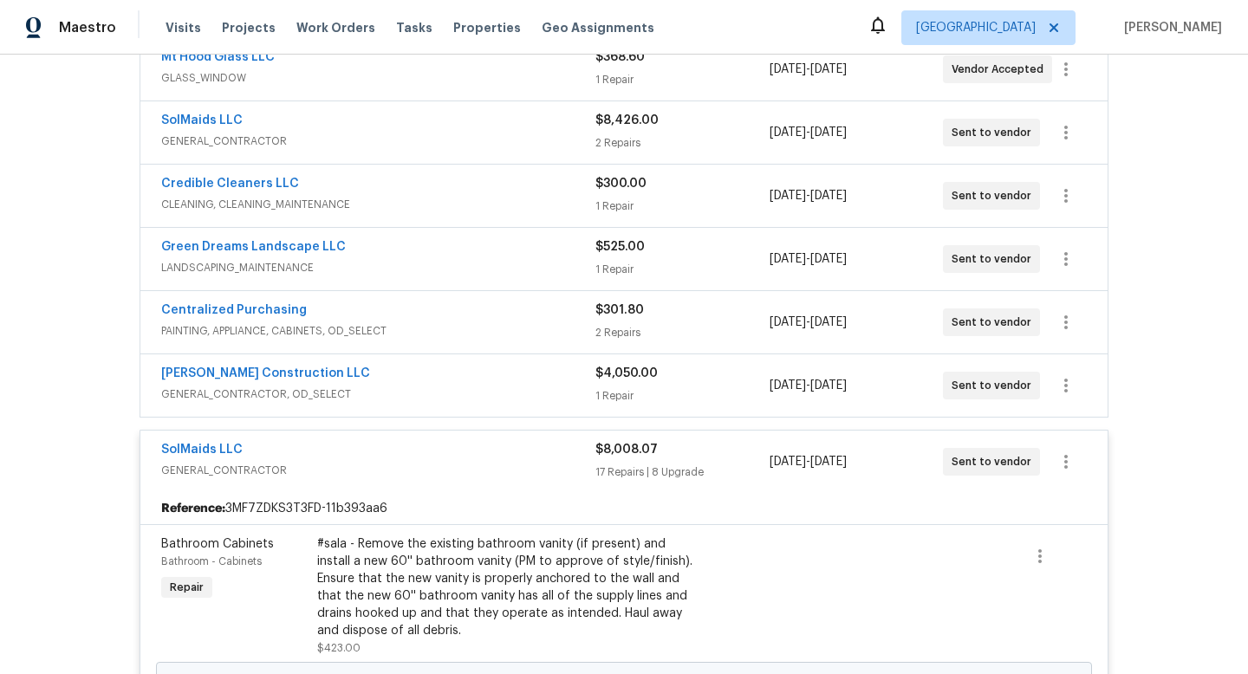
scroll to position [267, 0]
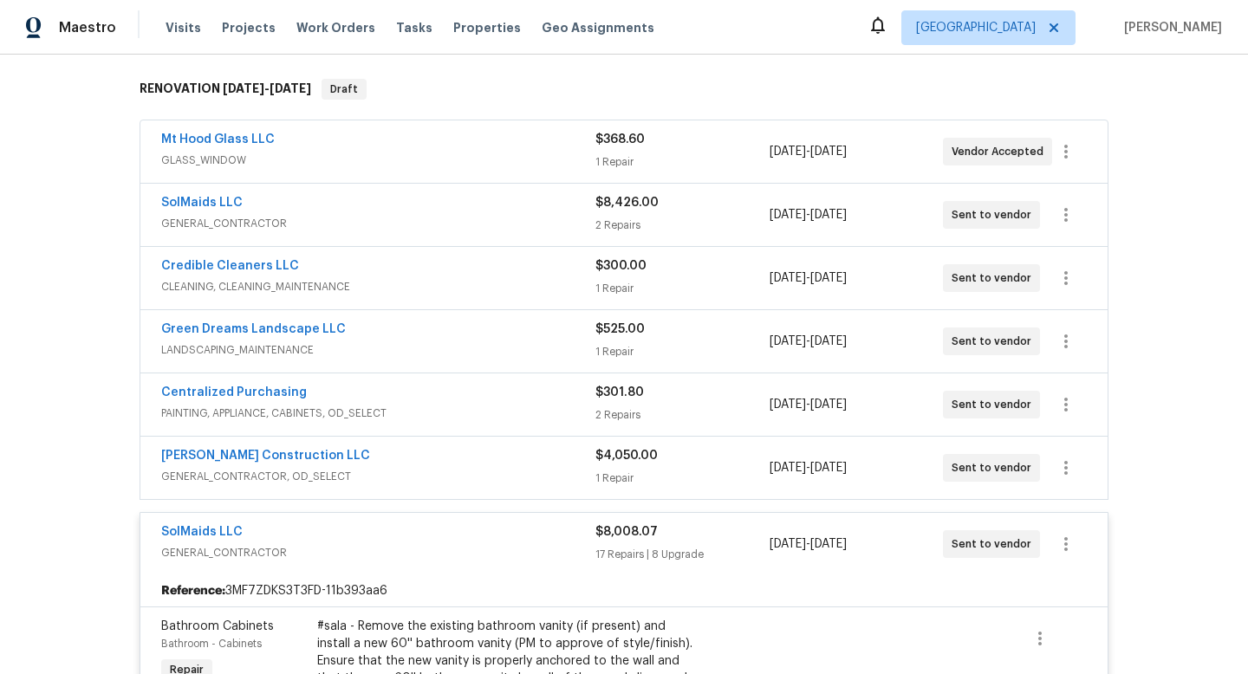
click at [724, 530] on div "$8,008.07" at bounding box center [681, 531] width 173 height 17
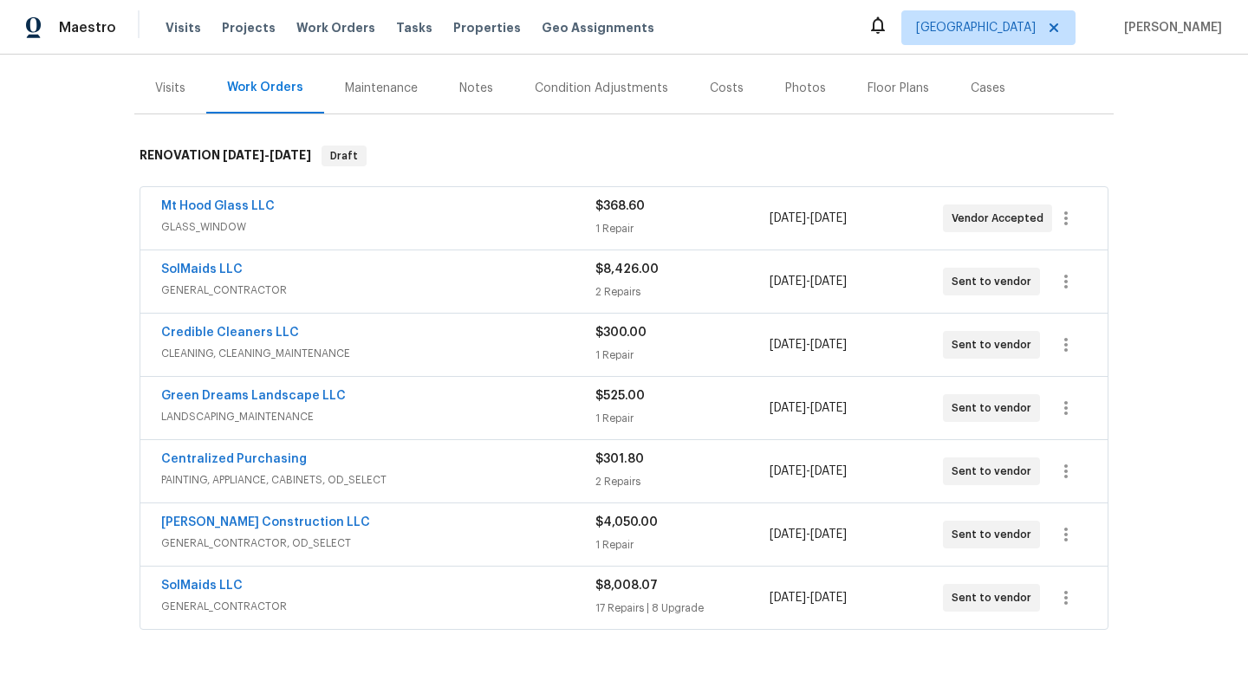
scroll to position [202, 0]
click at [690, 575] on div "$8,008.07" at bounding box center [681, 583] width 173 height 17
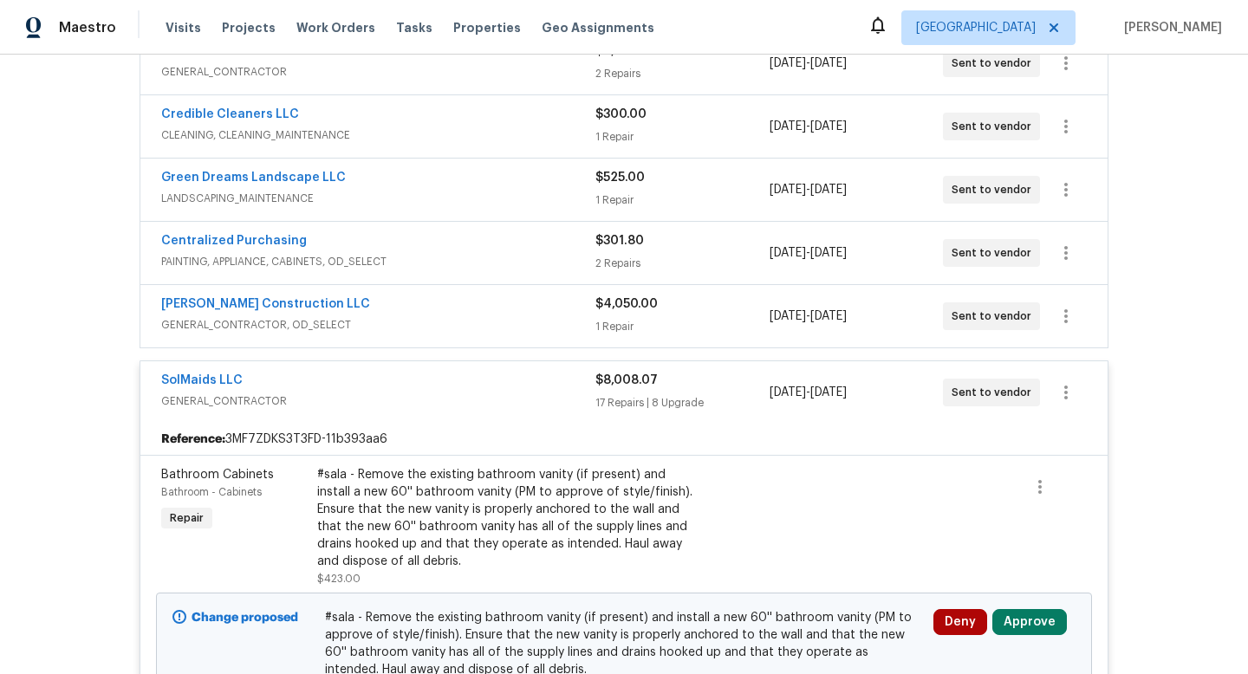
scroll to position [0, 0]
